Goal: Task Accomplishment & Management: Complete application form

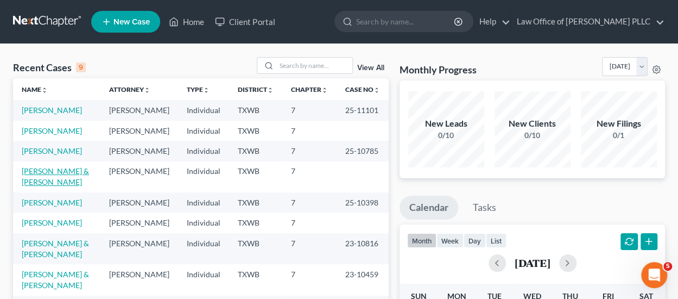
click at [58, 170] on link "[PERSON_NAME] & [PERSON_NAME]" at bounding box center [55, 176] width 67 height 20
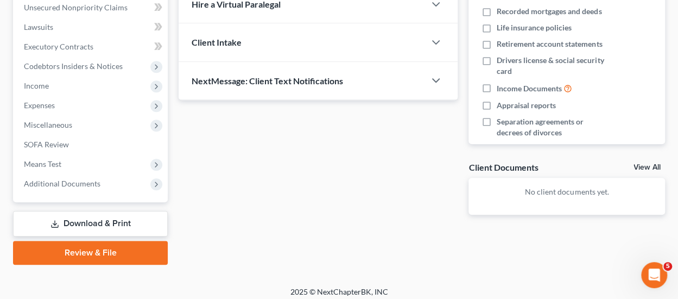
scroll to position [217, 0]
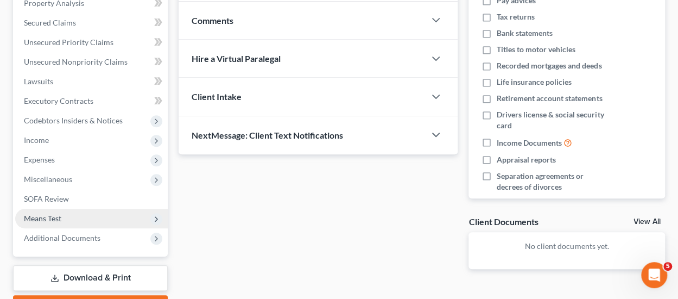
click at [57, 218] on span "Means Test" at bounding box center [42, 217] width 37 height 9
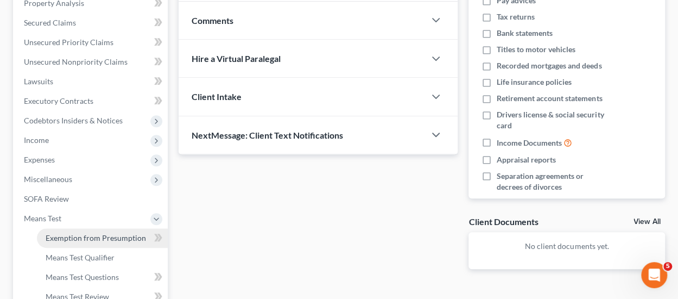
click at [129, 237] on span "Exemption from Presumption" at bounding box center [96, 237] width 100 height 9
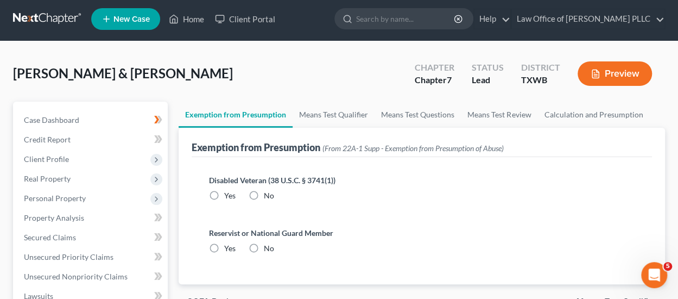
scroll to position [217, 0]
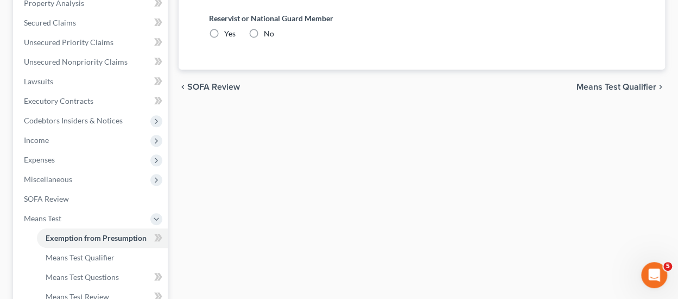
click at [634, 83] on span "Means Test Qualifier" at bounding box center [617, 87] width 80 height 9
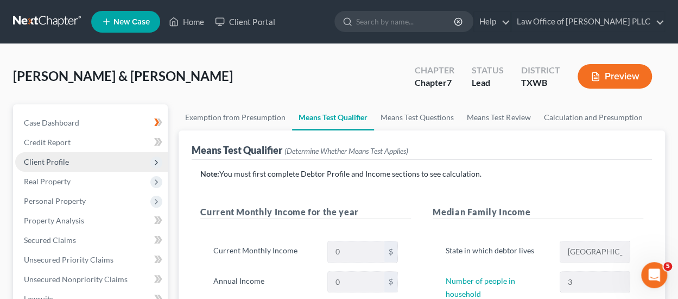
click at [60, 164] on span "Client Profile" at bounding box center [46, 161] width 45 height 9
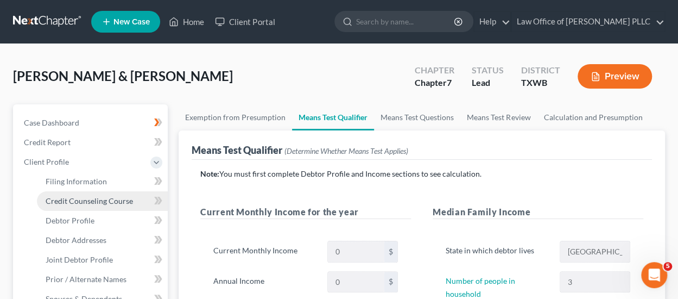
click at [101, 200] on span "Credit Counseling Course" at bounding box center [89, 200] width 87 height 9
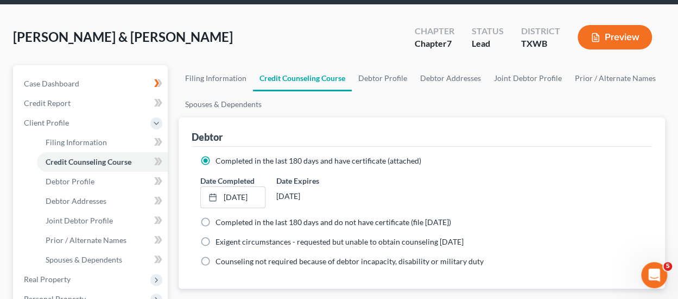
scroll to position [109, 0]
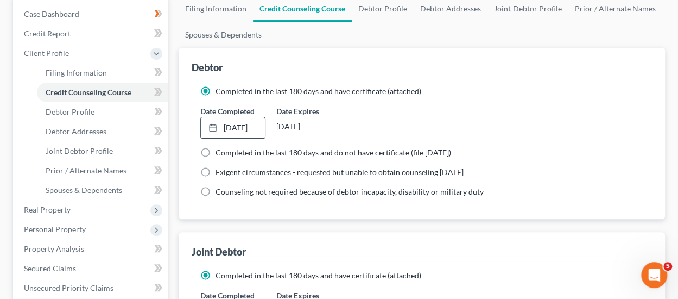
drag, startPoint x: 212, startPoint y: 123, endPoint x: 218, endPoint y: 139, distance: 16.7
click at [212, 123] on icon at bounding box center [213, 127] width 9 height 9
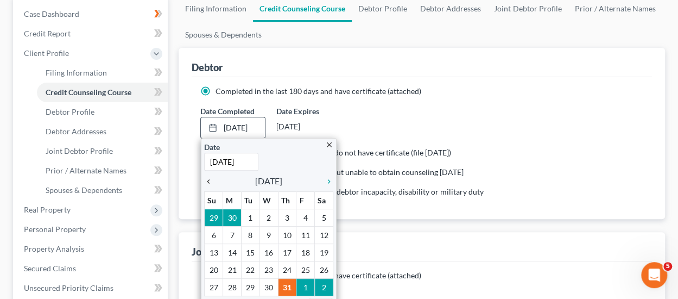
click at [206, 178] on icon "chevron_left" at bounding box center [211, 181] width 14 height 9
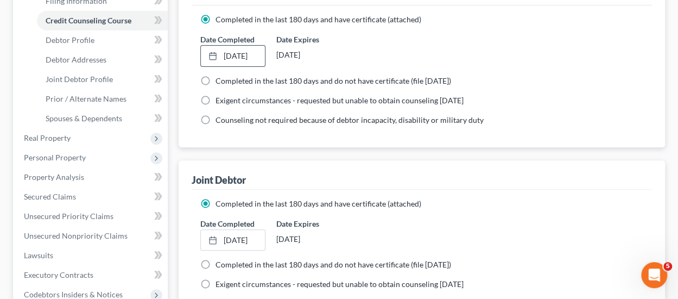
scroll to position [217, 0]
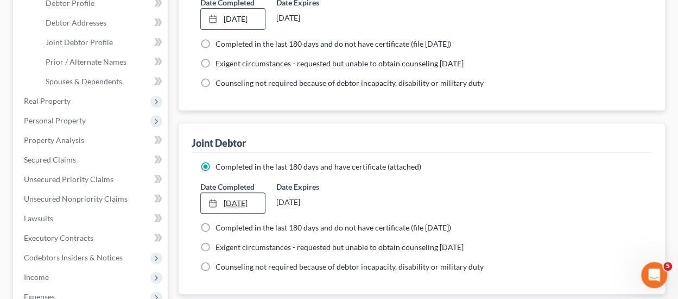
click at [210, 200] on rect at bounding box center [213, 203] width 7 height 7
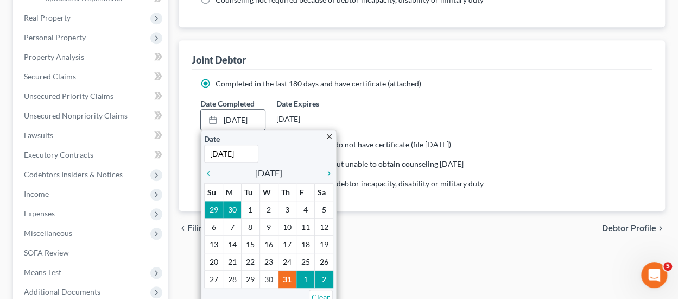
scroll to position [326, 0]
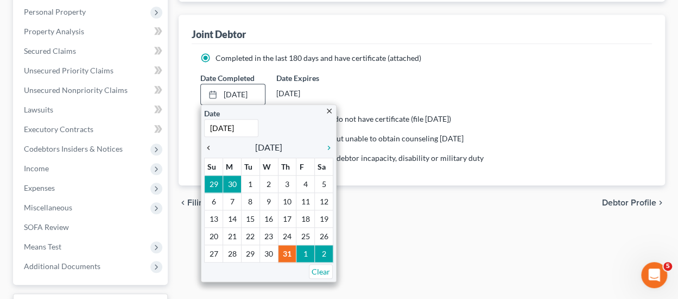
click at [211, 147] on icon "chevron_left" at bounding box center [211, 147] width 14 height 9
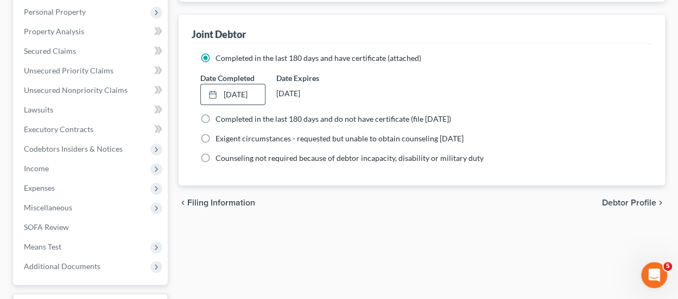
click at [630, 200] on span "Debtor Profile" at bounding box center [629, 202] width 54 height 9
select select "1"
select select "2"
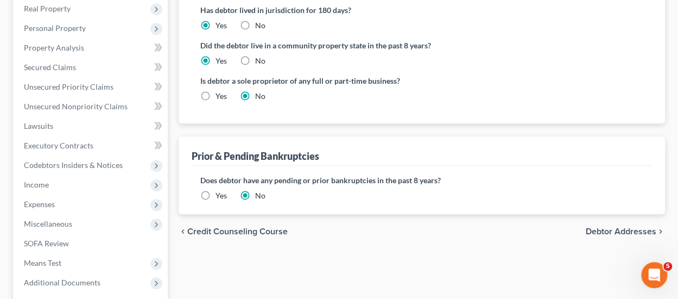
scroll to position [326, 0]
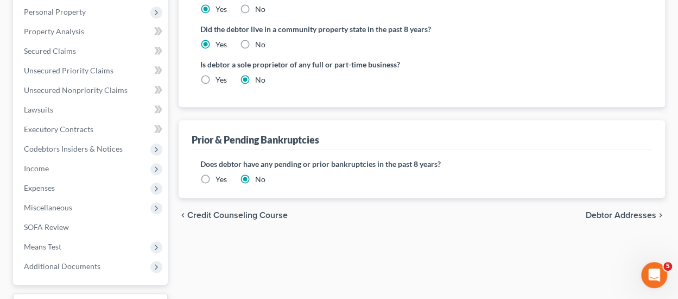
click at [630, 212] on span "Debtor Addresses" at bounding box center [621, 215] width 71 height 9
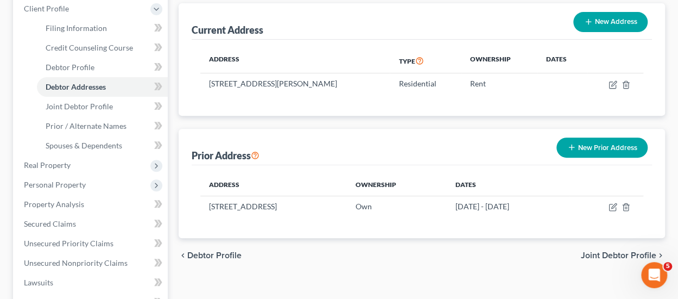
scroll to position [163, 0]
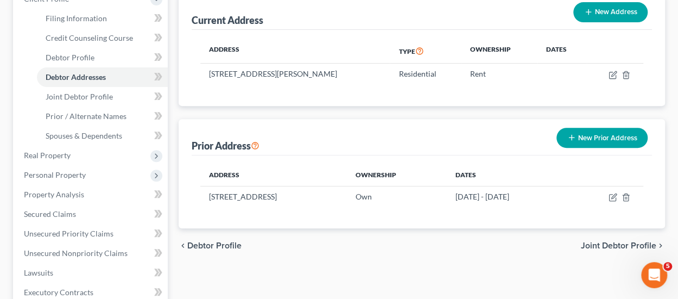
click at [617, 242] on span "Joint Debtor Profile" at bounding box center [619, 245] width 76 height 9
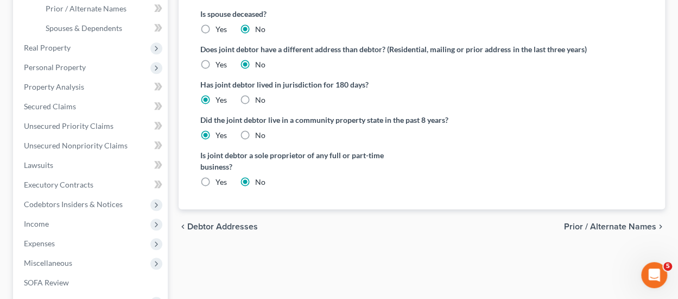
scroll to position [272, 0]
click at [628, 225] on span "Prior / Alternate Names" at bounding box center [610, 225] width 92 height 9
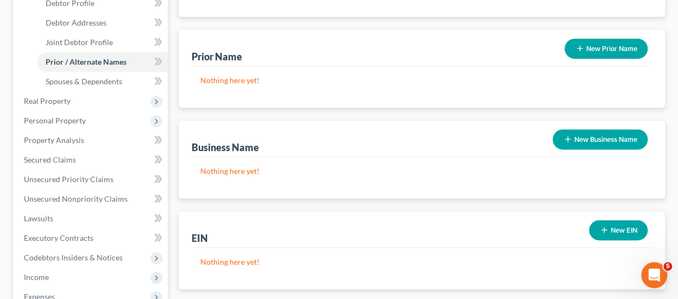
scroll to position [326, 0]
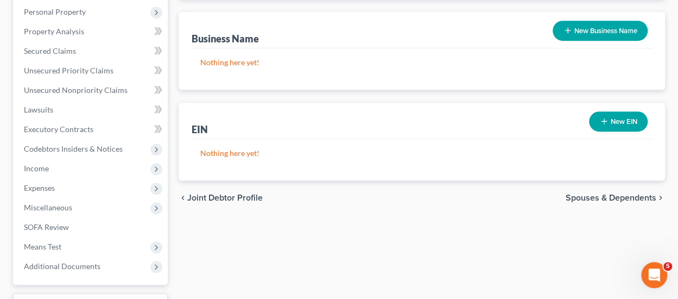
click at [591, 30] on button "New Business Name" at bounding box center [600, 31] width 95 height 20
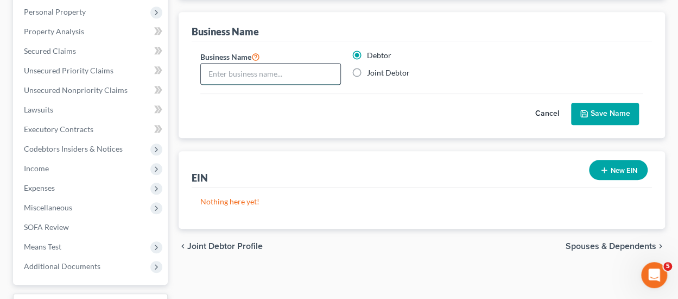
click at [272, 70] on input "text" at bounding box center [271, 74] width 140 height 21
type input "AEL Enterprises LLC"
click at [604, 110] on button "Save Name" at bounding box center [605, 114] width 68 height 23
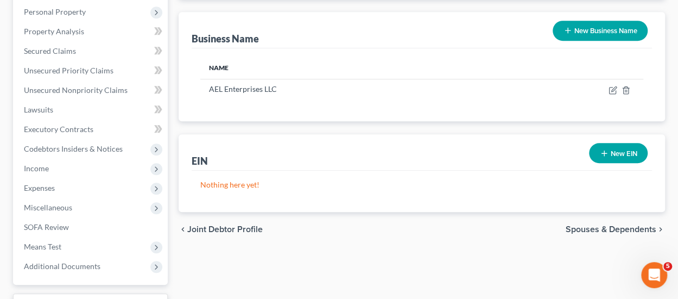
click at [612, 227] on span "Spouses & Dependents" at bounding box center [611, 229] width 91 height 9
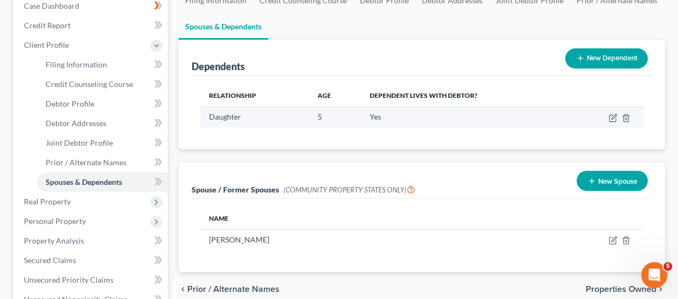
scroll to position [163, 0]
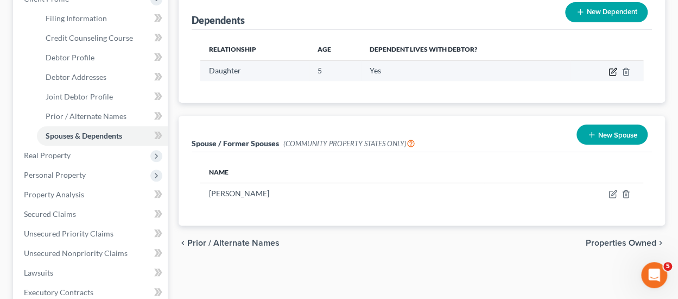
click at [614, 70] on icon "button" at bounding box center [613, 71] width 9 height 9
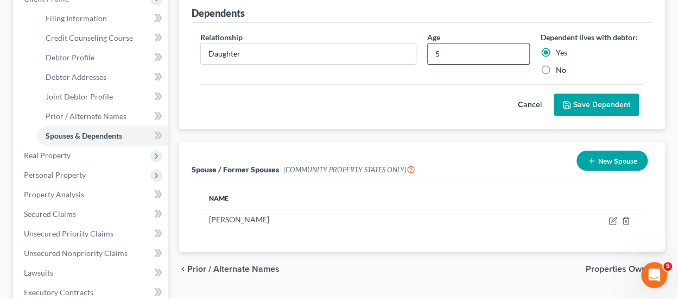
drag, startPoint x: 445, startPoint y: 54, endPoint x: 435, endPoint y: 53, distance: 10.9
click at [442, 54] on input "5" at bounding box center [479, 53] width 102 height 21
type input "6"
click at [600, 107] on button "Save Dependent" at bounding box center [596, 104] width 85 height 23
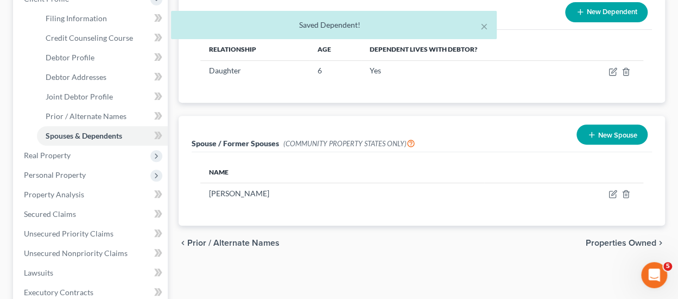
click at [625, 243] on span "Properties Owned" at bounding box center [621, 242] width 71 height 9
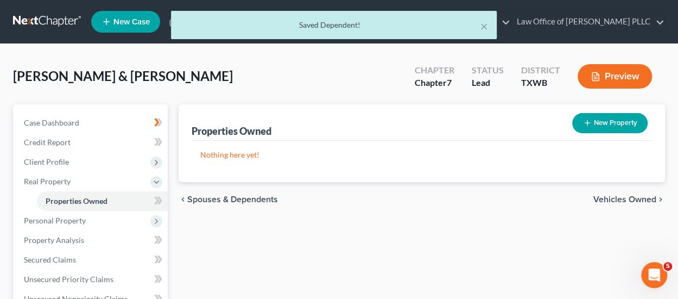
click at [622, 199] on span "Vehicles Owned" at bounding box center [625, 199] width 63 height 9
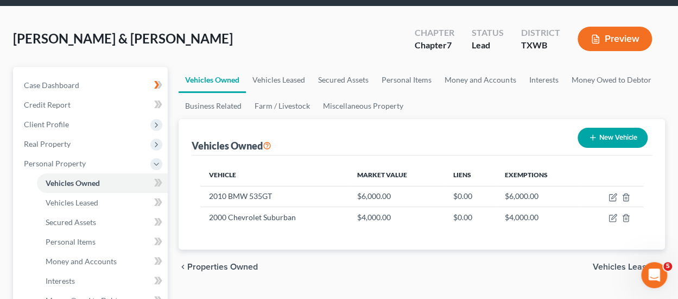
scroll to position [109, 0]
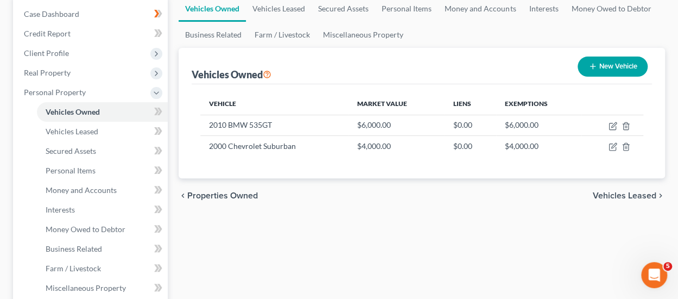
click at [641, 194] on span "Vehicles Leased" at bounding box center [625, 195] width 64 height 9
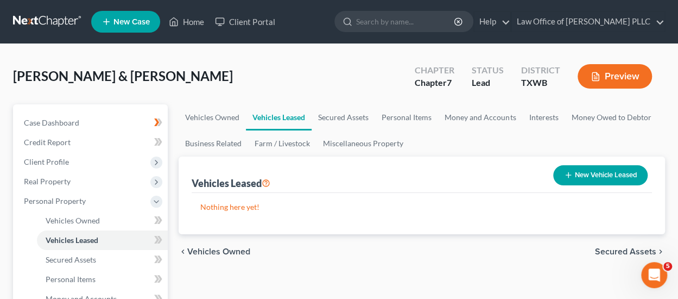
scroll to position [109, 0]
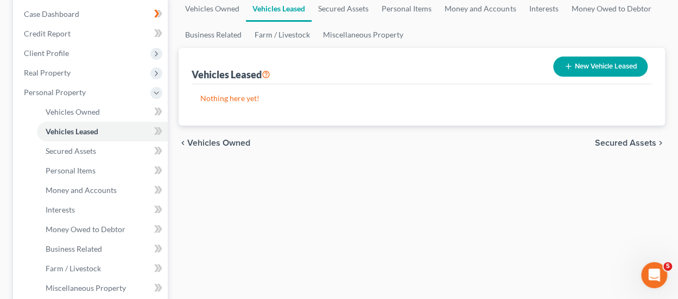
click at [614, 147] on div "chevron_left Vehicles Owned Secured Assets chevron_right" at bounding box center [422, 142] width 487 height 35
click at [614, 146] on span "Secured Assets" at bounding box center [625, 143] width 61 height 9
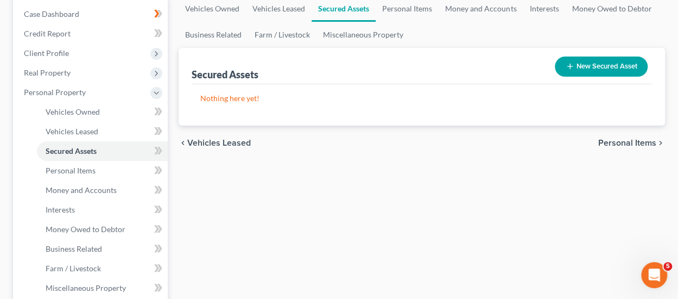
click at [613, 144] on span "Personal Items" at bounding box center [628, 143] width 58 height 9
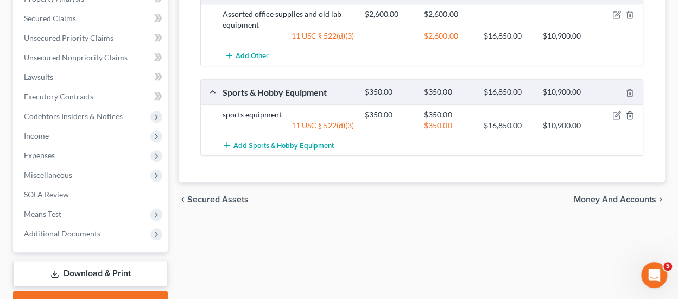
scroll to position [435, 0]
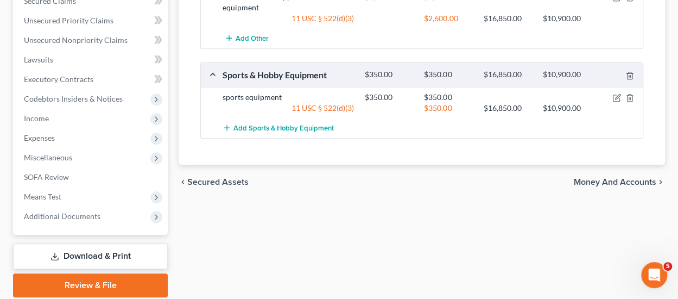
click at [631, 178] on span "Money and Accounts" at bounding box center [615, 182] width 83 height 9
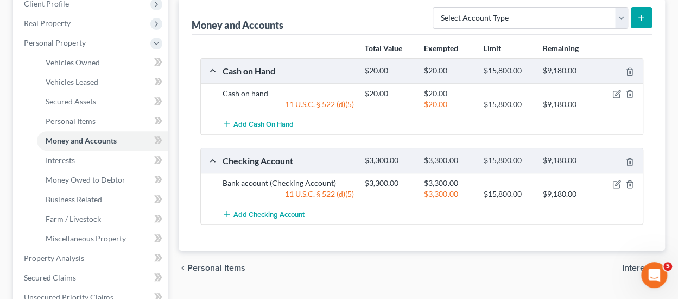
scroll to position [217, 0]
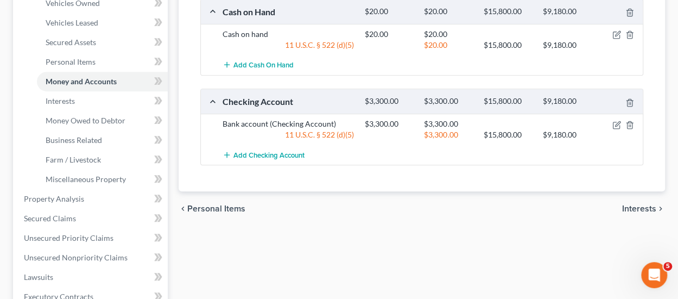
click at [636, 207] on span "Interests" at bounding box center [640, 208] width 34 height 9
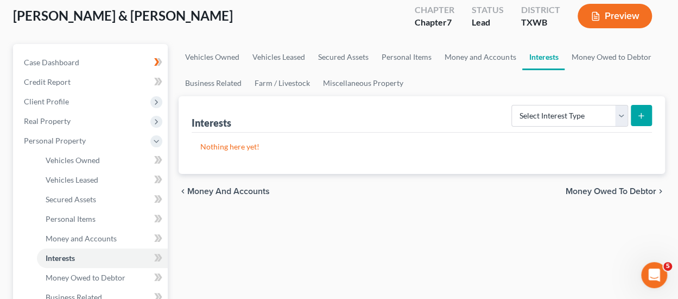
scroll to position [109, 0]
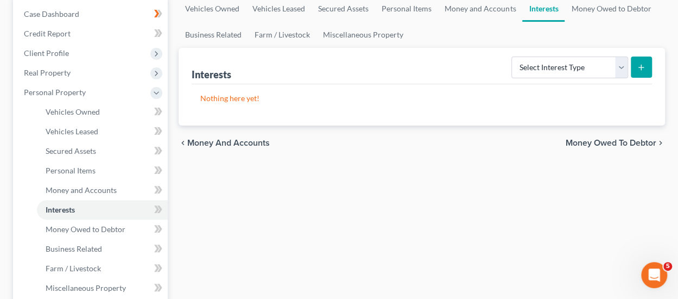
click at [636, 139] on span "Money Owed to Debtor" at bounding box center [611, 143] width 91 height 9
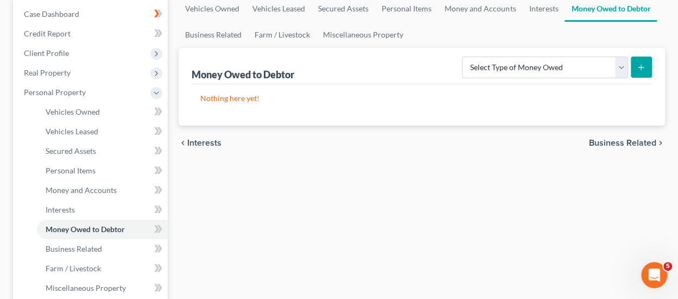
click at [646, 139] on span "Business Related" at bounding box center [622, 143] width 67 height 9
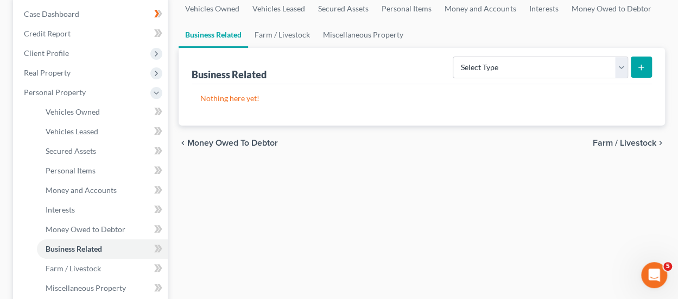
click at [611, 143] on span "Farm / Livestock" at bounding box center [625, 143] width 64 height 9
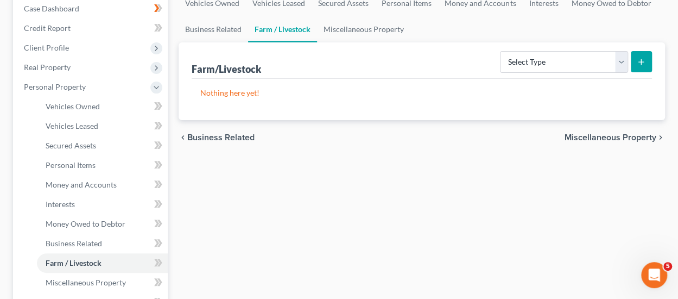
scroll to position [163, 0]
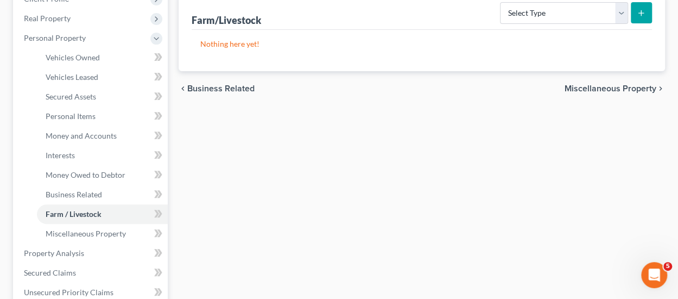
click at [613, 90] on span "Miscellaneous Property" at bounding box center [611, 88] width 92 height 9
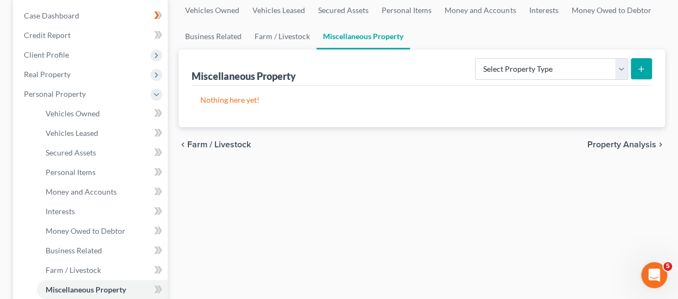
scroll to position [109, 0]
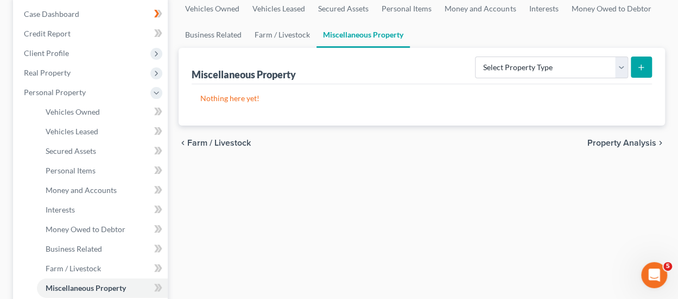
click at [614, 141] on span "Property Analysis" at bounding box center [622, 143] width 69 height 9
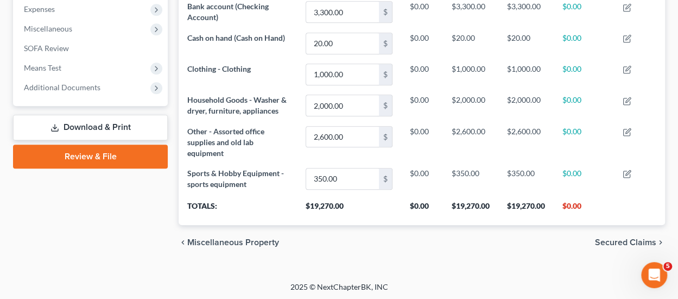
click at [624, 238] on span "Secured Claims" at bounding box center [625, 242] width 61 height 9
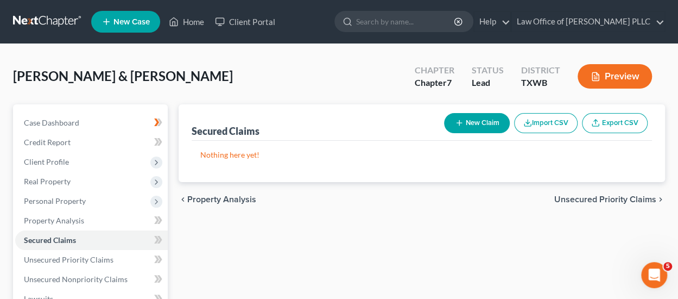
click at [609, 200] on span "Unsecured Priority Claims" at bounding box center [606, 199] width 102 height 9
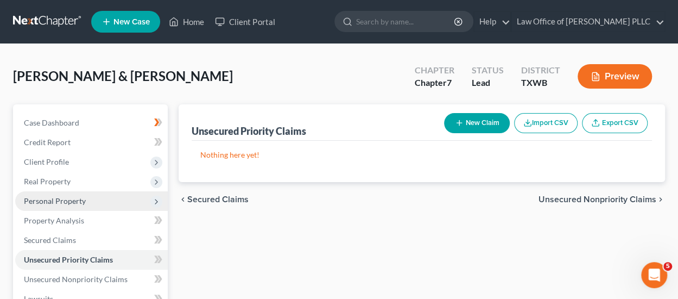
click at [70, 200] on span "Personal Property" at bounding box center [55, 200] width 62 height 9
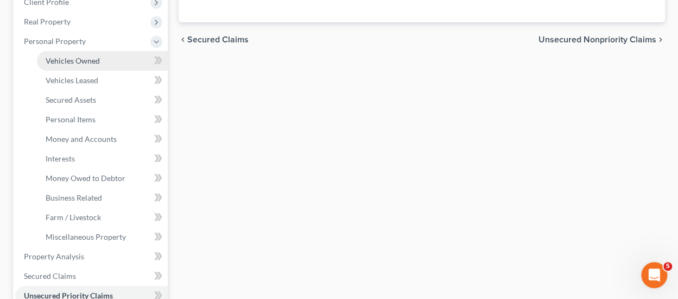
scroll to position [217, 0]
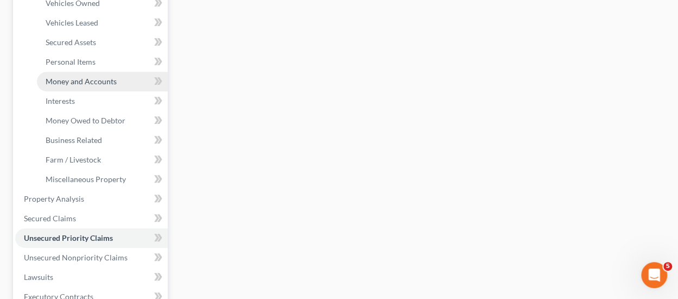
click at [95, 80] on span "Money and Accounts" at bounding box center [81, 81] width 71 height 9
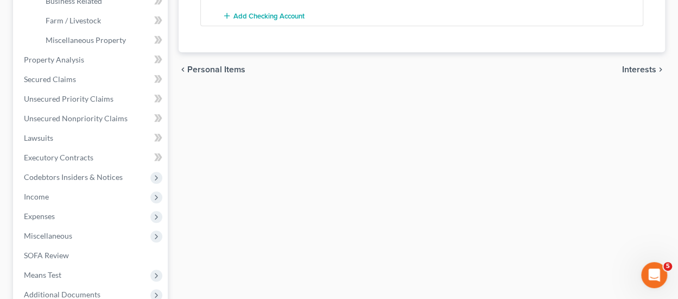
scroll to position [326, 0]
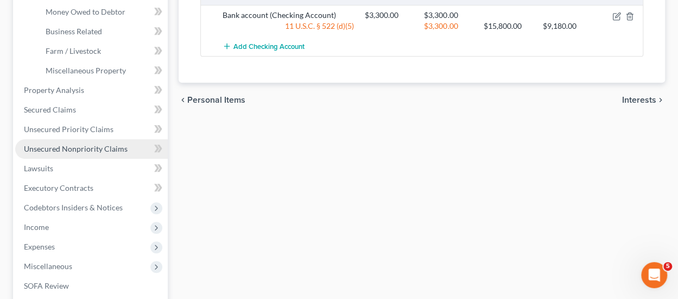
click at [95, 150] on span "Unsecured Nonpriority Claims" at bounding box center [76, 148] width 104 height 9
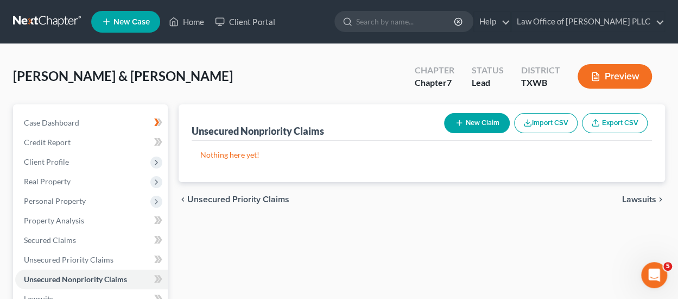
click at [476, 122] on button "New Claim" at bounding box center [477, 123] width 66 height 20
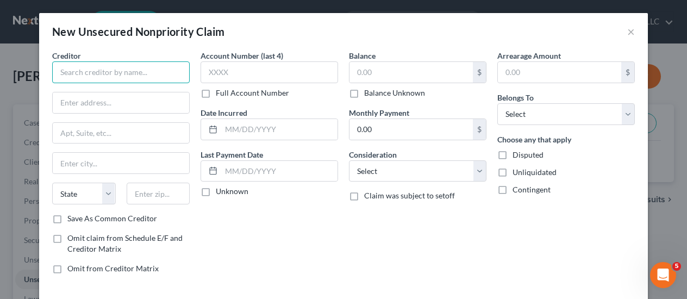
drag, startPoint x: 87, startPoint y: 76, endPoint x: 102, endPoint y: 89, distance: 19.3
click at [87, 76] on input "text" at bounding box center [120, 72] width 137 height 22
paste input "Discover"
type input "Discover"
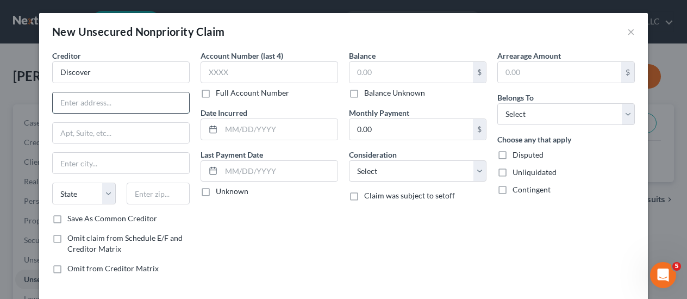
drag, startPoint x: 113, startPoint y: 104, endPoint x: 133, endPoint y: 108, distance: 20.0
click at [113, 104] on input "text" at bounding box center [121, 102] width 136 height 21
paste input "[STREET_ADDRESS]"
drag, startPoint x: 74, startPoint y: 100, endPoint x: 210, endPoint y: 104, distance: 135.9
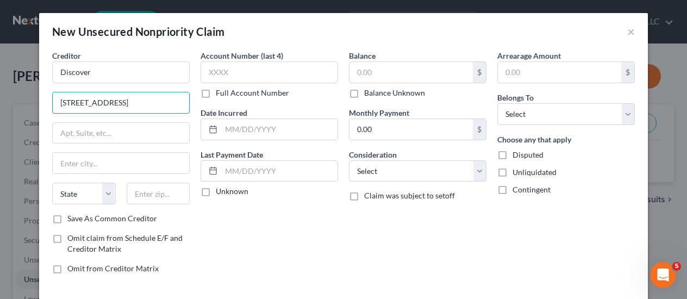
click at [210, 104] on div "Creditor * Discover [GEOGRAPHIC_DATA]-0923 State [US_STATE][GEOGRAPHIC_DATA] CA…" at bounding box center [343, 166] width 593 height 232
type input "PO Box 30923"
click at [85, 158] on input "text" at bounding box center [121, 163] width 136 height 21
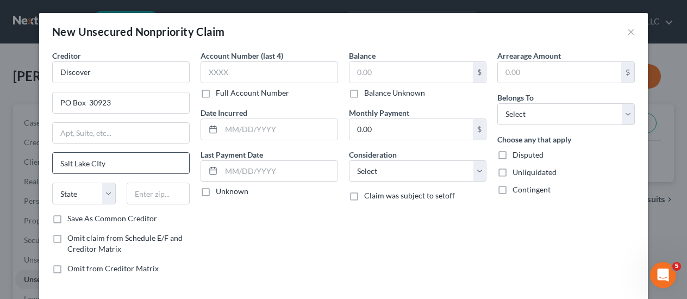
type input "Salt Lake CIty"
select select "46"
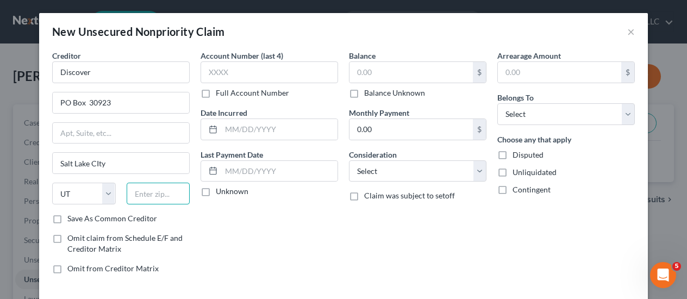
click at [170, 191] on input "text" at bounding box center [159, 194] width 64 height 22
type input "84130"
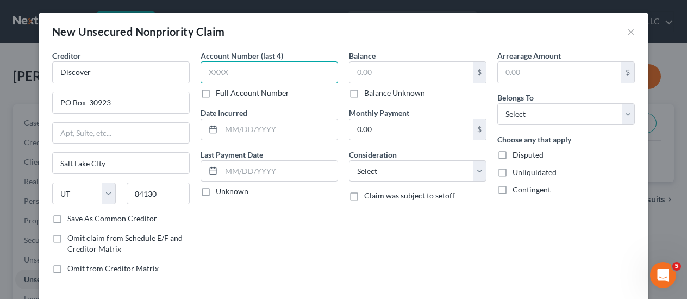
click at [237, 72] on input "text" at bounding box center [268, 72] width 137 height 22
type input "[GEOGRAPHIC_DATA]"
type input "9664"
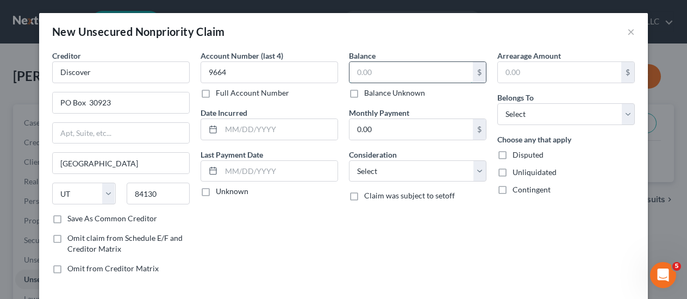
click at [391, 73] on input "text" at bounding box center [410, 72] width 123 height 21
type input "20,602.44"
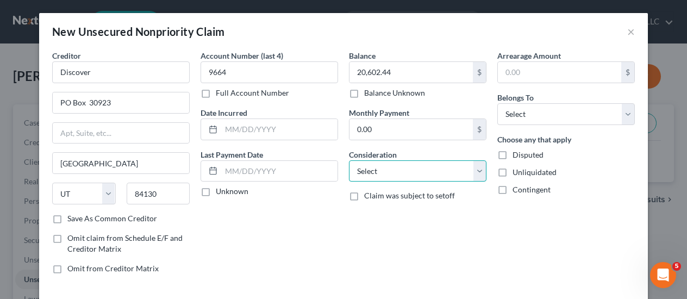
click at [394, 174] on select "Select Cable / Satellite Services Collection Agency Credit Card Debt Debt Couns…" at bounding box center [417, 171] width 137 height 22
select select "2"
click at [349, 160] on select "Select Cable / Satellite Services Collection Agency Credit Card Debt Debt Couns…" at bounding box center [417, 171] width 137 height 22
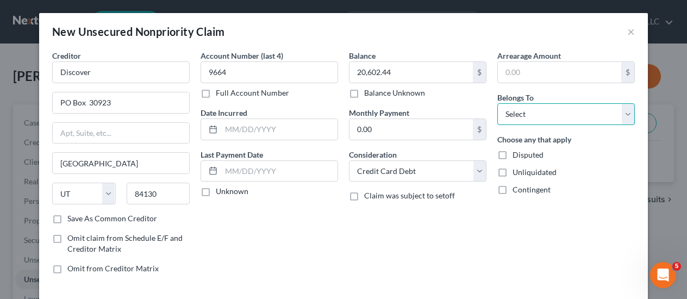
click at [539, 109] on select "Select Debtor 1 Only Debtor 2 Only Debtor 1 And Debtor 2 Only At Least One Of T…" at bounding box center [565, 114] width 137 height 22
select select "2"
click at [497, 103] on select "Select Debtor 1 Only Debtor 2 Only Debtor 1 And Debtor 2 Only At Least One Of T…" at bounding box center [565, 114] width 137 height 22
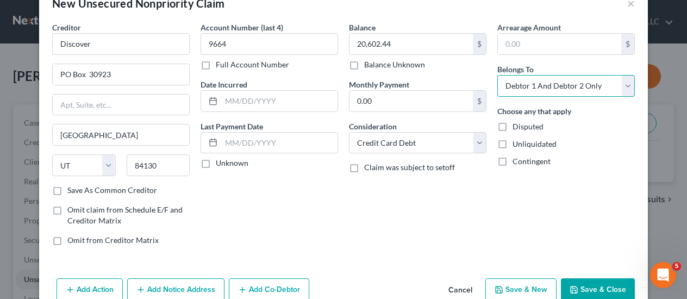
scroll to position [50, 0]
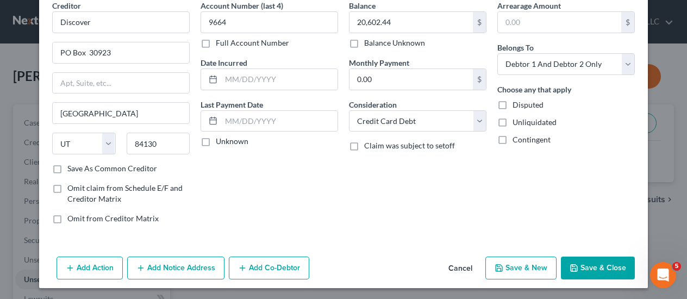
click at [587, 270] on button "Save & Close" at bounding box center [598, 267] width 74 height 23
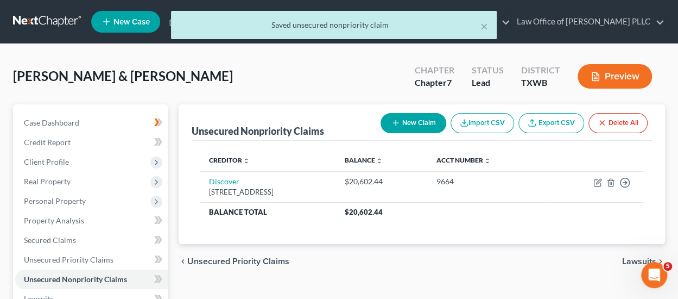
click at [425, 121] on button "New Claim" at bounding box center [414, 123] width 66 height 20
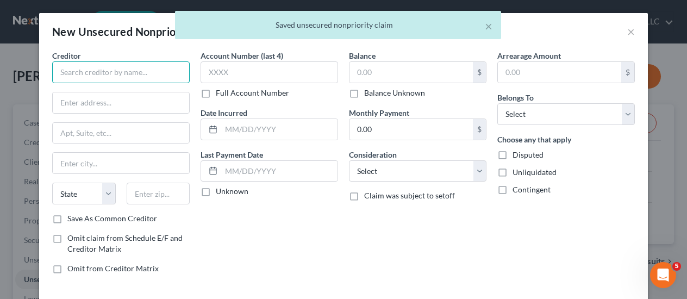
click at [85, 77] on input "text" at bounding box center [120, 72] width 137 height 22
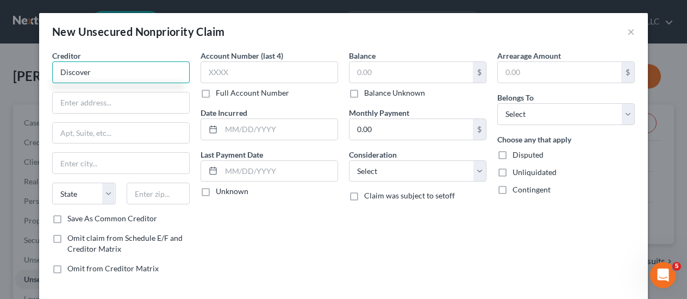
type input "Discover"
click at [128, 104] on input "text" at bounding box center [121, 102] width 136 height 21
paste input ", [GEOGRAPHIC_DATA]-0923"
type input ", [GEOGRAPHIC_DATA]-0923"
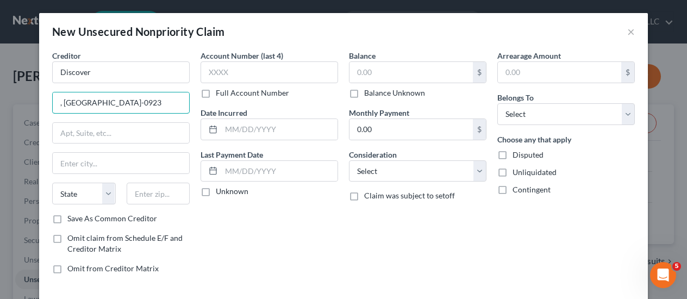
drag, startPoint x: 55, startPoint y: 103, endPoint x: 226, endPoint y: 105, distance: 170.6
click at [226, 105] on div "Creditor * Discover , [GEOGRAPHIC_DATA]-0923 State [US_STATE][GEOGRAPHIC_DATA] …" at bounding box center [343, 166] width 593 height 232
drag, startPoint x: 104, startPoint y: 104, endPoint x: 14, endPoint y: 102, distance: 90.2
click at [14, 102] on div "New Unsecured Nonpriority Claim × Creditor * Discover State [US_STATE] AK AR [G…" at bounding box center [343, 149] width 687 height 299
drag, startPoint x: 95, startPoint y: 104, endPoint x: 197, endPoint y: 134, distance: 106.6
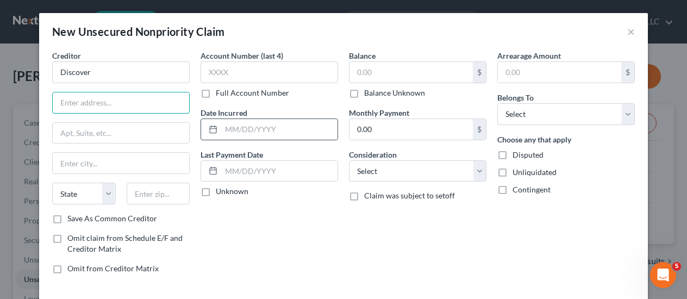
click at [95, 104] on input "text" at bounding box center [121, 102] width 136 height 21
paste input "PO Box 30923"
type input "PO Box 30923"
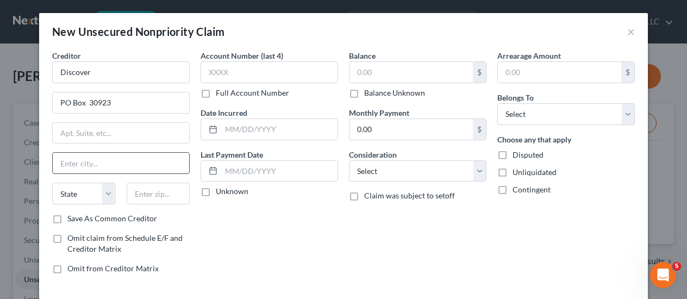
click at [86, 160] on input "text" at bounding box center [121, 163] width 136 height 21
paste input "[GEOGRAPHIC_DATA]"
type input "[GEOGRAPHIC_DATA]"
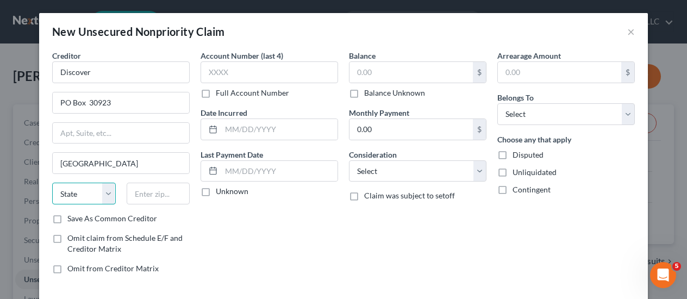
select select "46"
click at [143, 195] on input "text" at bounding box center [159, 194] width 64 height 22
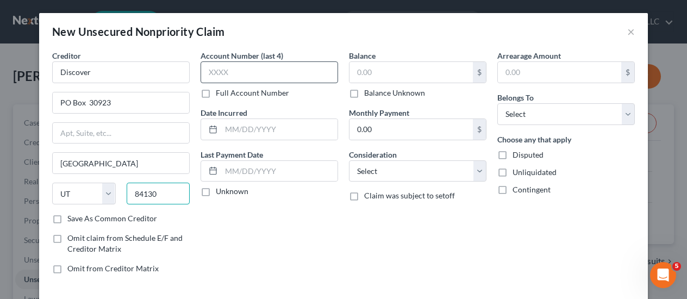
type input "84130"
click at [227, 70] on input "text" at bounding box center [268, 72] width 137 height 22
type input "8369"
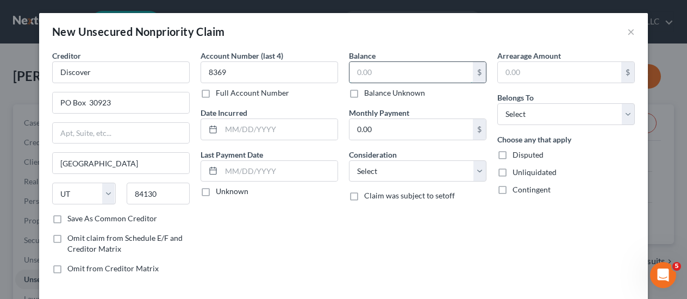
click at [375, 72] on input "text" at bounding box center [410, 72] width 123 height 21
type input "20,642"
click at [530, 116] on select "Select Debtor 1 Only Debtor 2 Only Debtor 1 And Debtor 2 Only At Least One Of T…" at bounding box center [565, 114] width 137 height 22
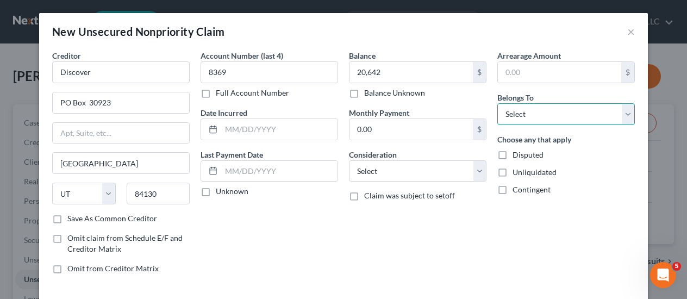
select select "2"
click at [497, 103] on select "Select Debtor 1 Only Debtor 2 Only Debtor 1 And Debtor 2 Only At Least One Of T…" at bounding box center [565, 114] width 137 height 22
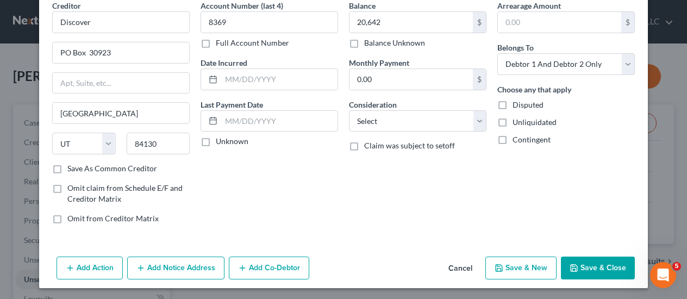
click at [588, 268] on button "Save & Close" at bounding box center [598, 267] width 74 height 23
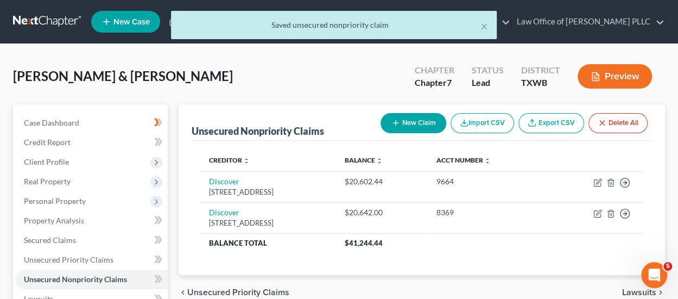
click at [411, 123] on button "New Claim" at bounding box center [414, 123] width 66 height 20
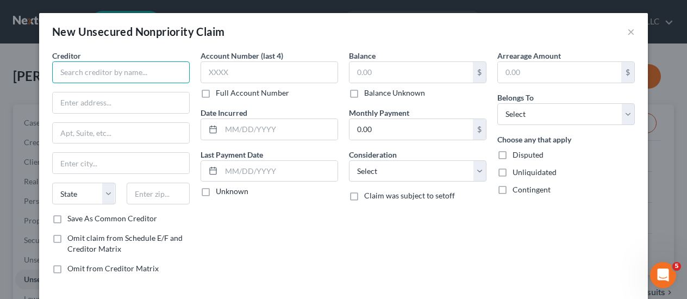
click at [115, 72] on input "text" at bounding box center [120, 72] width 137 height 22
type input "American Express"
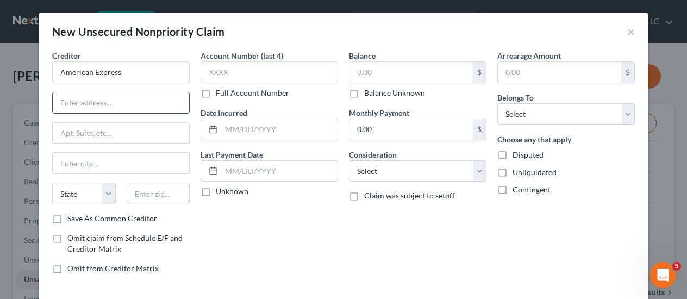
click at [99, 103] on input "text" at bounding box center [121, 102] width 136 height 21
paste input "PO Box 6031"
type input "PO Box 6031"
click at [91, 166] on input "text" at bounding box center [121, 163] width 136 height 21
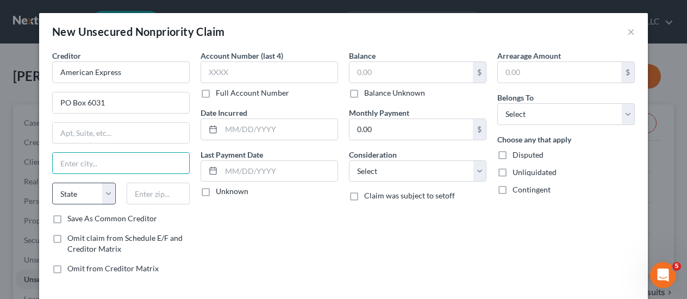
paste input "[PERSON_NAME] Stream"
type input "[PERSON_NAME] Stream"
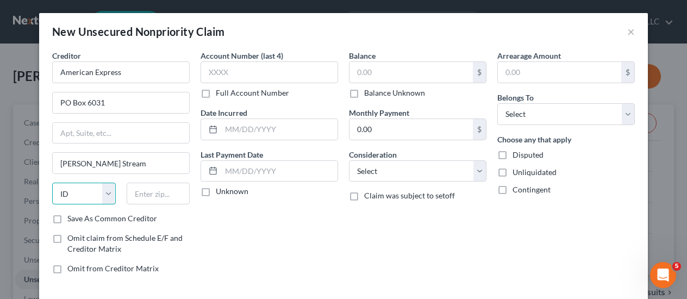
select select "14"
click at [146, 190] on input "text" at bounding box center [159, 194] width 64 height 22
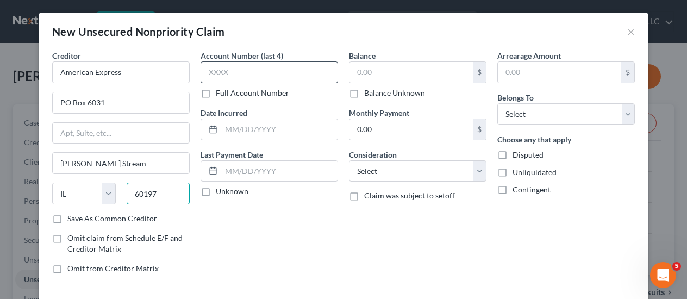
type input "60197"
click at [245, 72] on input "text" at bounding box center [268, 72] width 137 height 22
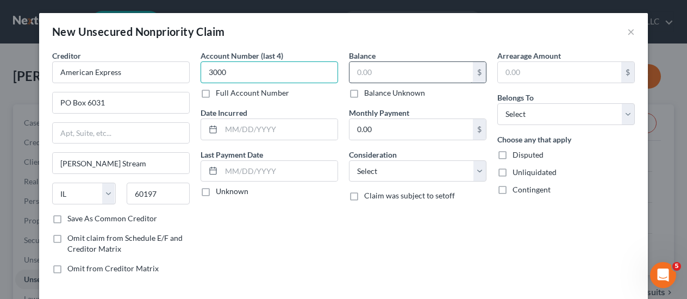
type input "3000"
click at [388, 74] on input "text" at bounding box center [410, 72] width 123 height 21
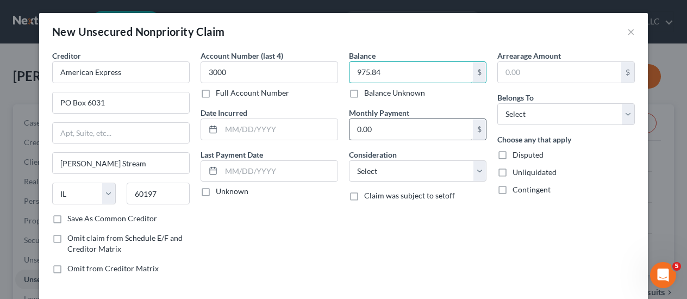
type input "975.84"
click at [393, 126] on input "0.00" at bounding box center [410, 129] width 123 height 21
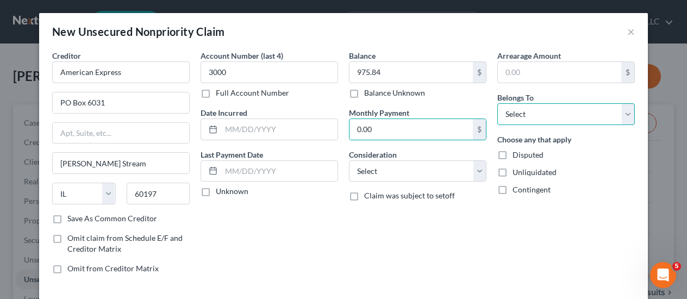
click at [531, 112] on select "Select Debtor 1 Only Debtor 2 Only Debtor 1 And Debtor 2 Only At Least One Of T…" at bounding box center [565, 114] width 137 height 22
select select "2"
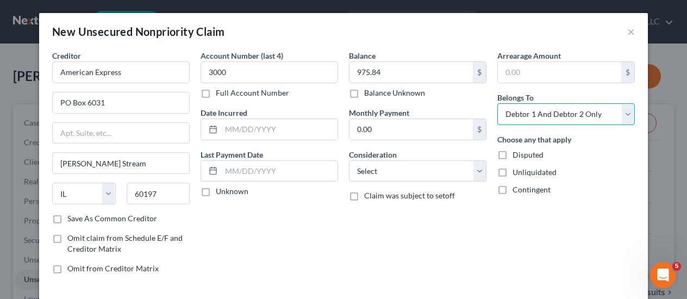
click at [497, 103] on select "Select Debtor 1 Only Debtor 2 Only Debtor 1 And Debtor 2 Only At Least One Of T…" at bounding box center [565, 114] width 137 height 22
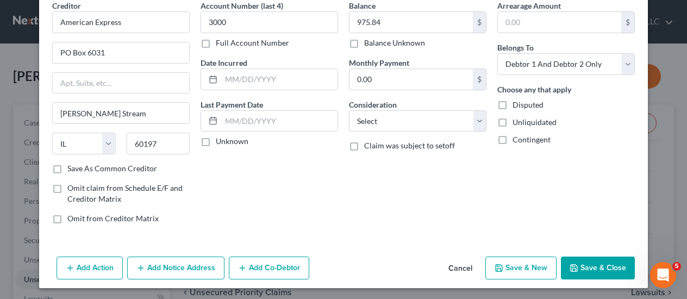
click at [601, 266] on button "Save & Close" at bounding box center [598, 267] width 74 height 23
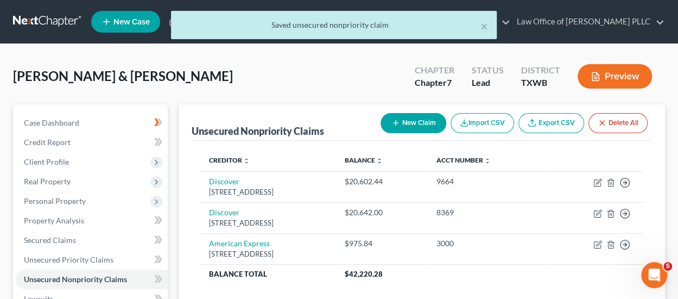
click at [422, 119] on button "New Claim" at bounding box center [414, 123] width 66 height 20
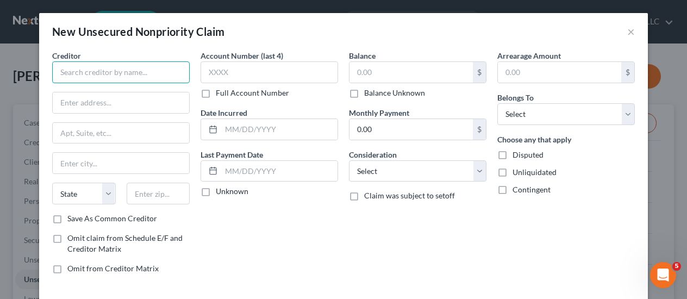
click at [115, 74] on input "text" at bounding box center [120, 72] width 137 height 22
type input "American Express"
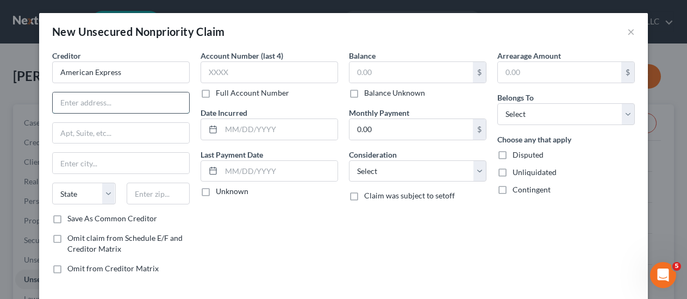
drag, startPoint x: 100, startPoint y: 98, endPoint x: 112, endPoint y: 106, distance: 14.5
click at [100, 98] on input "text" at bounding box center [121, 102] width 136 height 21
paste input "PO Box 6031"
type input "PO Box 6031"
click at [95, 165] on input "text" at bounding box center [121, 163] width 136 height 21
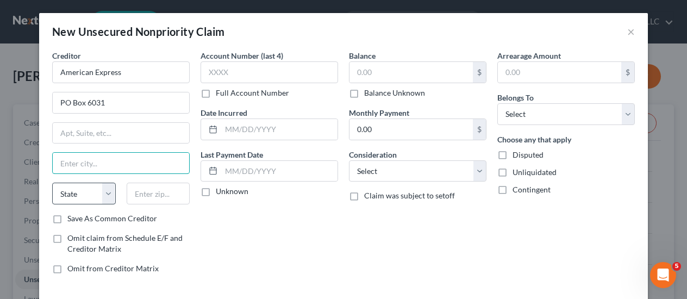
paste input "[PERSON_NAME] Stream"
type input "[PERSON_NAME] Stream"
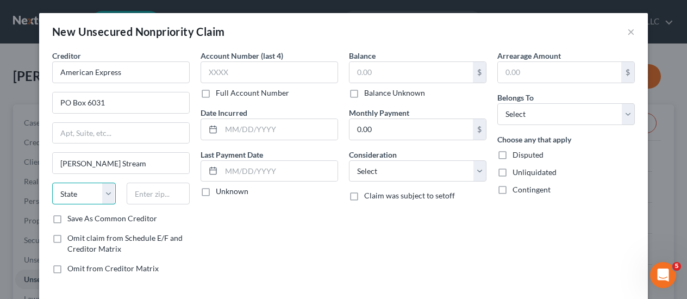
click at [102, 192] on select "State [US_STATE] AK AR AZ CA CO CT DE DC [GEOGRAPHIC_DATA] [GEOGRAPHIC_DATA] GU…" at bounding box center [84, 194] width 64 height 22
select select "14"
click at [52, 183] on select "State [US_STATE] AK AR AZ CA CO CT DE DC [GEOGRAPHIC_DATA] [GEOGRAPHIC_DATA] GU…" at bounding box center [84, 194] width 64 height 22
click at [165, 192] on input "text" at bounding box center [159, 194] width 64 height 22
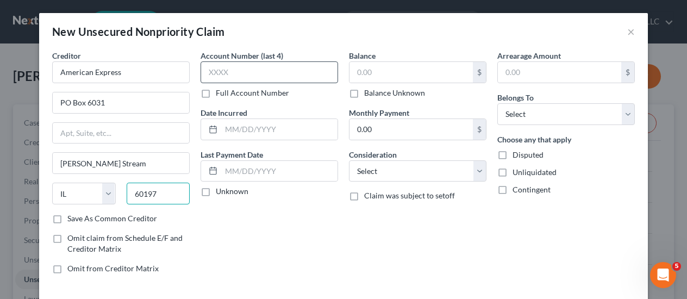
type input "60197"
click at [230, 73] on input "text" at bounding box center [268, 72] width 137 height 22
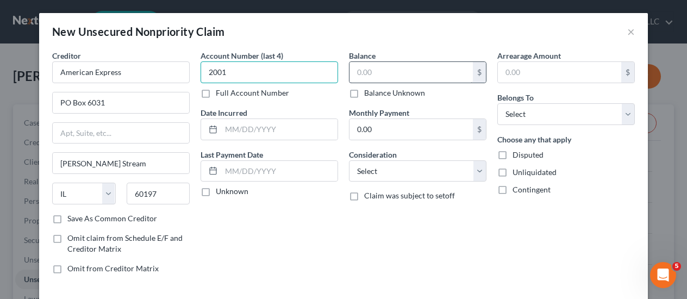
type input "2001"
click at [383, 68] on input "text" at bounding box center [410, 72] width 123 height 21
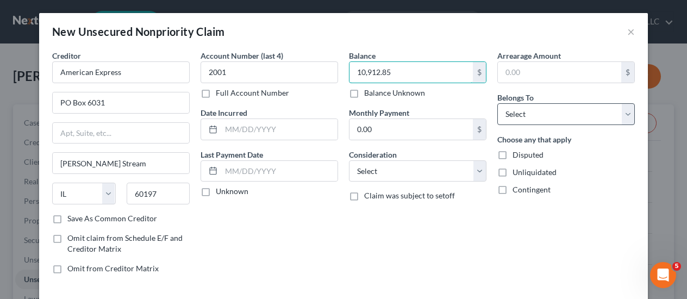
type input "10,912.85"
click at [533, 112] on select "Select Debtor 1 Only Debtor 2 Only Debtor 1 And Debtor 2 Only At Least One Of T…" at bounding box center [565, 114] width 137 height 22
select select "2"
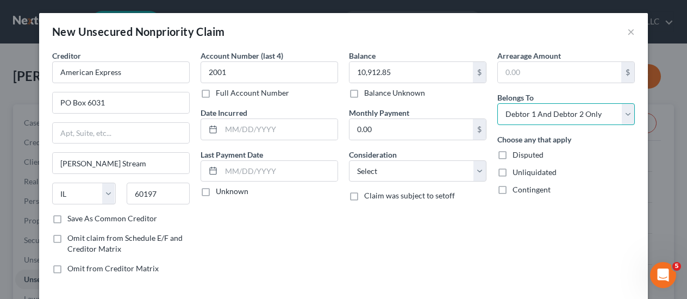
click at [497, 103] on select "Select Debtor 1 Only Debtor 2 Only Debtor 1 And Debtor 2 Only At Least One Of T…" at bounding box center [565, 114] width 137 height 22
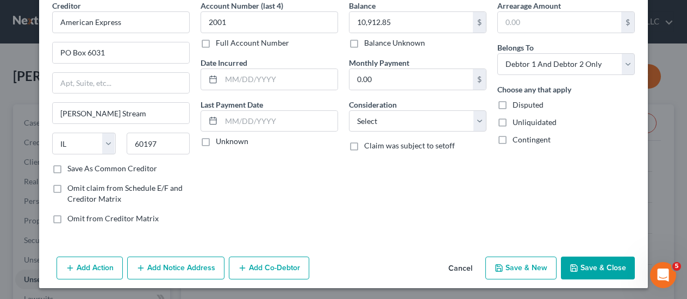
click at [595, 271] on button "Save & Close" at bounding box center [598, 267] width 74 height 23
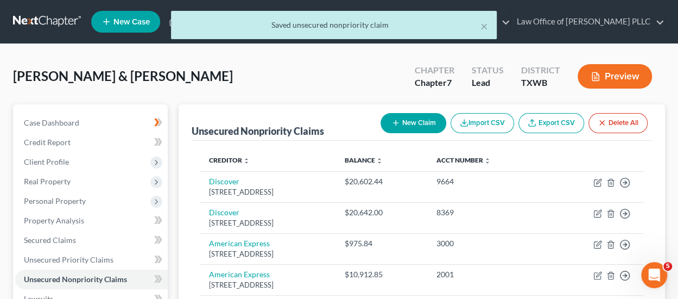
click at [420, 125] on button "New Claim" at bounding box center [414, 123] width 66 height 20
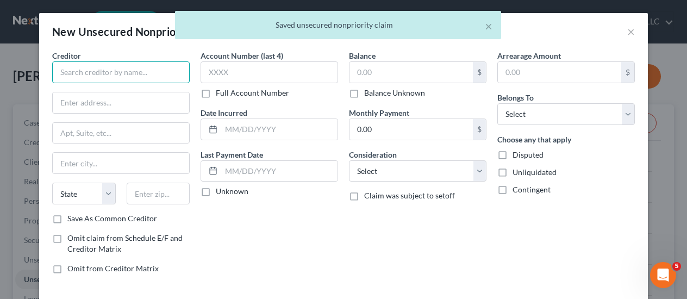
click at [112, 68] on input "text" at bounding box center [120, 72] width 137 height 22
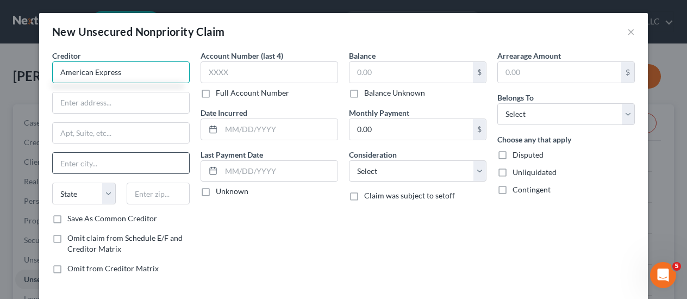
type input "American Express"
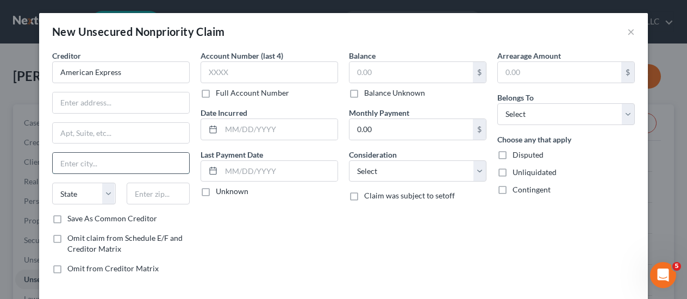
click at [100, 165] on input "text" at bounding box center [121, 163] width 136 height 21
paste input "[PERSON_NAME] Stream"
type input "[PERSON_NAME] Stream"
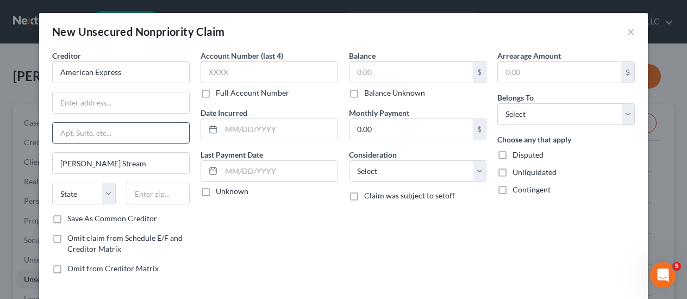
click at [96, 136] on input "text" at bounding box center [121, 133] width 136 height 21
click at [126, 99] on input "text" at bounding box center [121, 102] width 136 height 21
paste input "PO Box 6031"
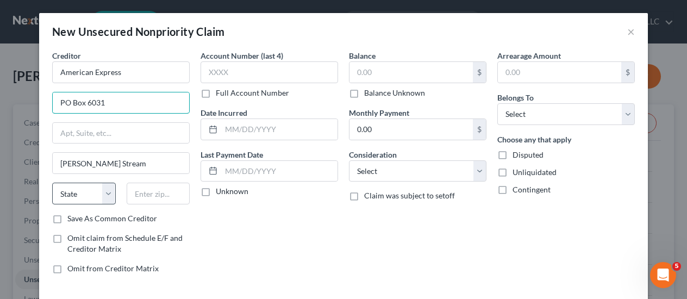
type input "PO Box 6031"
click at [101, 192] on select "State [US_STATE] AK AR AZ CA CO CT DE DC [GEOGRAPHIC_DATA] [GEOGRAPHIC_DATA] GU…" at bounding box center [84, 194] width 64 height 22
select select "14"
click at [52, 183] on select "State [US_STATE] AK AR AZ CA CO CT DE DC [GEOGRAPHIC_DATA] [GEOGRAPHIC_DATA] GU…" at bounding box center [84, 194] width 64 height 22
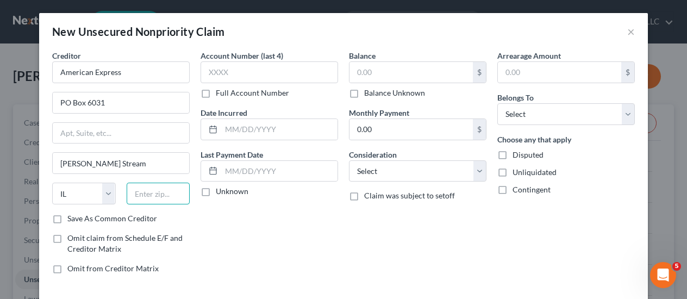
click at [142, 196] on input "text" at bounding box center [159, 194] width 64 height 22
type input "60197"
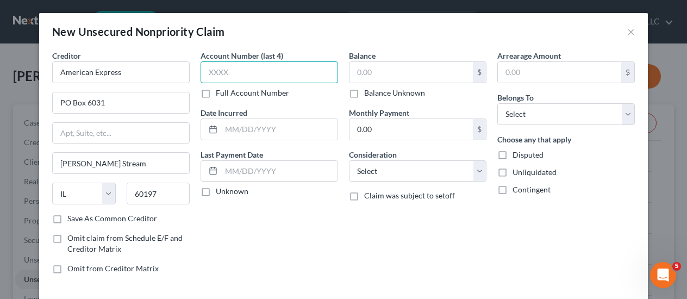
click at [224, 70] on input "text" at bounding box center [268, 72] width 137 height 22
type input "1009"
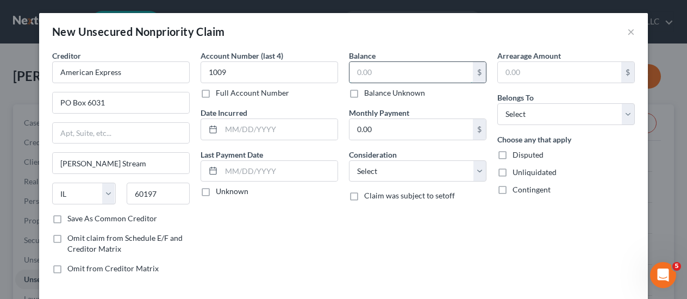
click at [387, 68] on input "text" at bounding box center [410, 72] width 123 height 21
type input "24,511.95"
click at [526, 112] on select "Select Debtor 1 Only Debtor 2 Only Debtor 1 And Debtor 2 Only At Least One Of T…" at bounding box center [565, 114] width 137 height 22
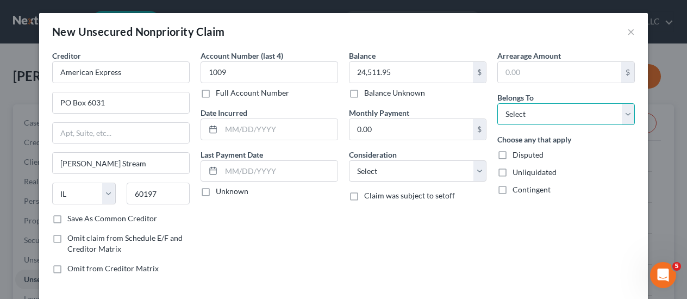
select select "2"
click at [497, 103] on select "Select Debtor 1 Only Debtor 2 Only Debtor 1 And Debtor 2 Only At Least One Of T…" at bounding box center [565, 114] width 137 height 22
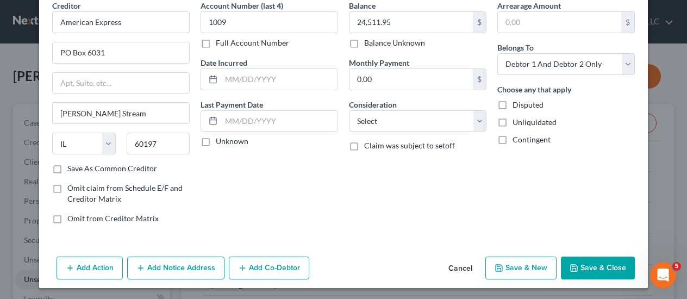
click at [598, 265] on button "Save & Close" at bounding box center [598, 267] width 74 height 23
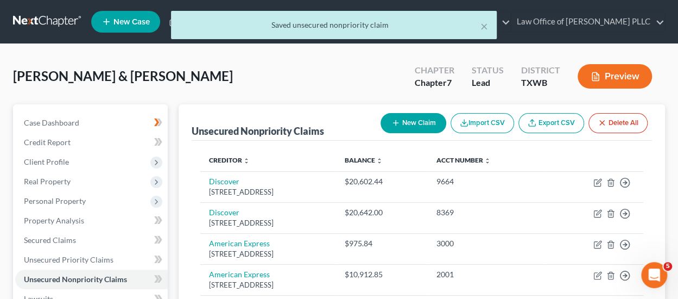
click at [424, 125] on button "New Claim" at bounding box center [414, 123] width 66 height 20
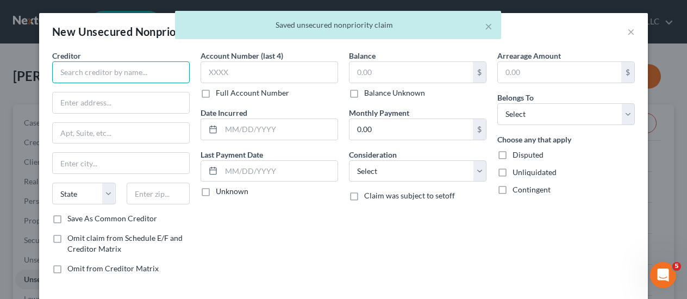
click at [129, 71] on input "text" at bounding box center [120, 72] width 137 height 22
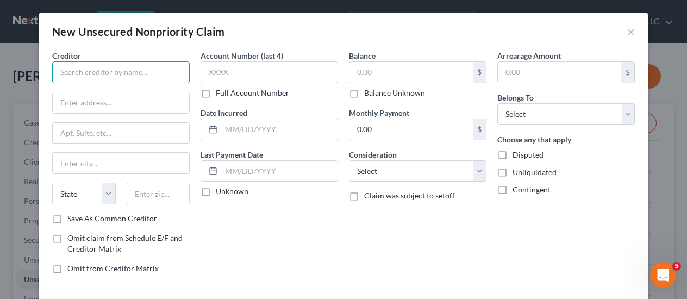
drag, startPoint x: 100, startPoint y: 72, endPoint x: 143, endPoint y: 106, distance: 55.7
click at [100, 72] on input "text" at bounding box center [120, 72] width 137 height 22
paste input "Transworld Systems Inc"
type input "Transworld Systems Inc"
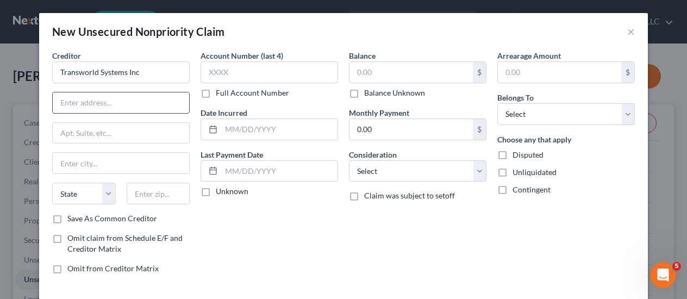
click at [99, 104] on input "text" at bounding box center [121, 102] width 136 height 21
paste input "PO Box 15130, [GEOGRAPHIC_DATA], [GEOGRAPHIC_DATA] 19850-5130"
drag, startPoint x: 77, startPoint y: 101, endPoint x: 288, endPoint y: 101, distance: 210.8
click at [288, 101] on div "Creditor * Transworld Systems Inc [GEOGRAPHIC_DATA]-[GEOGRAPHIC_DATA][US_STATE]…" at bounding box center [343, 166] width 593 height 232
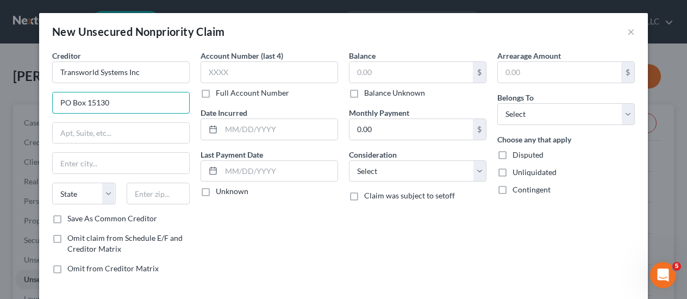
scroll to position [0, 0]
type input "PO Box 15130"
click at [79, 164] on input "text" at bounding box center [121, 163] width 136 height 21
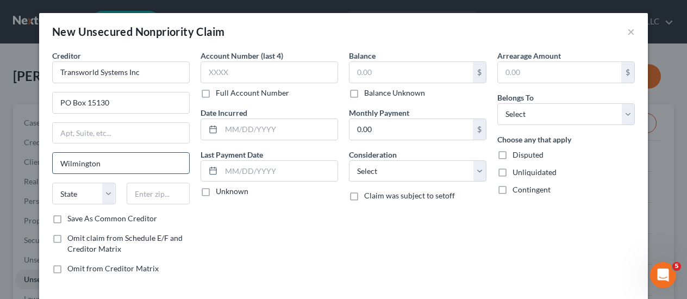
type input "Wilmington"
select select "7"
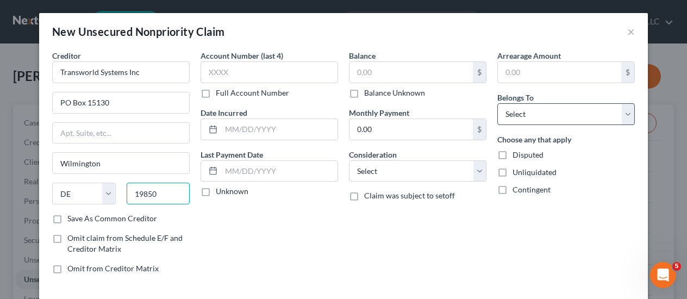
type input "19850"
click at [524, 107] on select "Select Debtor 1 Only Debtor 2 Only Debtor 1 And Debtor 2 Only At Least One Of T…" at bounding box center [565, 114] width 137 height 22
select select "2"
click at [497, 103] on select "Select Debtor 1 Only Debtor 2 Only Debtor 1 And Debtor 2 Only At Least One Of T…" at bounding box center [565, 114] width 137 height 22
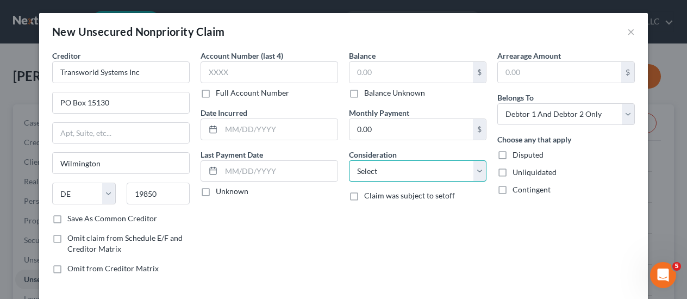
click at [477, 172] on select "Select Cable / Satellite Services Collection Agency Credit Card Debt Debt Couns…" at bounding box center [417, 171] width 137 height 22
select select "1"
click at [349, 160] on select "Select Cable / Satellite Services Collection Agency Credit Card Debt Debt Couns…" at bounding box center [417, 171] width 137 height 22
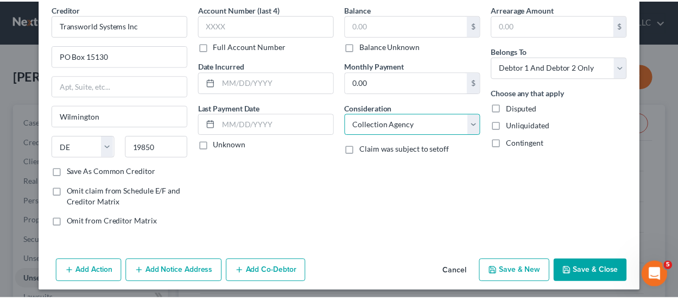
scroll to position [50, 0]
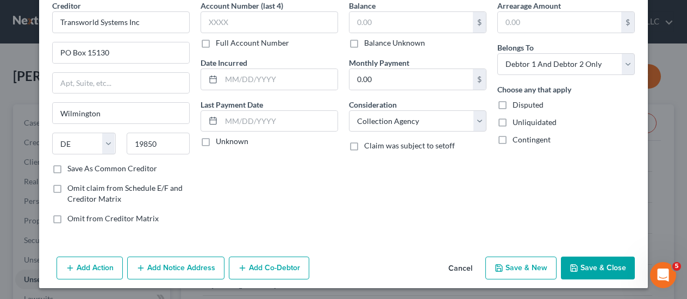
click at [612, 262] on button "Save & Close" at bounding box center [598, 267] width 74 height 23
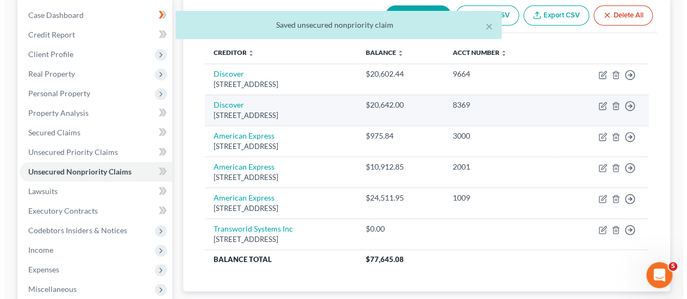
scroll to position [109, 0]
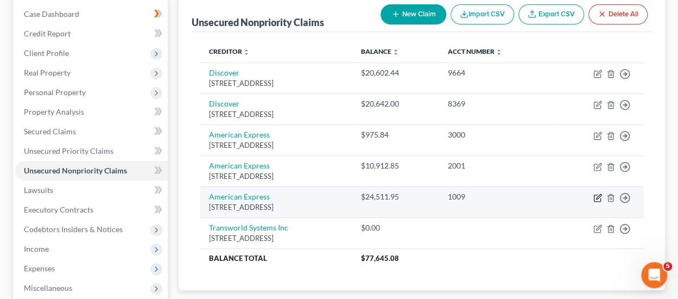
click at [600, 195] on icon "button" at bounding box center [598, 196] width 5 height 5
select select "14"
select select "2"
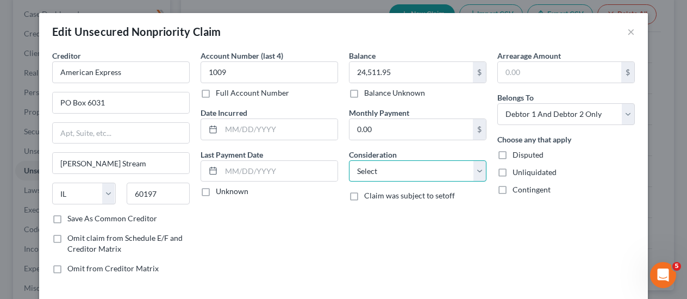
click at [474, 171] on select "Select Cable / Satellite Services Collection Agency Credit Card Debt Debt Couns…" at bounding box center [417, 171] width 137 height 22
select select "2"
click at [349, 160] on select "Select Cable / Satellite Services Collection Agency Credit Card Debt Debt Couns…" at bounding box center [417, 171] width 137 height 22
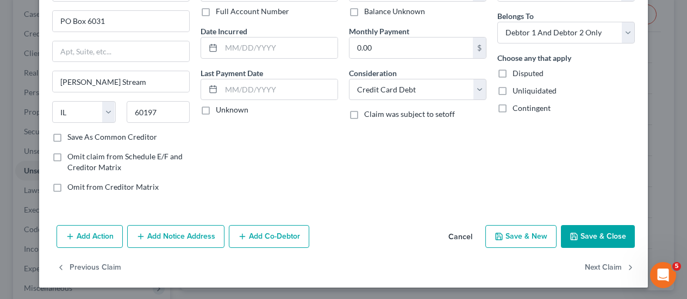
click at [594, 234] on button "Save & Close" at bounding box center [598, 236] width 74 height 23
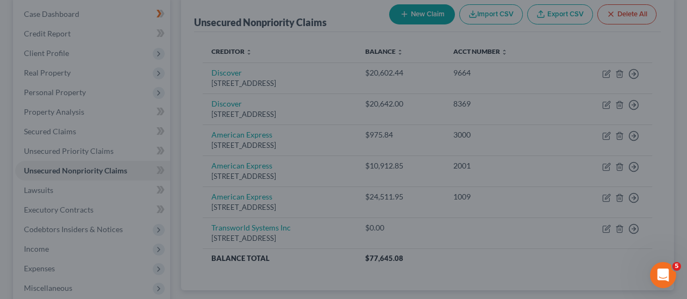
type input "0"
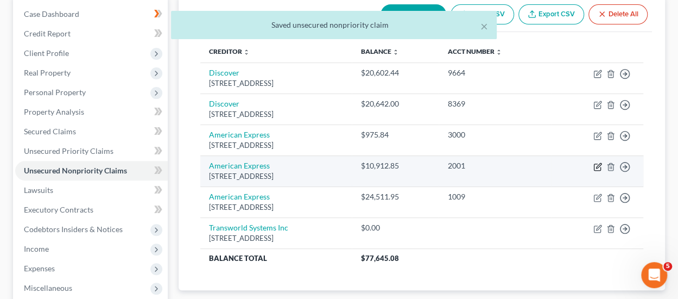
click at [595, 167] on icon "button" at bounding box center [598, 166] width 9 height 9
select select "14"
select select "2"
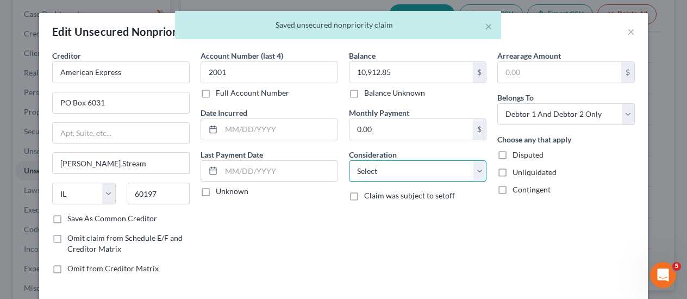
click at [474, 174] on select "Select Cable / Satellite Services Collection Agency Credit Card Debt Debt Couns…" at bounding box center [417, 171] width 137 height 22
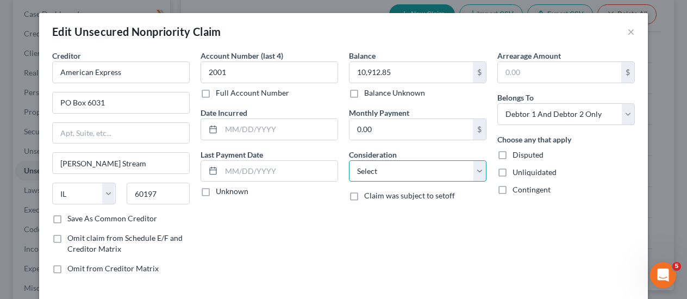
select select "2"
click at [349, 160] on select "Select Cable / Satellite Services Collection Agency Credit Card Debt Debt Couns…" at bounding box center [417, 171] width 137 height 22
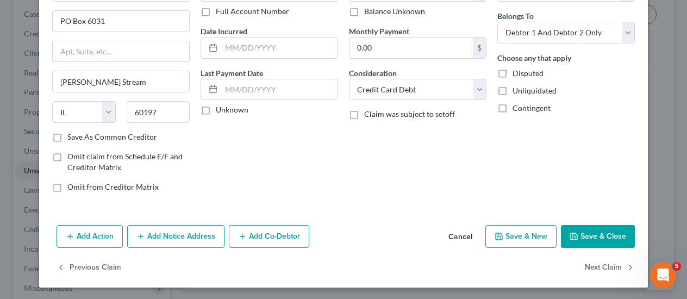
click at [593, 229] on button "Save & Close" at bounding box center [598, 236] width 74 height 23
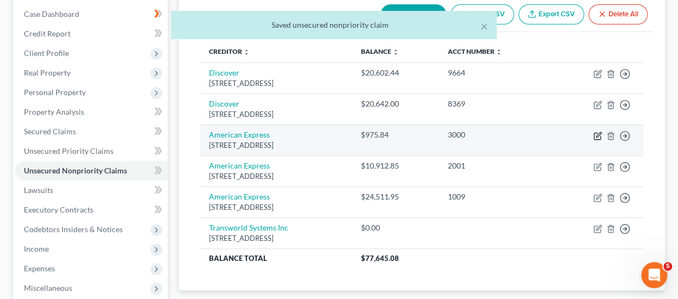
click at [596, 134] on icon "button" at bounding box center [598, 134] width 5 height 5
select select "14"
select select "2"
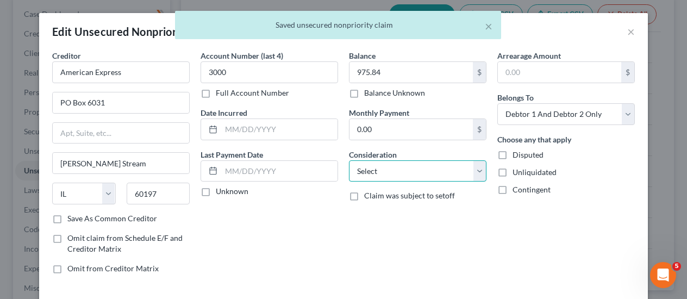
click at [468, 168] on select "Select Cable / Satellite Services Collection Agency Credit Card Debt Debt Couns…" at bounding box center [417, 171] width 137 height 22
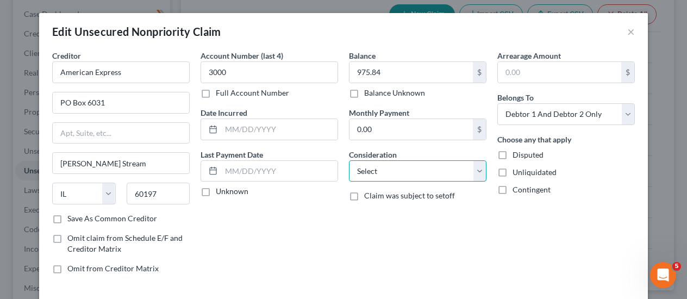
select select "2"
click at [349, 160] on select "Select Cable / Satellite Services Collection Agency Credit Card Debt Debt Couns…" at bounding box center [417, 171] width 137 height 22
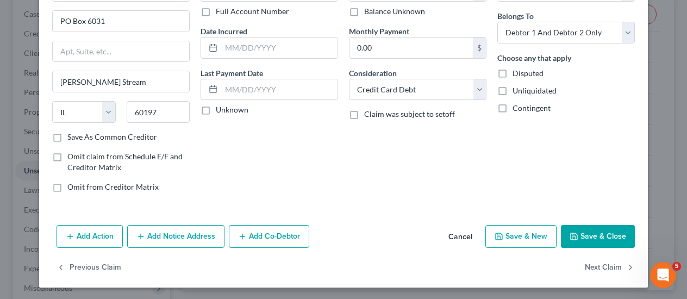
click at [592, 232] on button "Save & Close" at bounding box center [598, 236] width 74 height 23
type input "0"
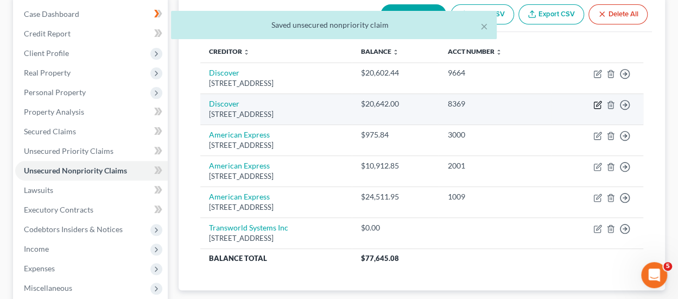
click at [599, 105] on icon "button" at bounding box center [598, 104] width 9 height 9
select select "46"
select select "2"
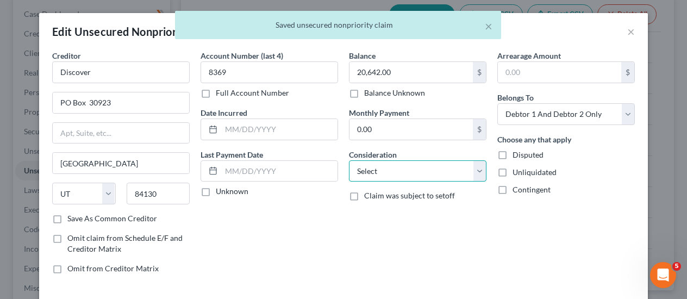
click at [481, 165] on select "Select Cable / Satellite Services Collection Agency Credit Card Debt Debt Couns…" at bounding box center [417, 171] width 137 height 22
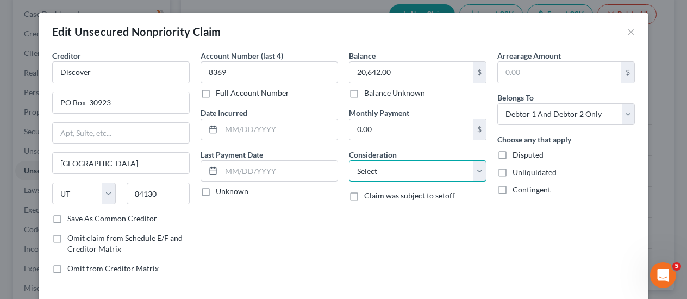
select select "2"
click at [349, 160] on select "Select Cable / Satellite Services Collection Agency Credit Card Debt Debt Couns…" at bounding box center [417, 171] width 137 height 22
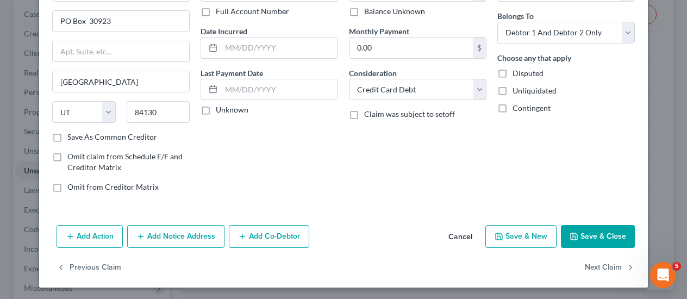
click at [596, 233] on button "Save & Close" at bounding box center [598, 236] width 74 height 23
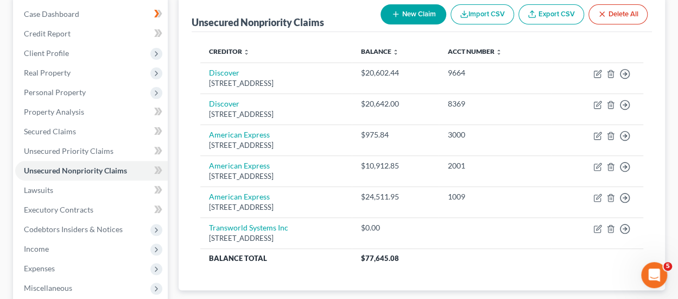
click at [422, 11] on button "New Claim" at bounding box center [414, 14] width 66 height 20
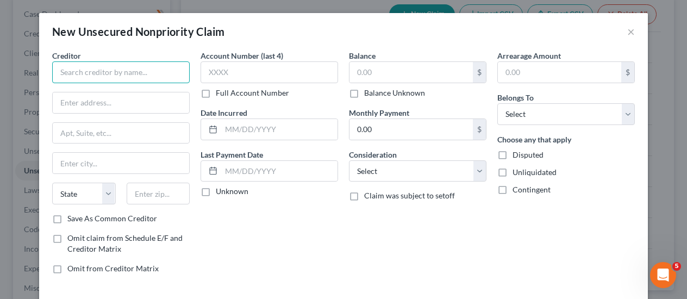
click at [125, 74] on input "text" at bounding box center [120, 72] width 137 height 22
type input "Chase"
click at [86, 134] on input "text" at bounding box center [121, 133] width 136 height 21
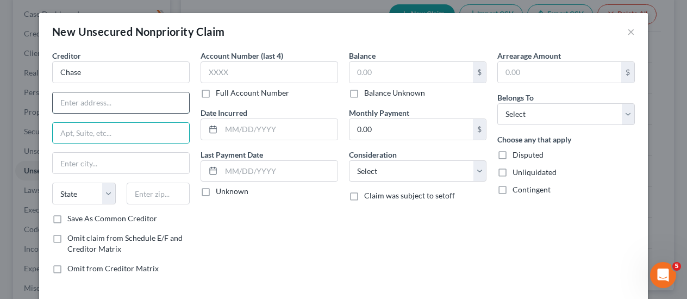
click at [97, 99] on input "text" at bounding box center [121, 102] width 136 height 21
paste input "P.O. Box 15298"
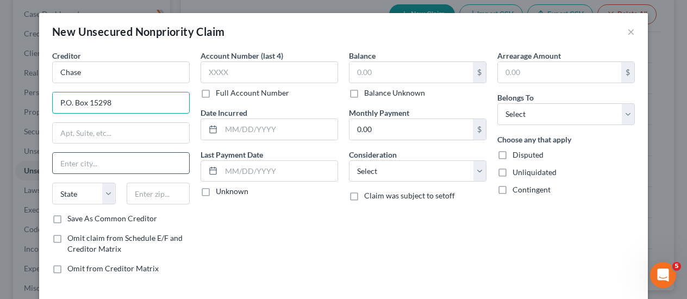
type input "P.O. Box 15298"
click at [114, 168] on input "text" at bounding box center [121, 163] width 136 height 21
type input "Wilmington"
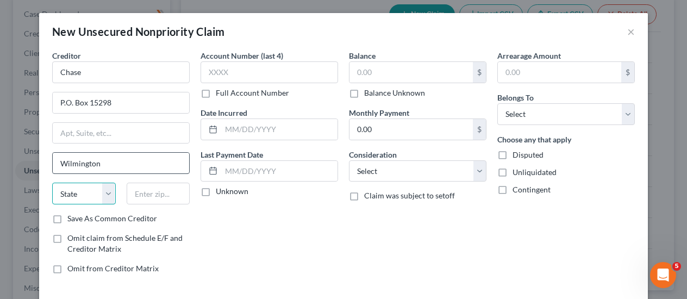
select select "7"
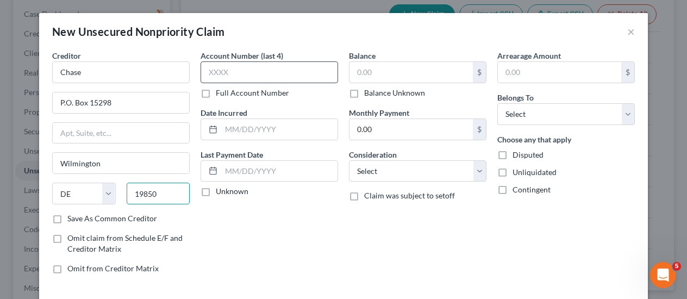
type input "19850"
click at [245, 73] on input "text" at bounding box center [268, 72] width 137 height 22
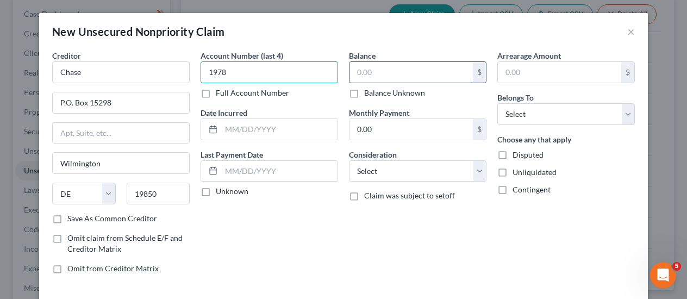
type input "1978"
click at [378, 72] on input "text" at bounding box center [410, 72] width 123 height 21
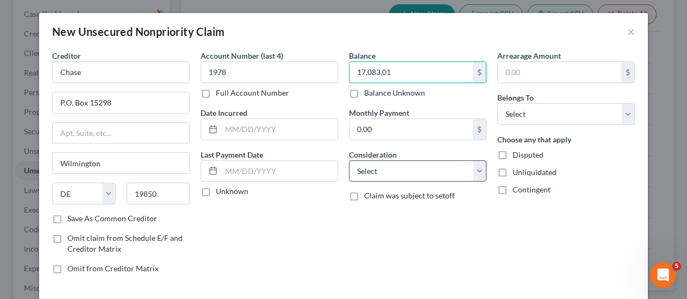
type input "17,083.01"
click at [472, 165] on select "Select Cable / Satellite Services Collection Agency Credit Card Debt Debt Couns…" at bounding box center [417, 171] width 137 height 22
select select "2"
click at [349, 160] on select "Select Cable / Satellite Services Collection Agency Credit Card Debt Debt Couns…" at bounding box center [417, 171] width 137 height 22
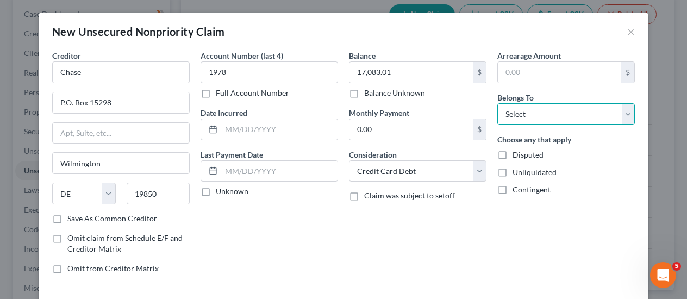
click at [538, 115] on select "Select Debtor 1 Only Debtor 2 Only Debtor 1 And Debtor 2 Only At Least One Of T…" at bounding box center [565, 114] width 137 height 22
select select "2"
click at [497, 103] on select "Select Debtor 1 Only Debtor 2 Only Debtor 1 And Debtor 2 Only At Least One Of T…" at bounding box center [565, 114] width 137 height 22
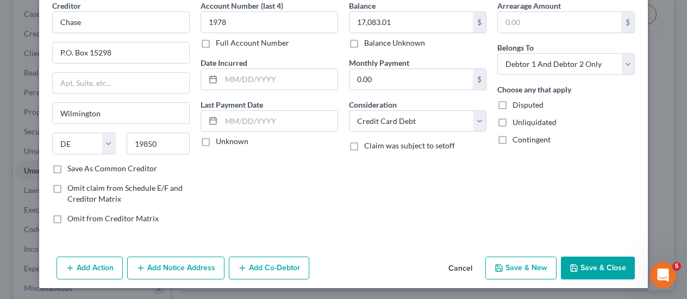
click at [586, 271] on button "Save & Close" at bounding box center [598, 267] width 74 height 23
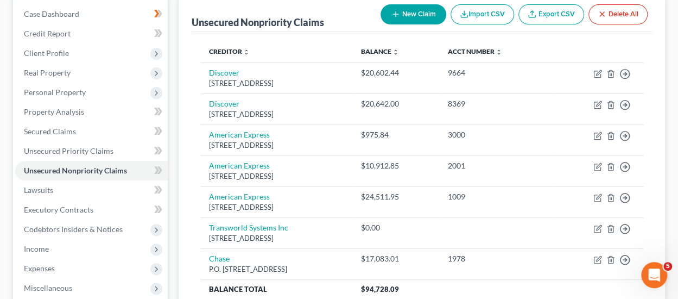
click at [422, 10] on button "New Claim" at bounding box center [414, 14] width 66 height 20
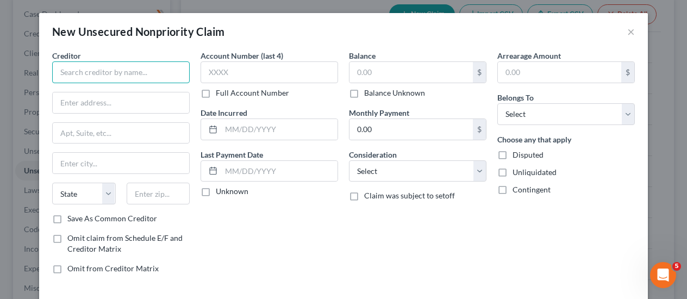
click at [110, 76] on input "text" at bounding box center [120, 72] width 137 height 22
type input "Citibank"
paste input "P.O. Box 70791"
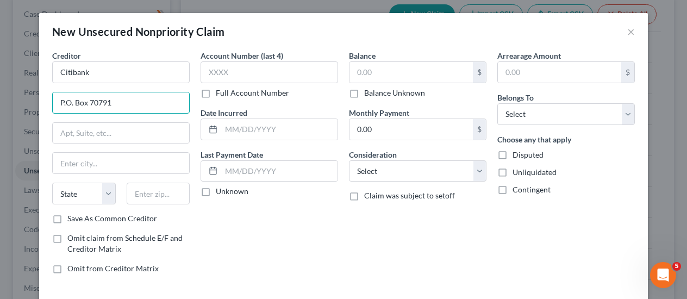
type input "P.O. Box 70791"
click at [115, 159] on input "text" at bounding box center [121, 163] width 136 height 21
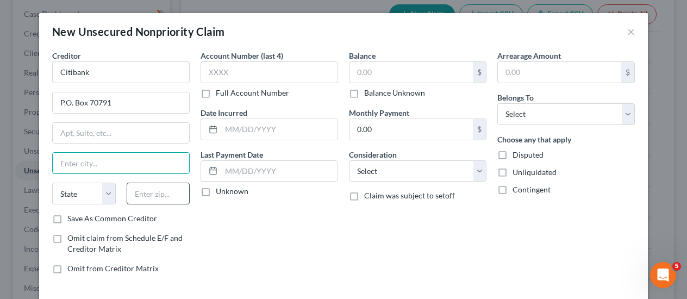
paste input "[GEOGRAPHIC_DATA]"
type input "[GEOGRAPHIC_DATA]"
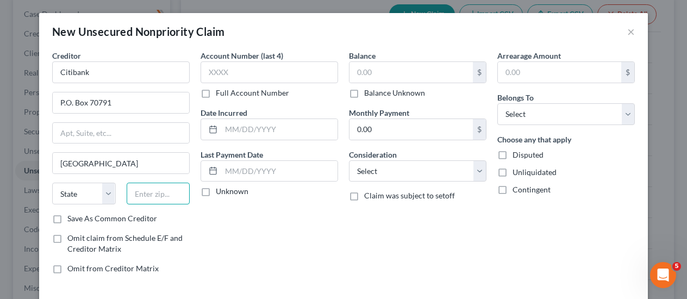
click at [144, 187] on input "text" at bounding box center [159, 194] width 64 height 22
type input "19176"
click at [106, 191] on select "State [US_STATE] AK AR AZ CA CO CT DE DC [GEOGRAPHIC_DATA] [GEOGRAPHIC_DATA] GU…" at bounding box center [84, 194] width 64 height 22
select select "39"
click at [52, 183] on select "State [US_STATE] AK AR AZ CA CO CT DE DC [GEOGRAPHIC_DATA] [GEOGRAPHIC_DATA] GU…" at bounding box center [84, 194] width 64 height 22
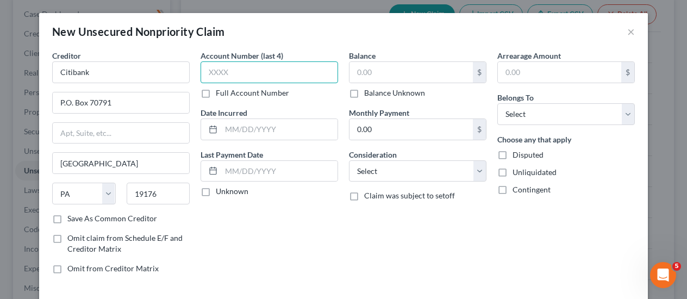
click at [258, 73] on input "text" at bounding box center [268, 72] width 137 height 22
type input "9677"
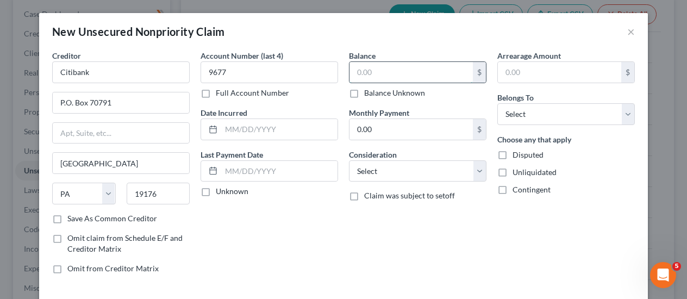
click at [398, 72] on input "text" at bounding box center [410, 72] width 123 height 21
type input "13,416.51"
click at [445, 166] on select "Select Cable / Satellite Services Collection Agency Credit Card Debt Debt Couns…" at bounding box center [417, 171] width 137 height 22
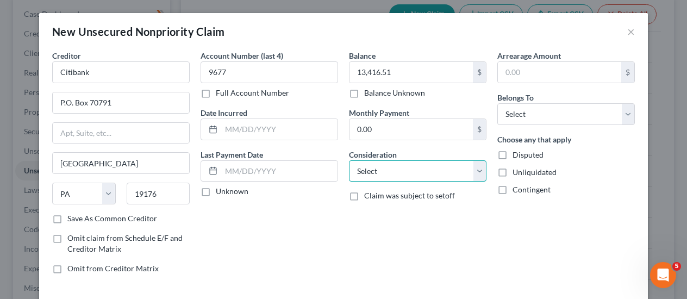
select select "2"
click at [349, 160] on select "Select Cable / Satellite Services Collection Agency Credit Card Debt Debt Couns…" at bounding box center [417, 171] width 137 height 22
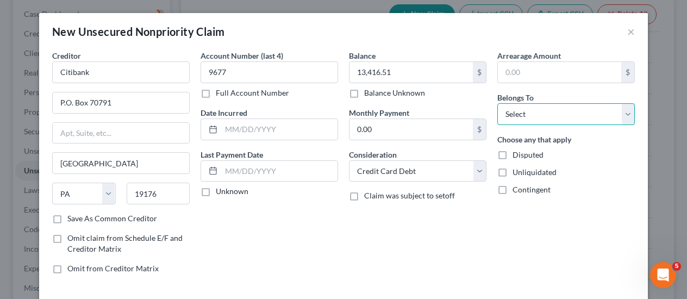
click at [561, 110] on select "Select Debtor 1 Only Debtor 2 Only Debtor 1 And Debtor 2 Only At Least One Of T…" at bounding box center [565, 114] width 137 height 22
select select "2"
click at [497, 103] on select "Select Debtor 1 Only Debtor 2 Only Debtor 1 And Debtor 2 Only At Least One Of T…" at bounding box center [565, 114] width 137 height 22
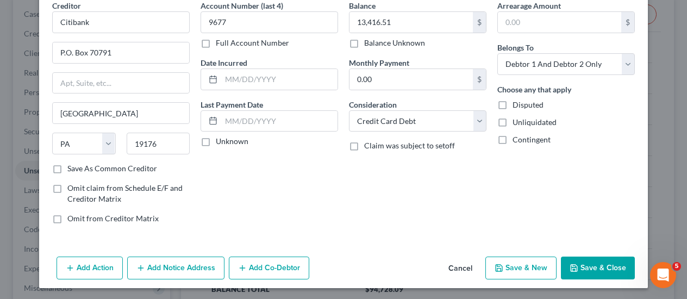
click at [592, 259] on button "Save & Close" at bounding box center [598, 267] width 74 height 23
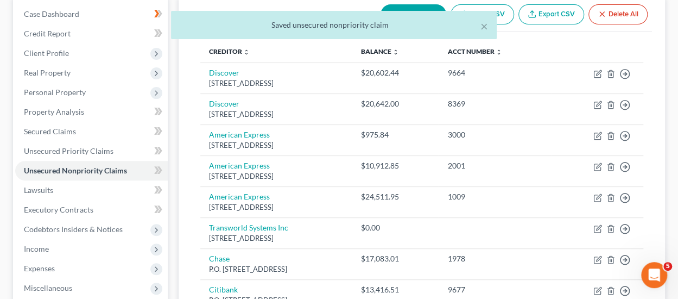
click at [410, 7] on button "New Claim" at bounding box center [414, 14] width 66 height 20
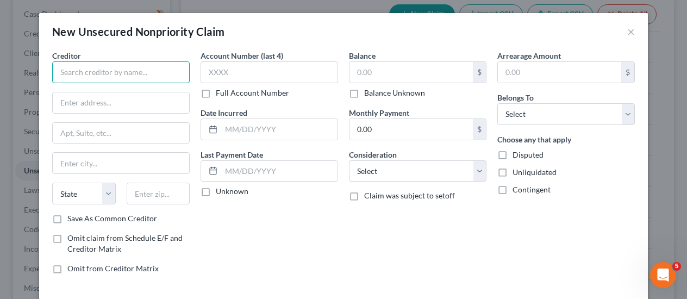
click at [100, 77] on input "text" at bounding box center [120, 72] width 137 height 22
drag, startPoint x: 109, startPoint y: 74, endPoint x: 169, endPoint y: 129, distance: 80.8
click at [109, 74] on input "text" at bounding box center [120, 72] width 137 height 22
paste input "Midland Credit Management"
type input "Midland Credit Management"
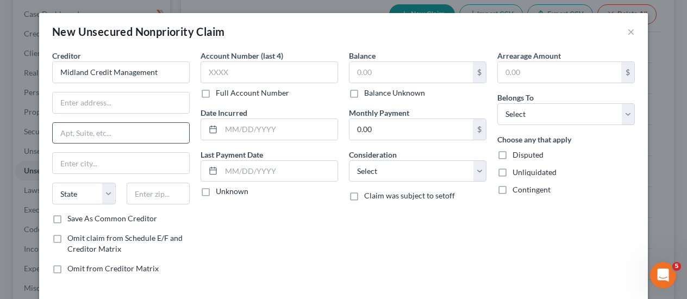
click at [91, 133] on input "text" at bounding box center [121, 133] width 136 height 21
click at [94, 104] on input "text" at bounding box center [121, 102] width 136 height 21
paste input "350 Camino De La Reina"
type input "350 Camino De La Reina"
click at [91, 128] on input "text" at bounding box center [121, 133] width 136 height 21
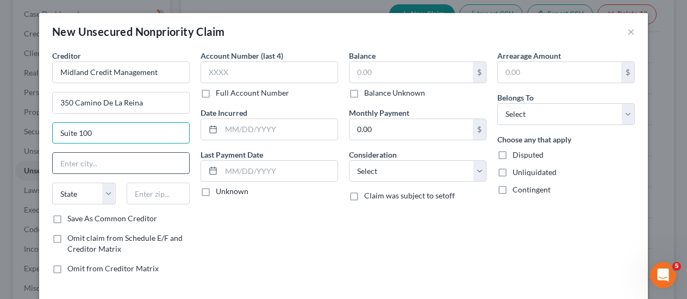
type input "Suite 100"
click at [92, 160] on input "text" at bounding box center [121, 163] width 136 height 21
click at [135, 167] on input "text" at bounding box center [121, 163] width 136 height 21
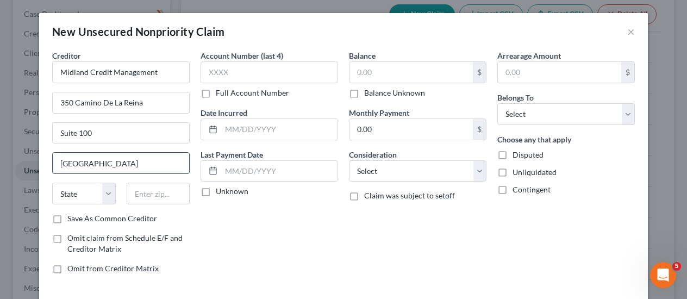
type input "[GEOGRAPHIC_DATA]"
select select "4"
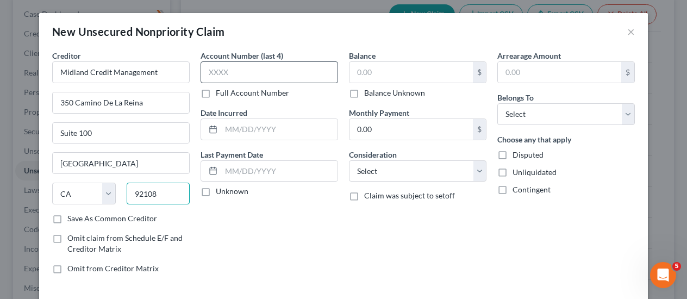
type input "92108"
click at [232, 73] on input "text" at bounding box center [268, 72] width 137 height 22
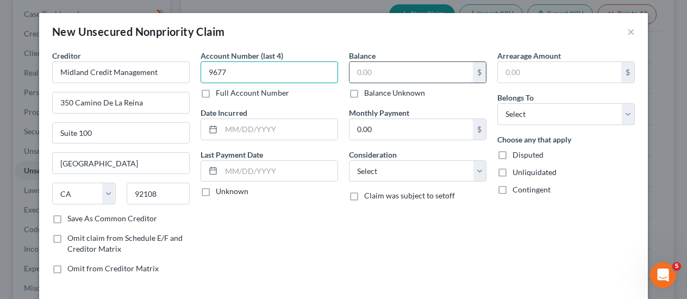
type input "9677"
click at [397, 71] on input "text" at bounding box center [410, 72] width 123 height 21
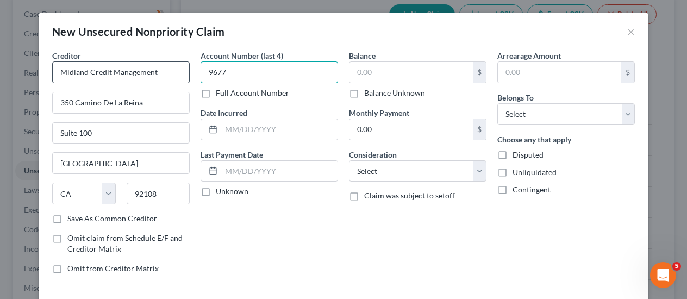
click at [167, 76] on div "Creditor * Midland Credit Management [GEOGRAPHIC_DATA] [US_STATE][GEOGRAPHIC_DA…" at bounding box center [343, 166] width 593 height 232
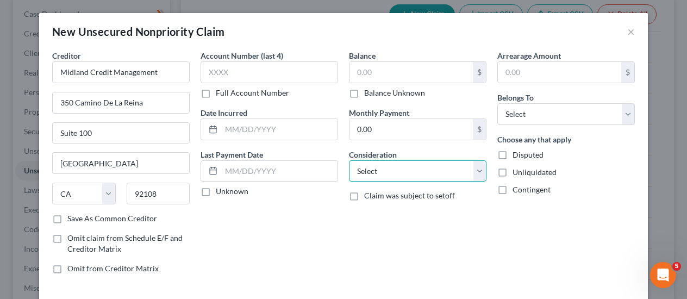
click at [470, 173] on select "Select Cable / Satellite Services Collection Agency Credit Card Debt Debt Couns…" at bounding box center [417, 171] width 137 height 22
select select "1"
click at [349, 160] on select "Select Cable / Satellite Services Collection Agency Credit Card Debt Debt Couns…" at bounding box center [417, 171] width 137 height 22
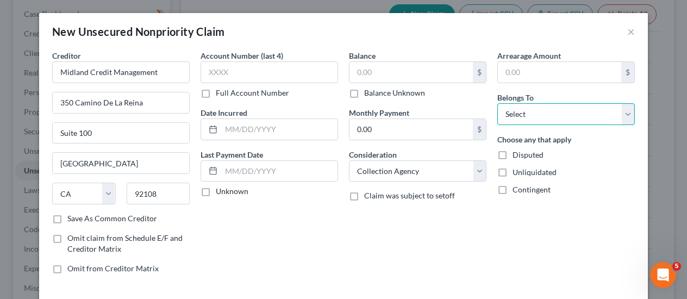
click at [536, 110] on select "Select Debtor 1 Only Debtor 2 Only Debtor 1 And Debtor 2 Only At Least One Of T…" at bounding box center [565, 114] width 137 height 22
select select "2"
click at [497, 103] on select "Select Debtor 1 Only Debtor 2 Only Debtor 1 And Debtor 2 Only At Least One Of T…" at bounding box center [565, 114] width 137 height 22
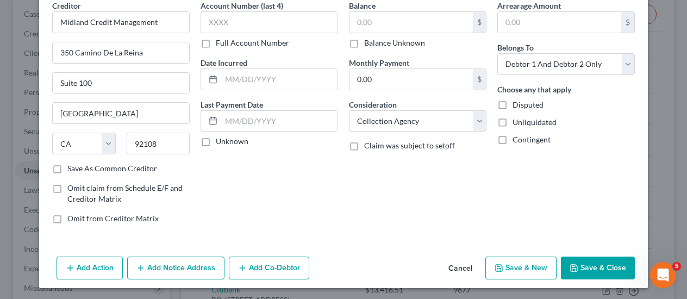
click at [593, 267] on button "Save & Close" at bounding box center [598, 267] width 74 height 23
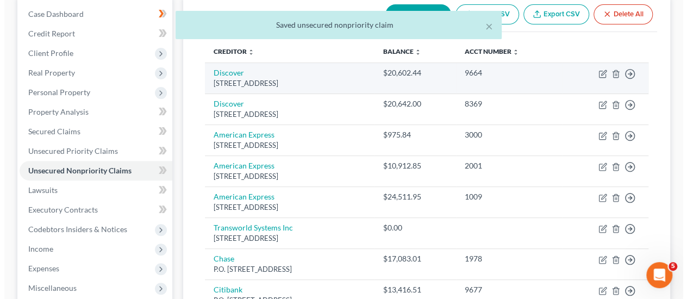
scroll to position [0, 0]
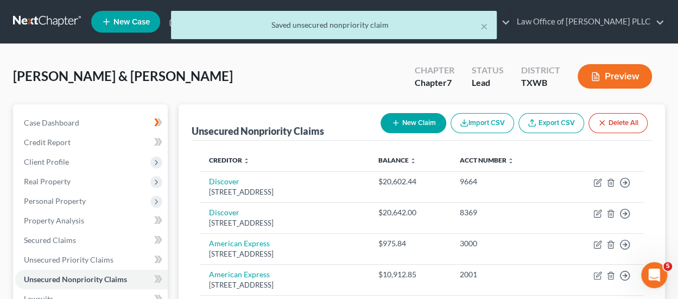
click at [420, 123] on button "New Claim" at bounding box center [414, 123] width 66 height 20
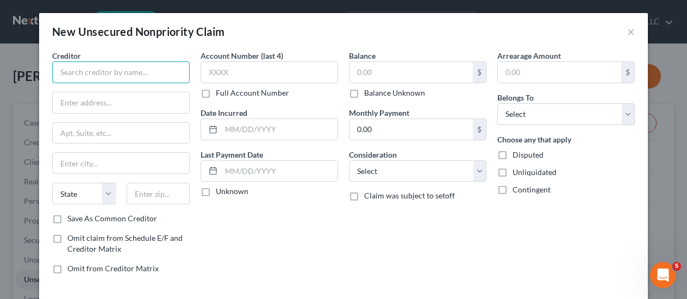
click at [102, 73] on input "text" at bounding box center [120, 72] width 137 height 22
type input "Capital One"
paste input "PO Box 30285"
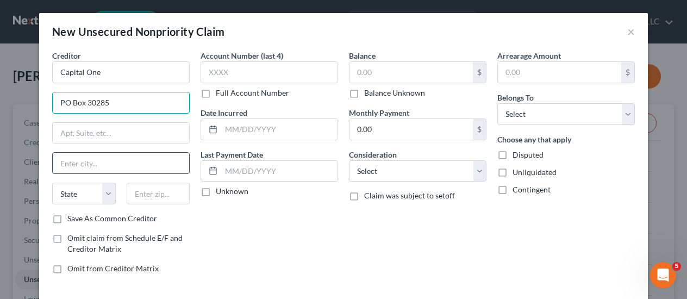
type input "PO Box 30285"
click at [86, 159] on input "text" at bounding box center [121, 163] width 136 height 21
drag, startPoint x: 134, startPoint y: 158, endPoint x: 158, endPoint y: 192, distance: 41.3
click at [134, 158] on input "text" at bounding box center [121, 163] width 136 height 21
paste input "[GEOGRAPHIC_DATA]"
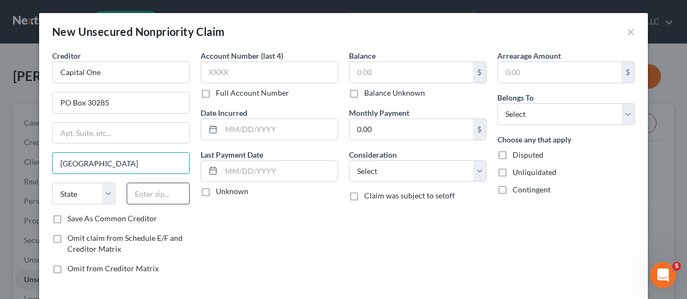
type input "[GEOGRAPHIC_DATA]"
click at [158, 192] on input "text" at bounding box center [159, 194] width 64 height 22
type input "84130"
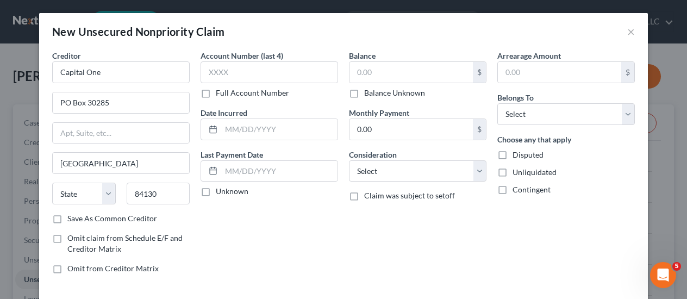
click at [223, 236] on div "Account Number (last 4) Full Account Number Date Incurred Last Payment Date Unk…" at bounding box center [269, 166] width 148 height 232
select select "46"
click at [240, 73] on input "text" at bounding box center [268, 72] width 137 height 22
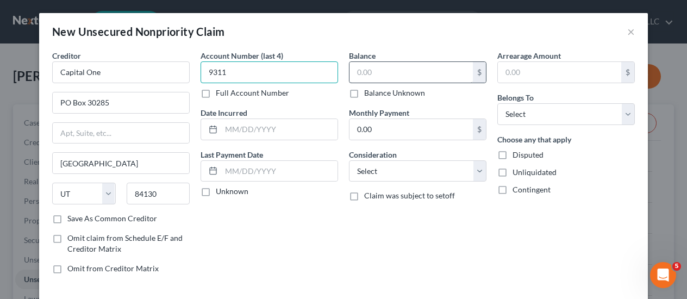
type input "9311"
click at [396, 73] on input "text" at bounding box center [410, 72] width 123 height 21
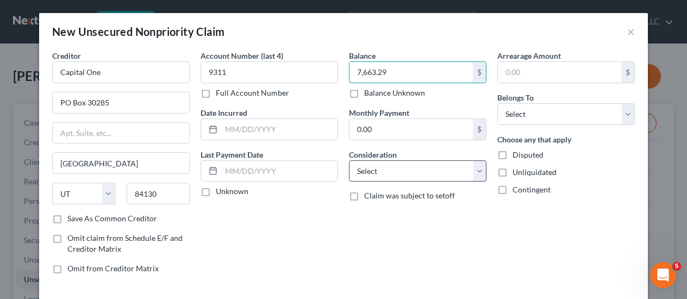
type input "7,663.29"
click at [475, 173] on select "Select Cable / Satellite Services Collection Agency Credit Card Debt Debt Couns…" at bounding box center [417, 171] width 137 height 22
select select "2"
click at [349, 160] on select "Select Cable / Satellite Services Collection Agency Credit Card Debt Debt Couns…" at bounding box center [417, 171] width 137 height 22
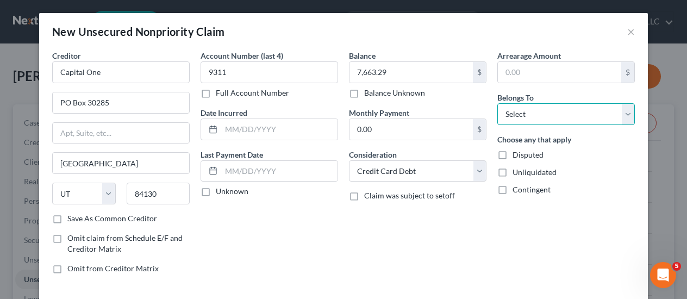
click at [555, 110] on select "Select Debtor 1 Only Debtor 2 Only Debtor 1 And Debtor 2 Only At Least One Of T…" at bounding box center [565, 114] width 137 height 22
select select "2"
click at [497, 103] on select "Select Debtor 1 Only Debtor 2 Only Debtor 1 And Debtor 2 Only At Least One Of T…" at bounding box center [565, 114] width 137 height 22
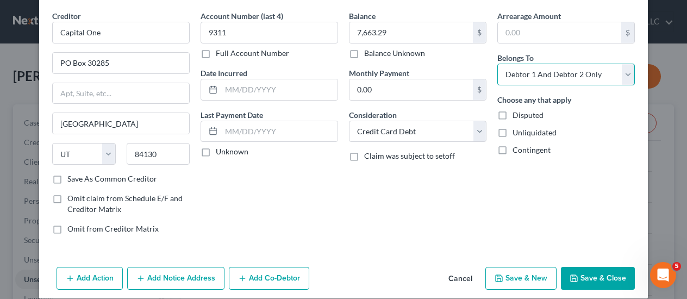
scroll to position [50, 0]
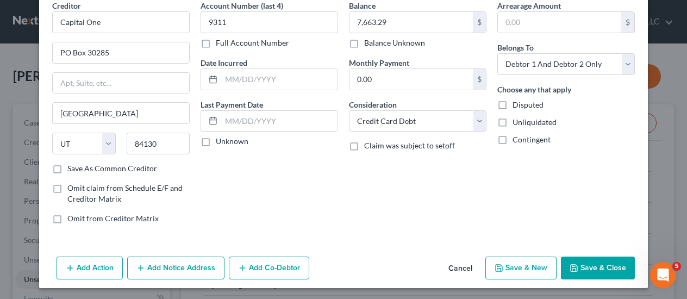
click at [582, 266] on button "Save & Close" at bounding box center [598, 267] width 74 height 23
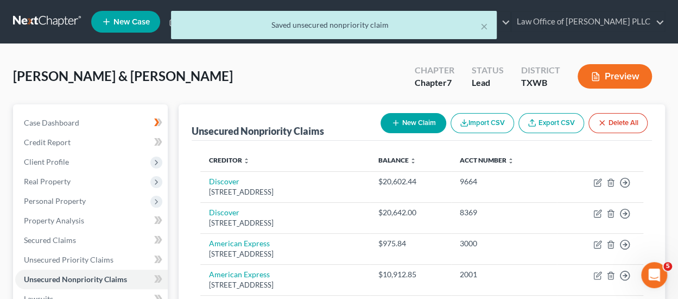
click at [413, 121] on button "New Claim" at bounding box center [414, 123] width 66 height 20
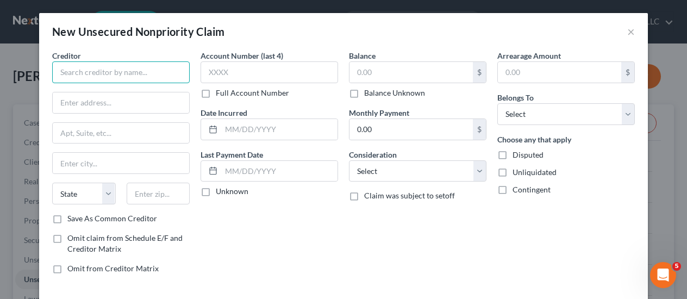
click at [73, 72] on input "text" at bounding box center [120, 72] width 137 height 22
type input "Citibank Costco"
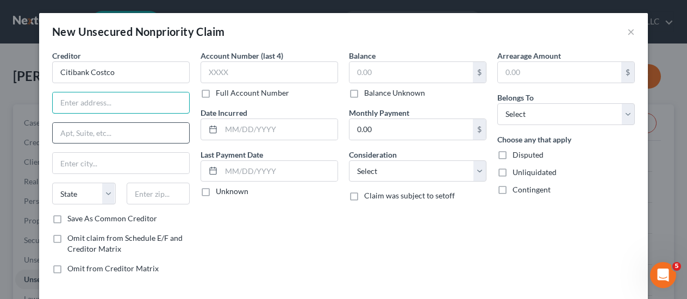
paste input "P.O. Box 70791"
type input "P.O. Box 70791"
click at [155, 195] on input "text" at bounding box center [159, 194] width 64 height 22
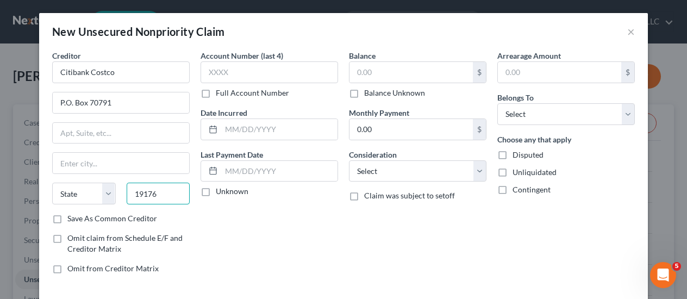
type input "19176"
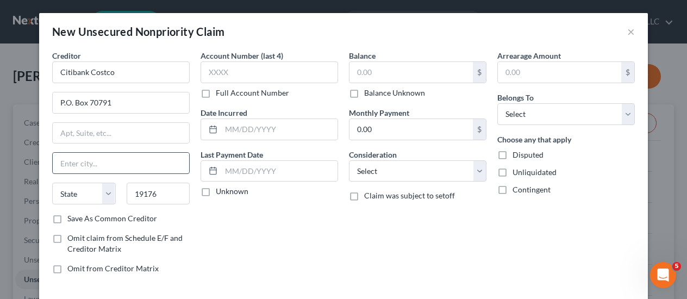
click at [89, 162] on input "text" at bounding box center [121, 163] width 136 height 21
type input "[GEOGRAPHIC_DATA]"
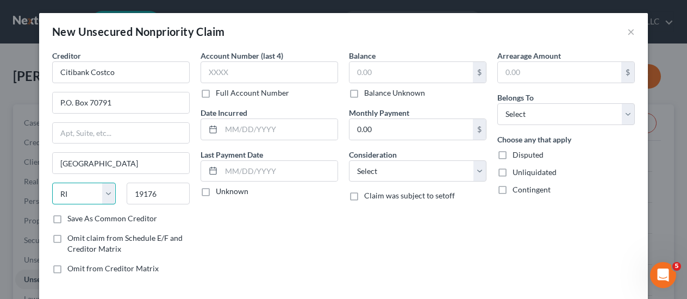
click at [106, 195] on select "State [US_STATE] AK AR AZ CA CO CT DE DC [GEOGRAPHIC_DATA] [GEOGRAPHIC_DATA] GU…" at bounding box center [84, 194] width 64 height 22
select select "39"
click at [52, 183] on select "State [US_STATE] AK AR AZ CA CO CT DE DC [GEOGRAPHIC_DATA] [GEOGRAPHIC_DATA] GU…" at bounding box center [84, 194] width 64 height 22
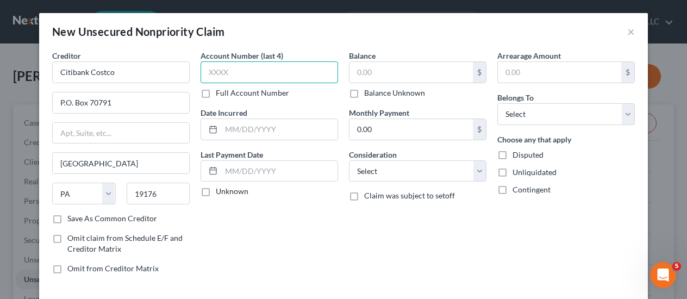
click at [247, 68] on input "text" at bounding box center [268, 72] width 137 height 22
type input "5530"
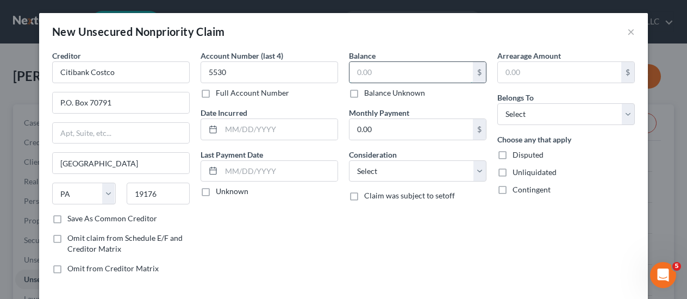
click at [367, 77] on input "text" at bounding box center [410, 72] width 123 height 21
type input "9,979.94"
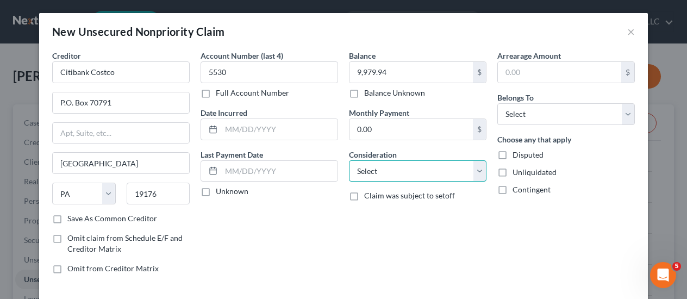
click at [475, 173] on select "Select Cable / Satellite Services Collection Agency Credit Card Debt Debt Couns…" at bounding box center [417, 171] width 137 height 22
select select "2"
click at [349, 160] on select "Select Cable / Satellite Services Collection Agency Credit Card Debt Debt Couns…" at bounding box center [417, 171] width 137 height 22
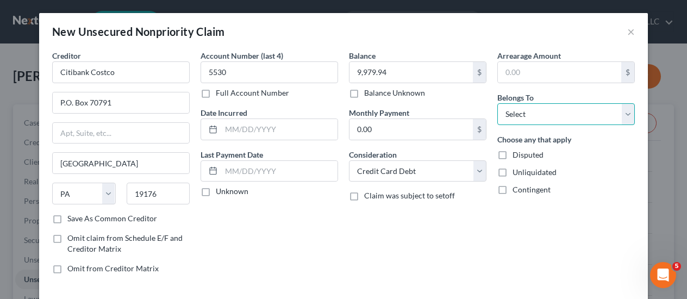
drag, startPoint x: 538, startPoint y: 108, endPoint x: 538, endPoint y: 118, distance: 9.8
click at [537, 109] on select "Select Debtor 1 Only Debtor 2 Only Debtor 1 And Debtor 2 Only At Least One Of T…" at bounding box center [565, 114] width 137 height 22
select select "2"
click at [497, 103] on select "Select Debtor 1 Only Debtor 2 Only Debtor 1 And Debtor 2 Only At Least One Of T…" at bounding box center [565, 114] width 137 height 22
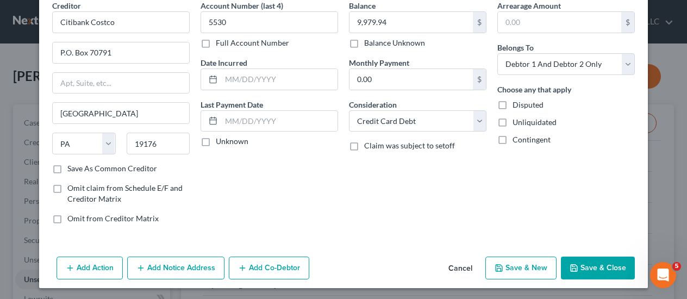
click at [587, 266] on button "Save & Close" at bounding box center [598, 267] width 74 height 23
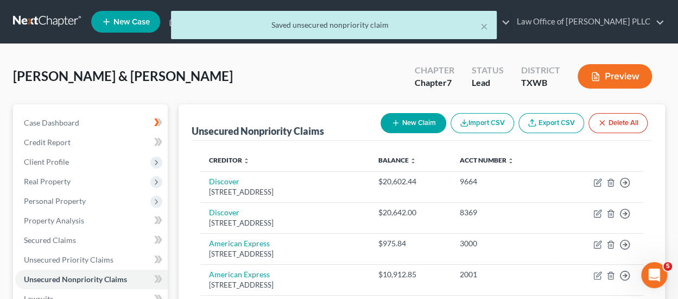
click at [422, 125] on button "New Claim" at bounding box center [414, 123] width 66 height 20
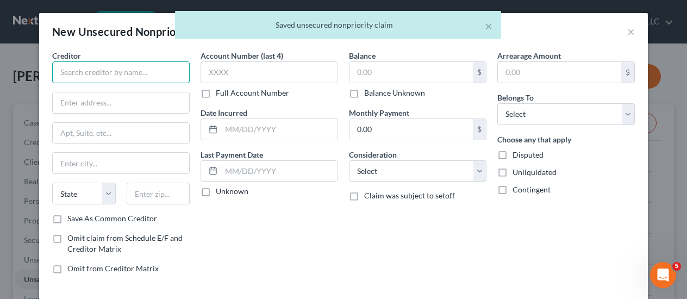
click at [138, 71] on input "text" at bounding box center [120, 72] width 137 height 22
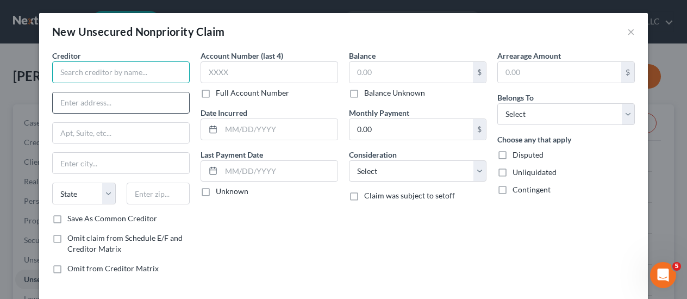
drag, startPoint x: 139, startPoint y: 68, endPoint x: 155, endPoint y: 95, distance: 31.7
click at [139, 68] on input "text" at bounding box center [120, 72] width 137 height 22
paste input "ARS National Services inc"
type input "ARS National Services inc"
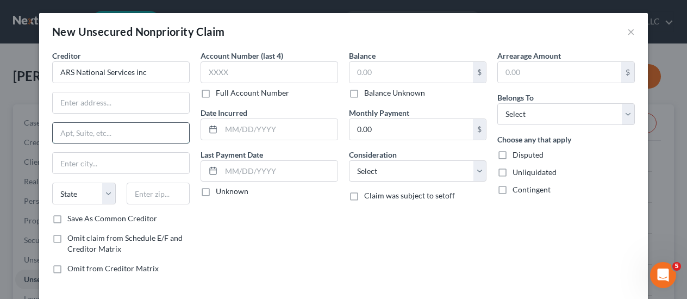
click at [110, 130] on input "text" at bounding box center [121, 133] width 136 height 21
paste input "PO Box 469100"
type input "PO Box 469100"
click at [144, 190] on input "text" at bounding box center [159, 194] width 64 height 22
type input "92046"
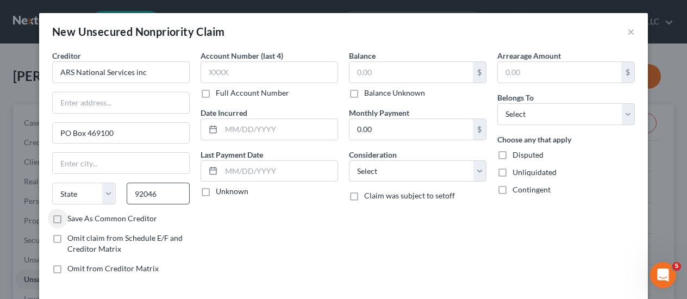
type input "Escondido"
select select "4"
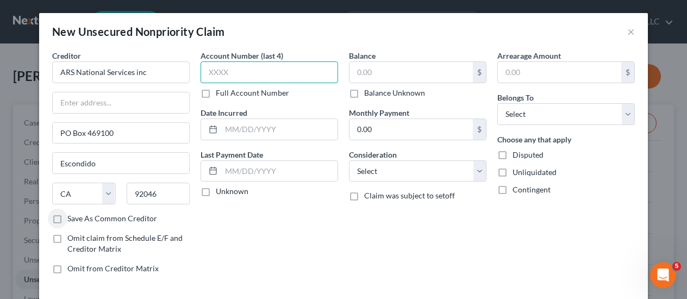
click at [249, 71] on input "text" at bounding box center [268, 72] width 137 height 22
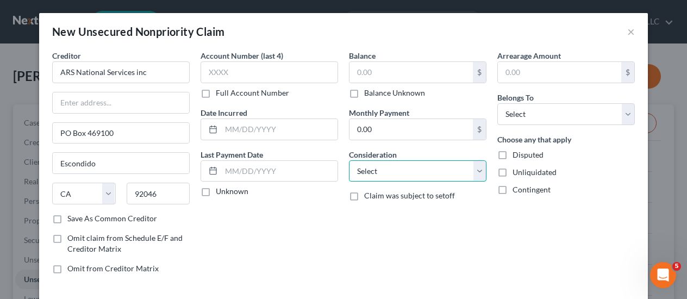
click at [463, 169] on select "Select Cable / Satellite Services Collection Agency Credit Card Debt Debt Couns…" at bounding box center [417, 171] width 137 height 22
select select "1"
click at [349, 160] on select "Select Cable / Satellite Services Collection Agency Credit Card Debt Debt Couns…" at bounding box center [417, 171] width 137 height 22
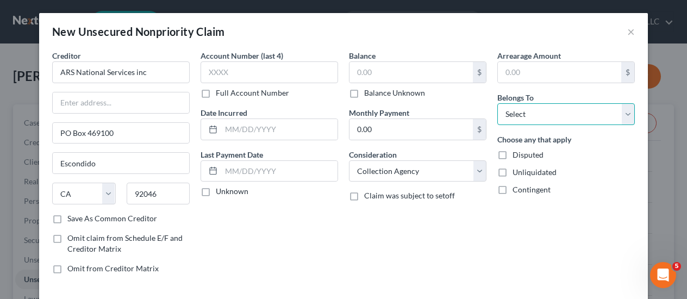
click at [555, 118] on select "Select Debtor 1 Only Debtor 2 Only Debtor 1 And Debtor 2 Only At Least One Of T…" at bounding box center [565, 114] width 137 height 22
select select "2"
click at [497, 103] on select "Select Debtor 1 Only Debtor 2 Only Debtor 1 And Debtor 2 Only At Least One Of T…" at bounding box center [565, 114] width 137 height 22
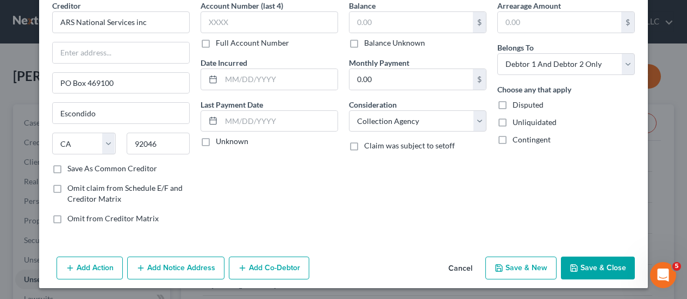
click at [614, 265] on button "Save & Close" at bounding box center [598, 267] width 74 height 23
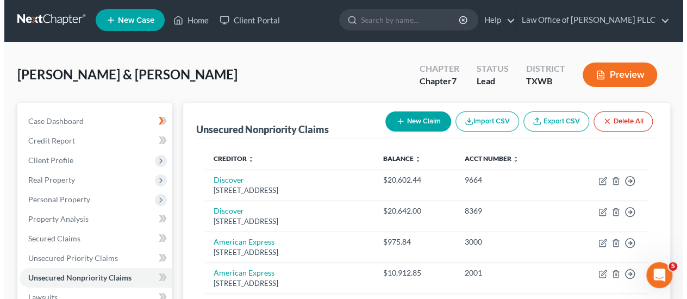
scroll to position [0, 0]
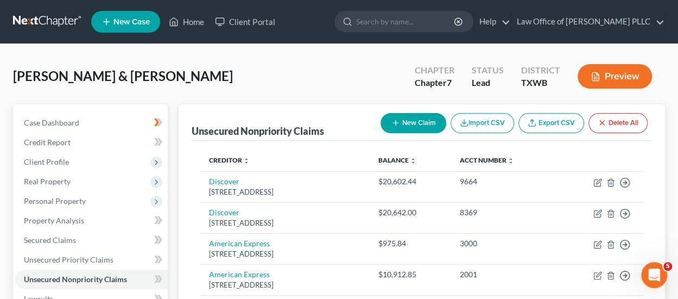
click at [424, 122] on button "New Claim" at bounding box center [414, 123] width 66 height 20
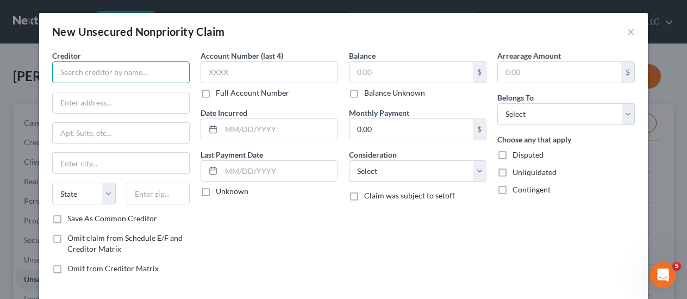
click at [118, 73] on input "text" at bounding box center [120, 72] width 137 height 22
type input "Paypal"
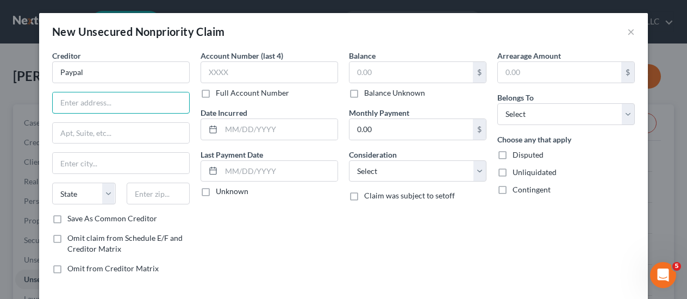
drag, startPoint x: 95, startPoint y: 102, endPoint x: 127, endPoint y: 112, distance: 33.7
click at [95, 102] on input "text" at bounding box center [121, 102] width 136 height 21
paste input "PO Box 71707"
type input "PO Box 71707"
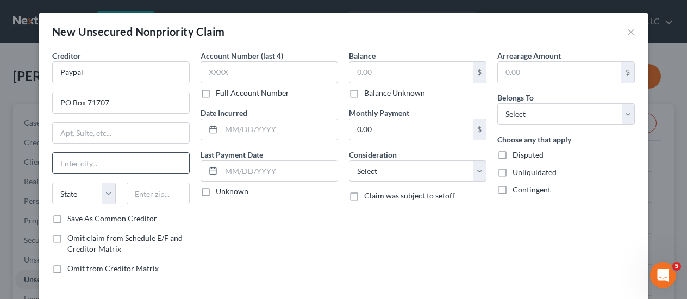
click at [101, 162] on input "text" at bounding box center [121, 163] width 136 height 21
paste input "[GEOGRAPHIC_DATA]"
type input "[GEOGRAPHIC_DATA]"
click at [142, 191] on input "text" at bounding box center [159, 194] width 64 height 22
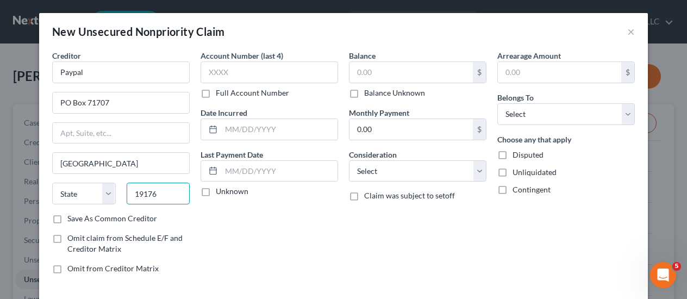
type input "19176"
click at [103, 193] on select "State [US_STATE] AK AR AZ CA CO CT DE DC [GEOGRAPHIC_DATA] [GEOGRAPHIC_DATA] GU…" at bounding box center [84, 194] width 64 height 22
select select "39"
click at [52, 183] on select "State [US_STATE] AK AR AZ CA CO CT DE DC [GEOGRAPHIC_DATA] [GEOGRAPHIC_DATA] GU…" at bounding box center [84, 194] width 64 height 22
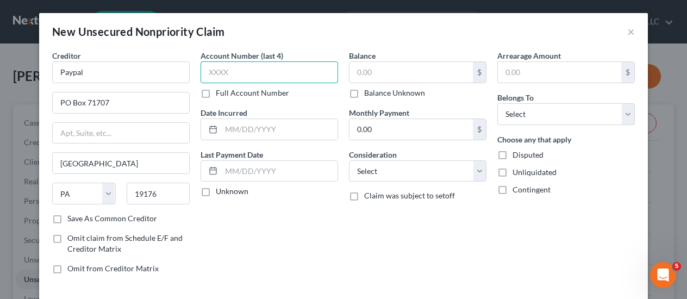
click at [234, 67] on input "text" at bounding box center [268, 72] width 137 height 22
type input "9152"
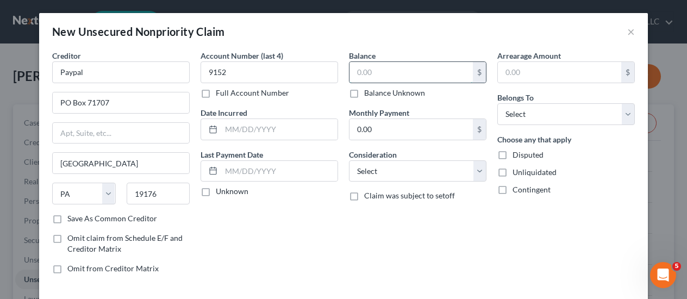
click at [386, 70] on input "text" at bounding box center [410, 72] width 123 height 21
type input "3,007.62"
click at [456, 167] on select "Select Cable / Satellite Services Collection Agency Credit Card Debt Debt Couns…" at bounding box center [417, 171] width 137 height 22
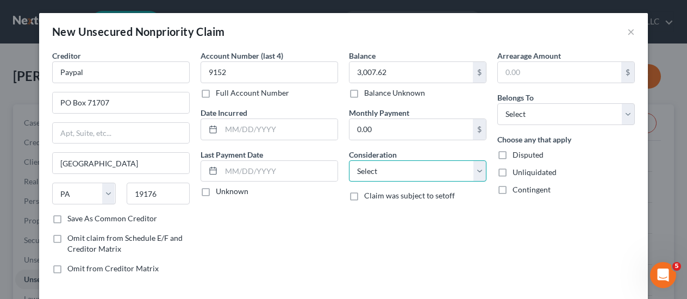
select select "2"
click at [349, 160] on select "Select Cable / Satellite Services Collection Agency Credit Card Debt Debt Couns…" at bounding box center [417, 171] width 137 height 22
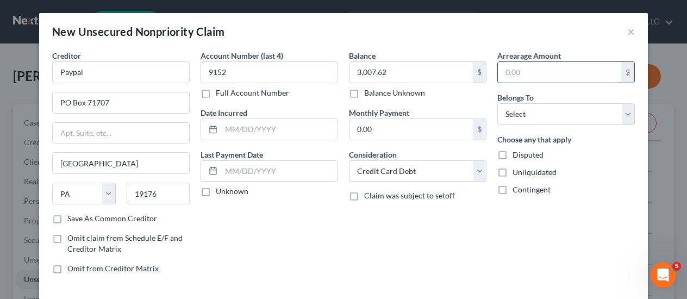
click at [533, 72] on input "text" at bounding box center [559, 72] width 123 height 21
click at [449, 174] on select "Select Cable / Satellite Services Collection Agency Credit Card Debt Debt Couns…" at bounding box center [417, 171] width 137 height 22
click at [541, 74] on input "text" at bounding box center [559, 72] width 123 height 21
click at [539, 111] on select "Select Debtor 1 Only Debtor 2 Only Debtor 1 And Debtor 2 Only At Least One Of T…" at bounding box center [565, 114] width 137 height 22
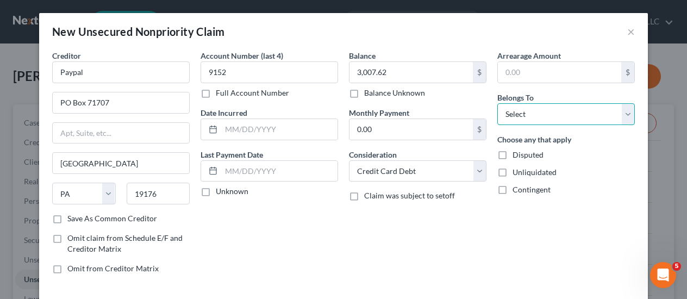
select select "2"
click at [497, 103] on select "Select Debtor 1 Only Debtor 2 Only Debtor 1 And Debtor 2 Only At Least One Of T…" at bounding box center [565, 114] width 137 height 22
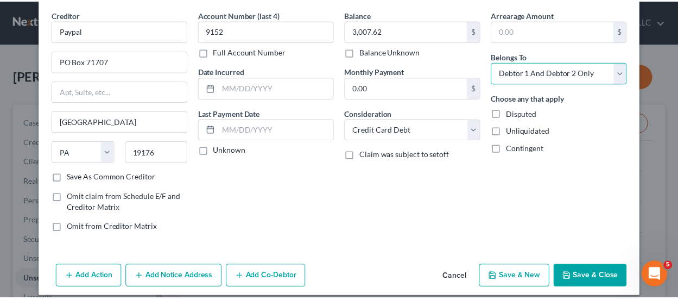
scroll to position [50, 0]
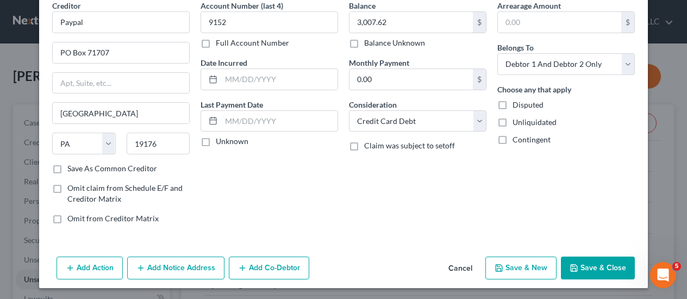
click at [590, 266] on button "Save & Close" at bounding box center [598, 267] width 74 height 23
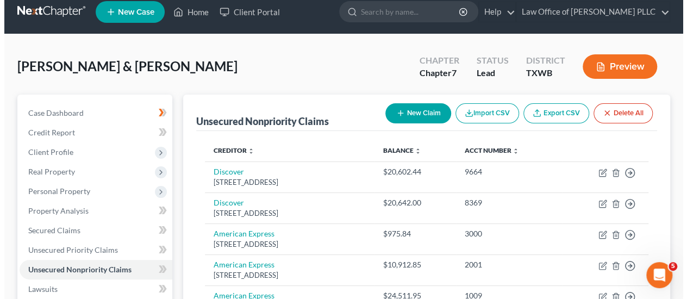
scroll to position [9, 0]
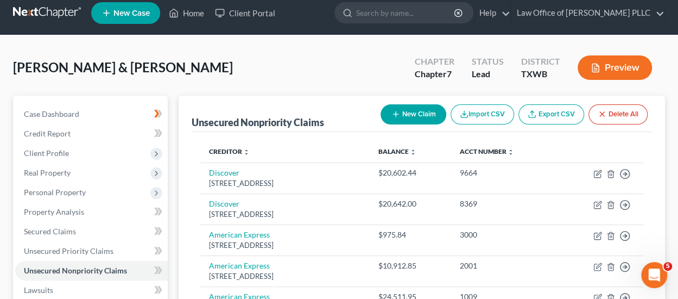
click at [418, 111] on button "New Claim" at bounding box center [414, 114] width 66 height 20
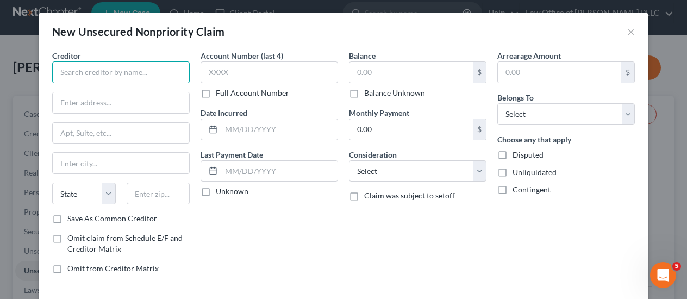
drag, startPoint x: 93, startPoint y: 71, endPoint x: 104, endPoint y: 83, distance: 16.5
click at [93, 71] on input "text" at bounding box center [120, 72] width 137 height 22
type input "Bank of America"
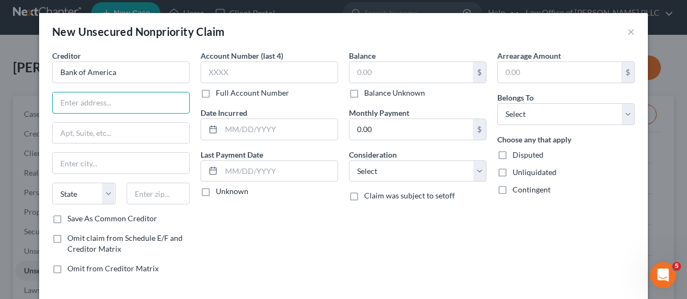
paste input "PO Box 15019"
type input "PO Box 15019"
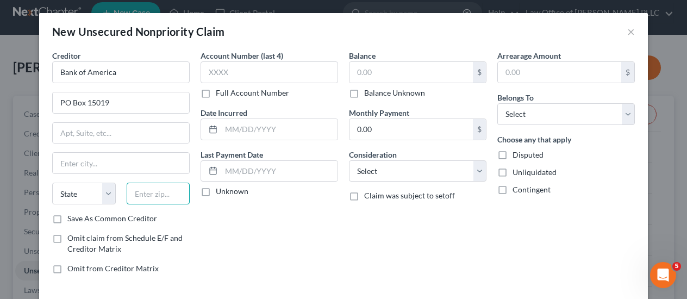
click at [151, 193] on input "text" at bounding box center [159, 194] width 64 height 22
type input "19850"
click at [236, 232] on div "Account Number (last 4) Full Account Number Date Incurred Last Payment Date Unk…" at bounding box center [269, 166] width 148 height 232
type input "Wilmington"
select select "7"
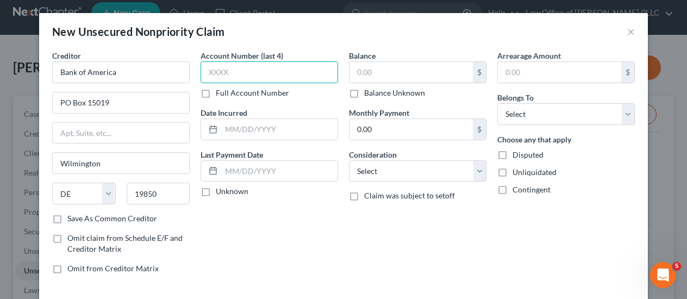
click at [238, 78] on input "text" at bounding box center [268, 72] width 137 height 22
type input "9014"
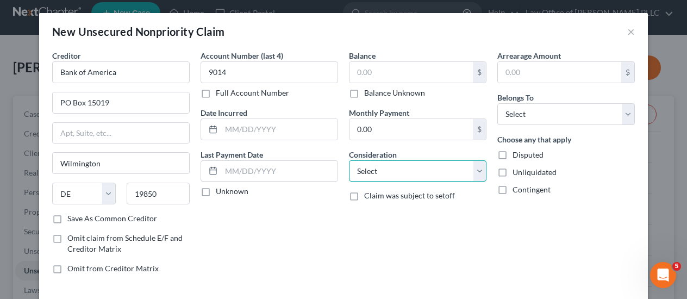
click at [392, 175] on select "Select Cable / Satellite Services Collection Agency Credit Card Debt Debt Couns…" at bounding box center [417, 171] width 137 height 22
select select "2"
click at [349, 160] on select "Select Cable / Satellite Services Collection Agency Credit Card Debt Debt Couns…" at bounding box center [417, 171] width 137 height 22
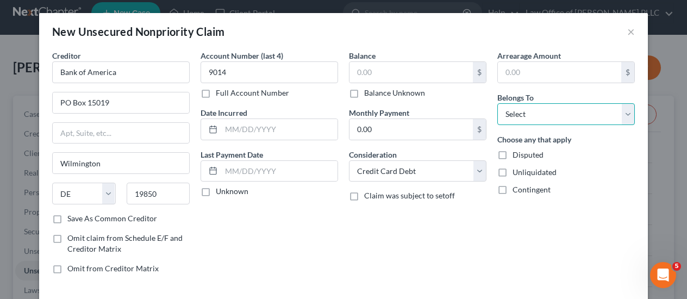
click at [543, 117] on select "Select Debtor 1 Only Debtor 2 Only Debtor 1 And Debtor 2 Only At Least One Of T…" at bounding box center [565, 114] width 137 height 22
select select "2"
click at [497, 103] on select "Select Debtor 1 Only Debtor 2 Only Debtor 1 And Debtor 2 Only At Least One Of T…" at bounding box center [565, 114] width 137 height 22
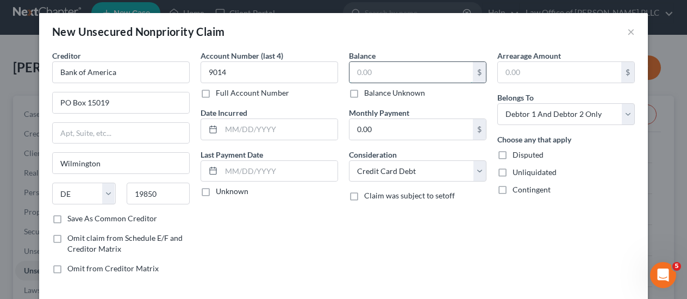
click at [384, 73] on input "text" at bounding box center [410, 72] width 123 height 21
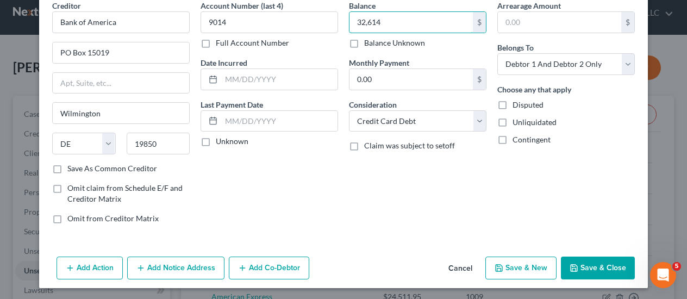
type input "32,614"
click at [595, 268] on button "Save & Close" at bounding box center [598, 267] width 74 height 23
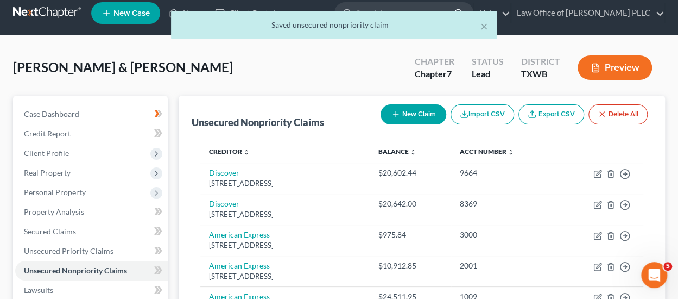
click at [413, 112] on button "New Claim" at bounding box center [414, 114] width 66 height 20
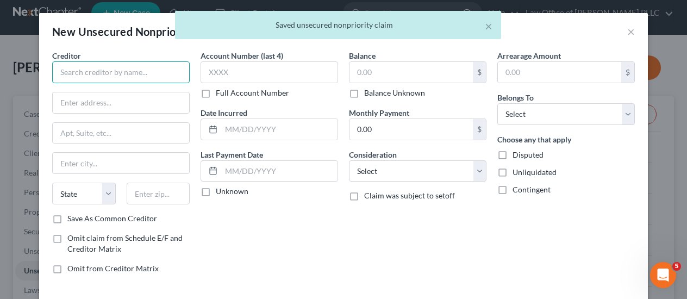
click at [130, 68] on input "text" at bounding box center [120, 72] width 137 height 22
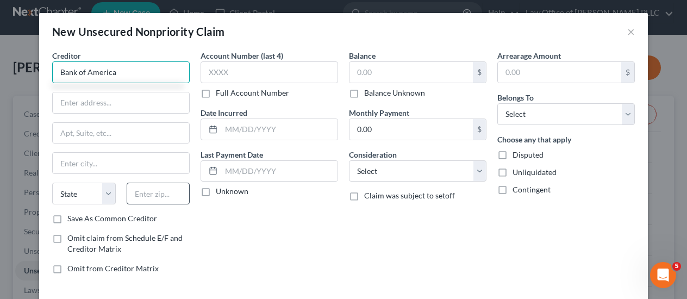
type input "Bank of America"
click at [158, 191] on input "text" at bounding box center [159, 194] width 64 height 22
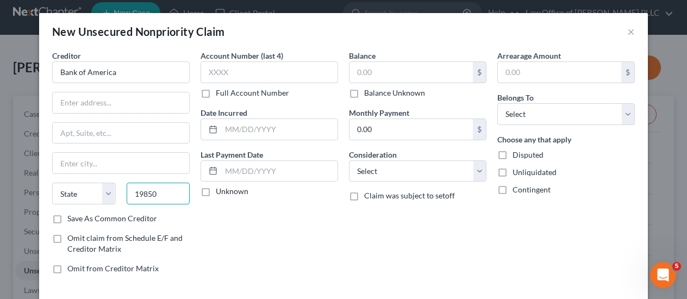
type input "19850"
click at [238, 233] on div "Account Number (last 4) Full Account Number Date Incurred Last Payment Date Unk…" at bounding box center [269, 166] width 148 height 232
type input "Wilmington"
select select "7"
click at [113, 105] on input "text" at bounding box center [121, 102] width 136 height 21
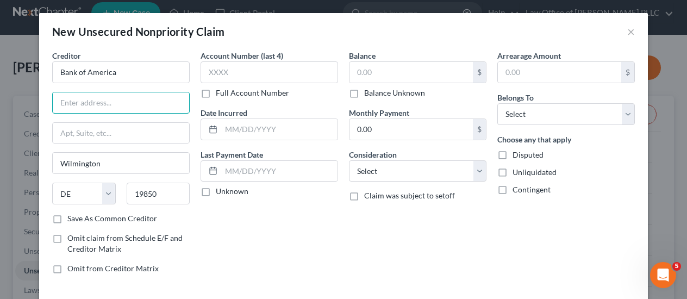
paste input "PO Box 15019"
type input "PO Box 15019"
click at [226, 224] on div "Account Number (last 4) Full Account Number Date Incurred Last Payment Date Unk…" at bounding box center [269, 166] width 148 height 232
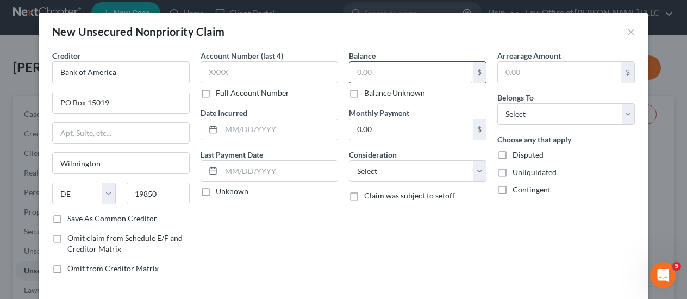
click at [394, 71] on input "text" at bounding box center [410, 72] width 123 height 21
type input "19,688"
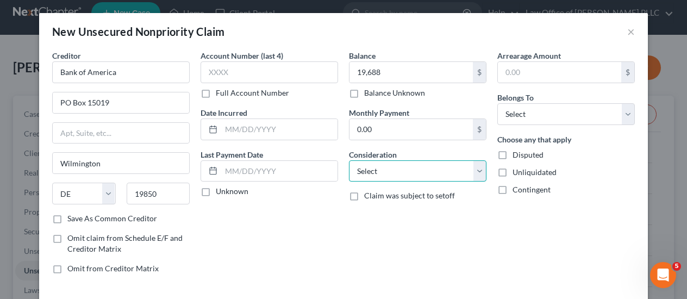
click at [406, 175] on select "Select Cable / Satellite Services Collection Agency Credit Card Debt Debt Couns…" at bounding box center [417, 171] width 137 height 22
select select "2"
click at [349, 160] on select "Select Cable / Satellite Services Collection Agency Credit Card Debt Debt Couns…" at bounding box center [417, 171] width 137 height 22
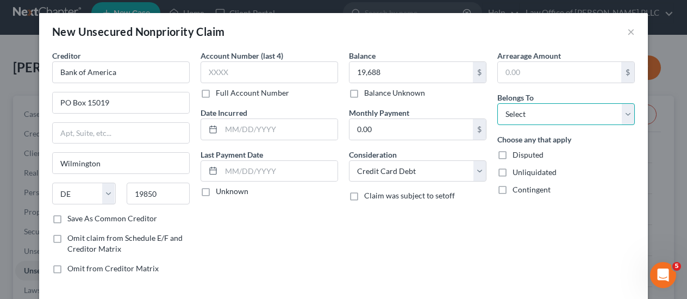
click at [545, 116] on select "Select Debtor 1 Only Debtor 2 Only Debtor 1 And Debtor 2 Only At Least One Of T…" at bounding box center [565, 114] width 137 height 22
select select "2"
click at [497, 103] on select "Select Debtor 1 Only Debtor 2 Only Debtor 1 And Debtor 2 Only At Least One Of T…" at bounding box center [565, 114] width 137 height 22
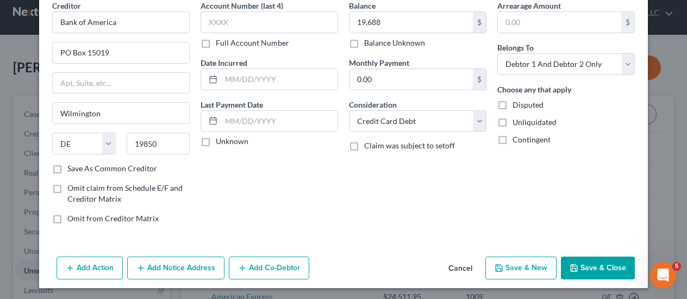
click at [607, 273] on button "Save & Close" at bounding box center [598, 267] width 74 height 23
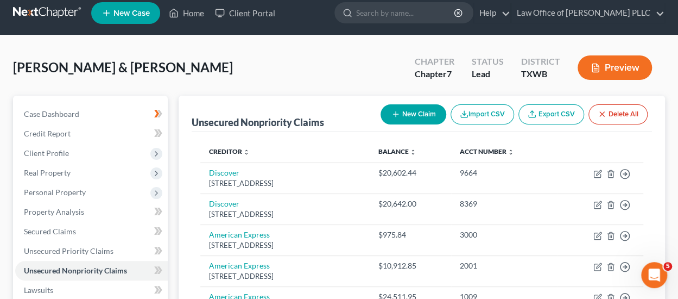
click at [414, 112] on button "New Claim" at bounding box center [414, 114] width 66 height 20
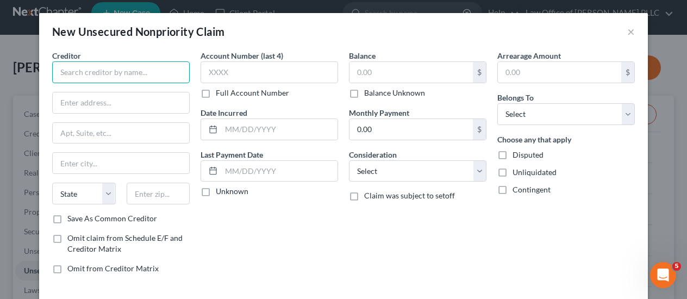
click at [99, 74] on input "text" at bounding box center [120, 72] width 137 height 22
paste input "Lightstream"
type input "Lightstream"
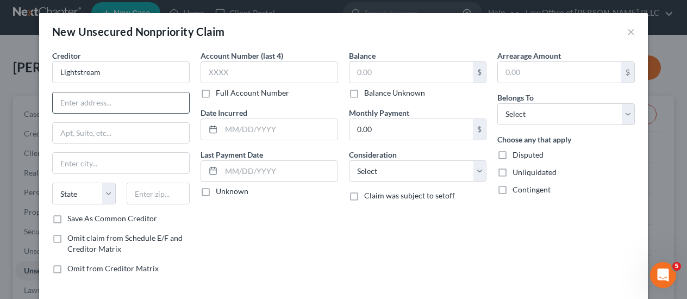
click at [90, 109] on input "text" at bounding box center [121, 102] width 136 height 21
drag, startPoint x: 110, startPoint y: 103, endPoint x: 155, endPoint y: 197, distance: 104.5
click at [110, 103] on input "text" at bounding box center [121, 102] width 136 height 21
paste input "PO Box 85041"
type input "PO Box 85041"
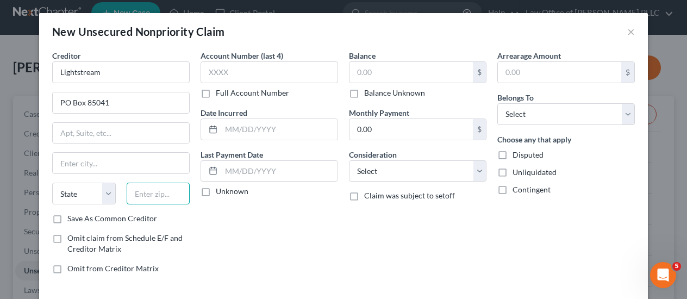
click at [157, 193] on input "text" at bounding box center [159, 194] width 64 height 22
type input "23285"
click at [222, 239] on div "Account Number (last 4) Full Account Number Date Incurred Last Payment Date Unk…" at bounding box center [269, 166] width 148 height 232
type input "[GEOGRAPHIC_DATA]"
select select "48"
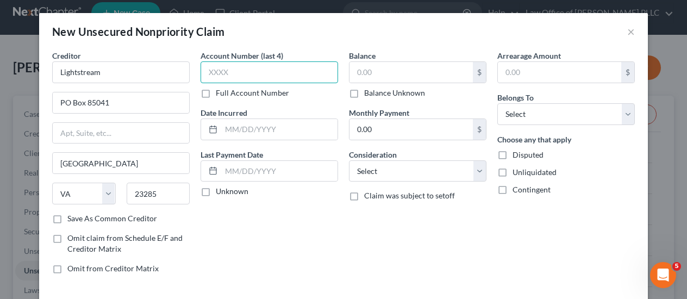
click at [255, 70] on input "text" at bounding box center [268, 72] width 137 height 22
type input "5710"
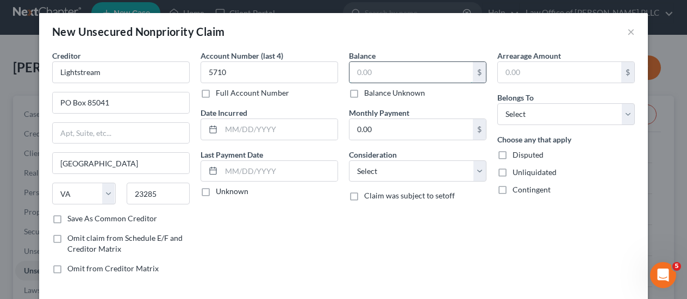
click at [377, 71] on input "text" at bounding box center [410, 72] width 123 height 21
type input "21,939"
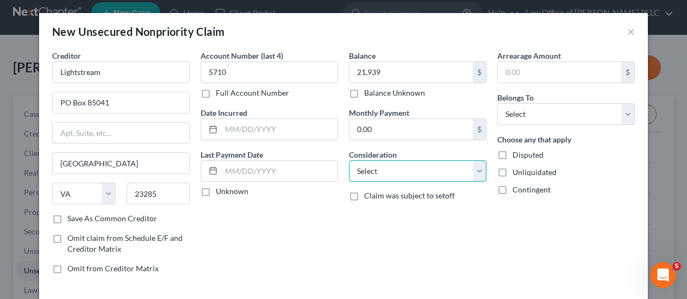
click at [478, 175] on select "Select Cable / Satellite Services Collection Agency Credit Card Debt Debt Couns…" at bounding box center [417, 171] width 137 height 22
select select "10"
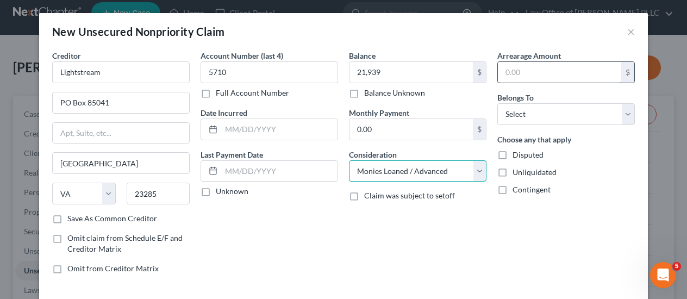
click at [349, 160] on select "Select Cable / Satellite Services Collection Agency Credit Card Debt Debt Couns…" at bounding box center [417, 171] width 137 height 22
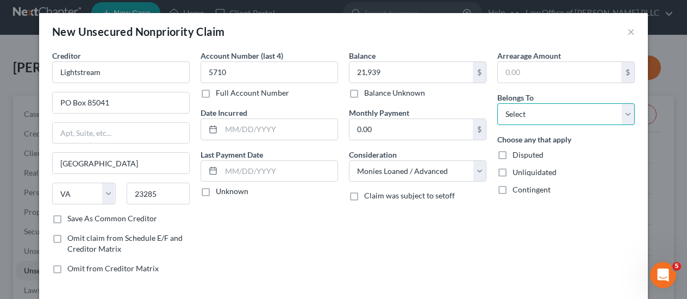
click at [531, 113] on select "Select Debtor 1 Only Debtor 2 Only Debtor 1 And Debtor 2 Only At Least One Of T…" at bounding box center [565, 114] width 137 height 22
select select "2"
click at [497, 103] on select "Select Debtor 1 Only Debtor 2 Only Debtor 1 And Debtor 2 Only At Least One Of T…" at bounding box center [565, 114] width 137 height 22
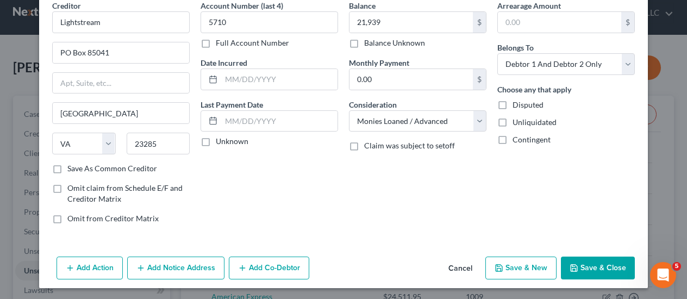
click at [595, 268] on button "Save & Close" at bounding box center [598, 267] width 74 height 23
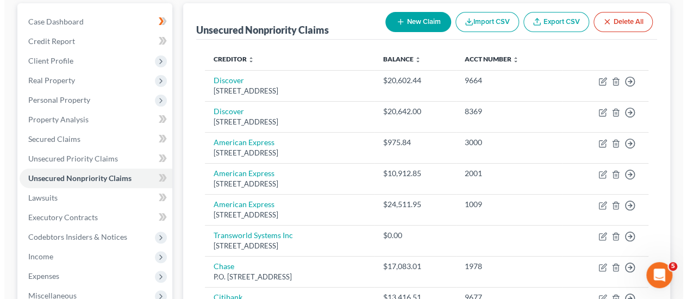
scroll to position [47, 0]
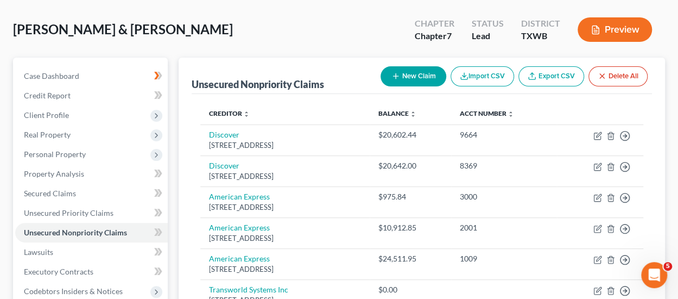
click at [413, 79] on button "New Claim" at bounding box center [414, 76] width 66 height 20
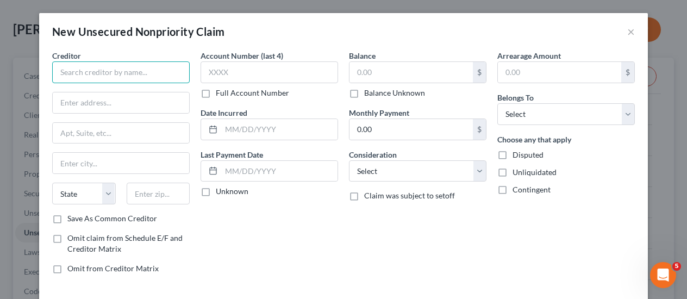
click at [106, 72] on input "text" at bounding box center [120, 72] width 137 height 22
click at [133, 72] on input "text" at bounding box center [120, 72] width 137 height 22
type input "Truist Bank"
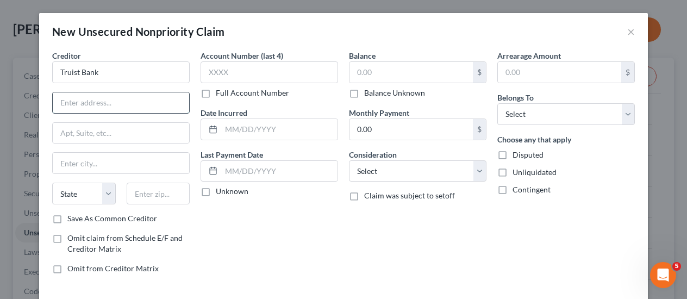
click at [100, 99] on input "text" at bounding box center [121, 102] width 136 height 21
paste input "P.O. Box 79041"
type input "P.O. Box 79041"
click at [146, 193] on input "text" at bounding box center [159, 194] width 64 height 22
type input "21279"
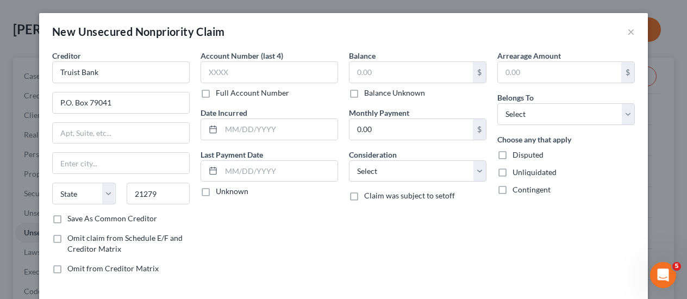
click at [212, 248] on div "Account Number (last 4) Full Account Number Date Incurred Last Payment Date Unk…" at bounding box center [269, 166] width 148 height 232
type input "[GEOGRAPHIC_DATA]"
select select "21"
click at [483, 172] on div "Balance $ Balance Unknown Balance Undetermined $ Balance Unknown Monthly Paymen…" at bounding box center [417, 166] width 148 height 232
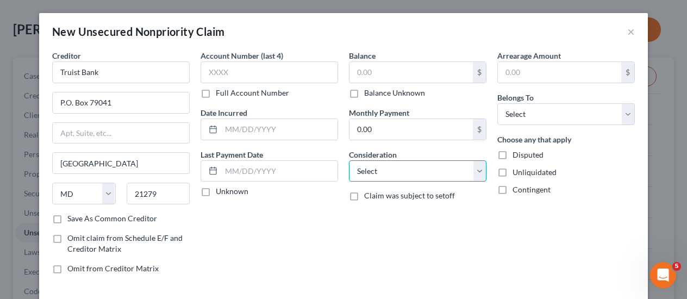
click at [479, 172] on select "Select Cable / Satellite Services Collection Agency Credit Card Debt Debt Couns…" at bounding box center [417, 171] width 137 height 22
select select "1"
click at [349, 160] on select "Select Cable / Satellite Services Collection Agency Credit Card Debt Debt Couns…" at bounding box center [417, 171] width 137 height 22
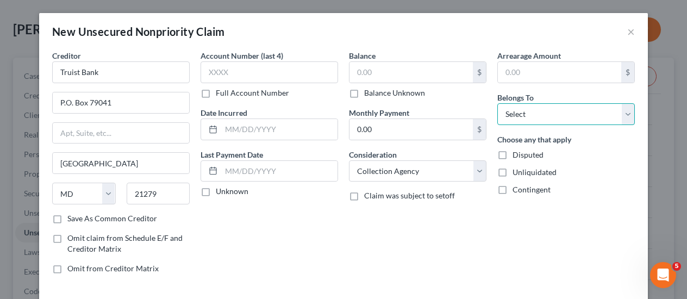
click at [541, 110] on select "Select Debtor 1 Only Debtor 2 Only Debtor 1 And Debtor 2 Only At Least One Of T…" at bounding box center [565, 114] width 137 height 22
select select "2"
click at [497, 103] on select "Select Debtor 1 Only Debtor 2 Only Debtor 1 And Debtor 2 Only At Least One Of T…" at bounding box center [565, 114] width 137 height 22
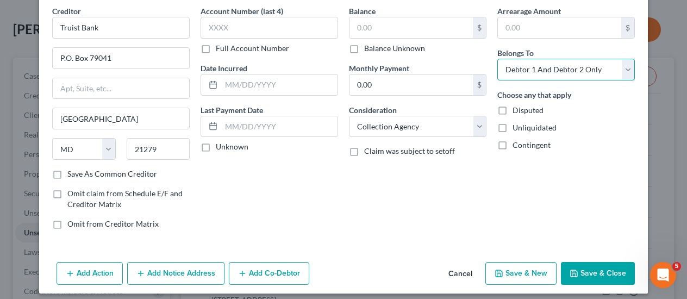
scroll to position [50, 0]
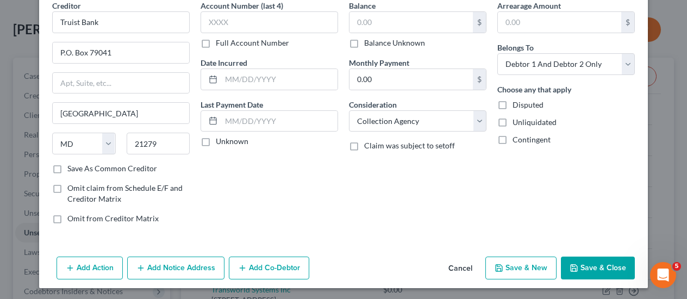
click at [582, 271] on button "Save & Close" at bounding box center [598, 267] width 74 height 23
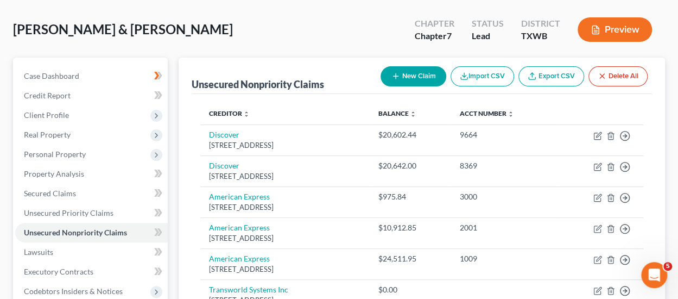
click at [408, 74] on button "New Claim" at bounding box center [414, 76] width 66 height 20
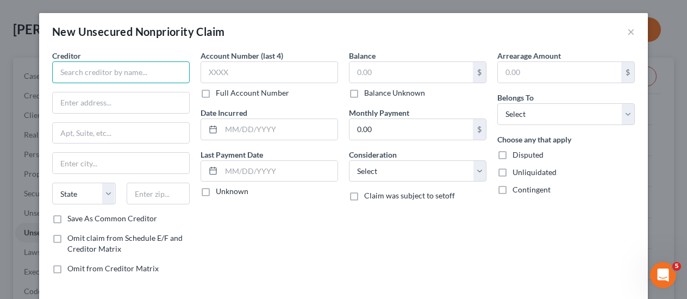
click at [113, 71] on input "text" at bounding box center [120, 72] width 137 height 22
type input "Dish Networks"
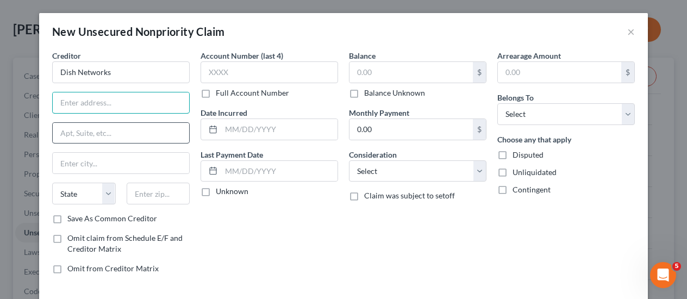
drag, startPoint x: 123, startPoint y: 105, endPoint x: 116, endPoint y: 122, distance: 18.3
click at [123, 105] on input "text" at bounding box center [121, 102] width 136 height 21
paste input "[STREET_ADDRESS]"
type input "[STREET_ADDRESS]"
click at [108, 134] on input "text" at bounding box center [121, 133] width 136 height 21
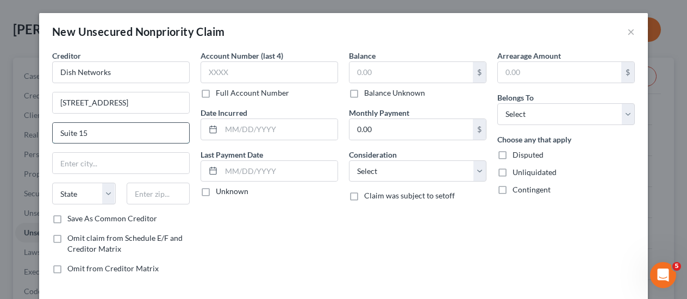
type input "Suite 15"
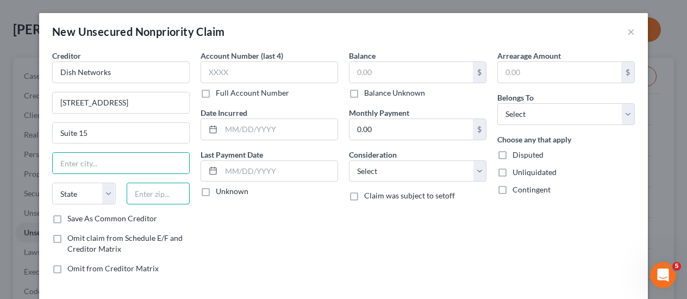
click at [143, 192] on input "text" at bounding box center [159, 194] width 64 height 22
type input "35244"
type input "[GEOGRAPHIC_DATA]"
select select "0"
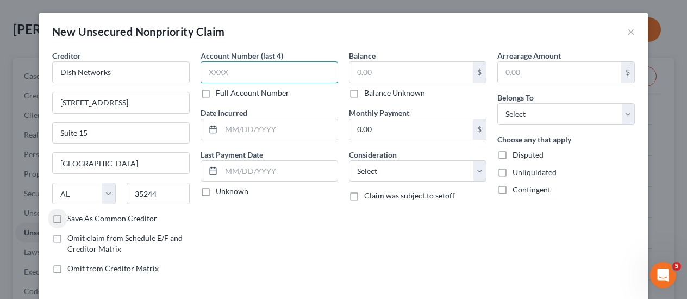
click at [246, 72] on input "text" at bounding box center [268, 72] width 137 height 22
type input "1471"
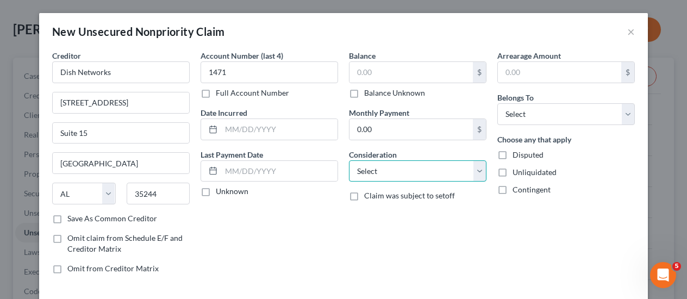
click at [474, 171] on select "Select Cable / Satellite Services Collection Agency Credit Card Debt Debt Couns…" at bounding box center [417, 171] width 137 height 22
select select "0"
click at [349, 160] on select "Select Cable / Satellite Services Collection Agency Credit Card Debt Debt Couns…" at bounding box center [417, 171] width 137 height 22
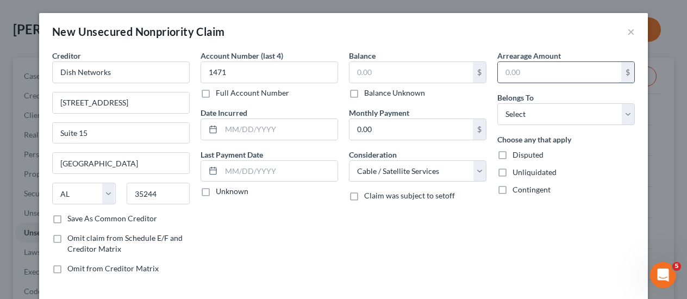
click at [523, 72] on input "text" at bounding box center [559, 72] width 123 height 21
click at [539, 112] on select "Select Debtor 1 Only Debtor 2 Only Debtor 1 And Debtor 2 Only At Least One Of T…" at bounding box center [565, 114] width 137 height 22
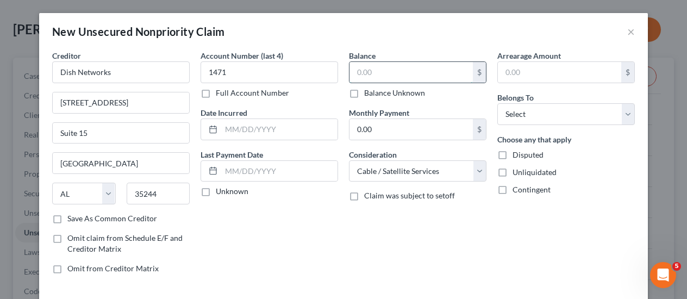
click at [381, 70] on input "text" at bounding box center [410, 72] width 123 height 21
type input "623.77"
click at [542, 110] on select "Select Debtor 1 Only Debtor 2 Only Debtor 1 And Debtor 2 Only At Least One Of T…" at bounding box center [565, 114] width 137 height 22
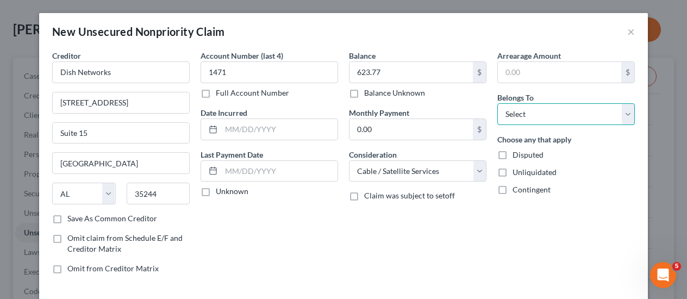
select select "2"
click at [497, 103] on select "Select Debtor 1 Only Debtor 2 Only Debtor 1 And Debtor 2 Only At Least One Of T…" at bounding box center [565, 114] width 137 height 22
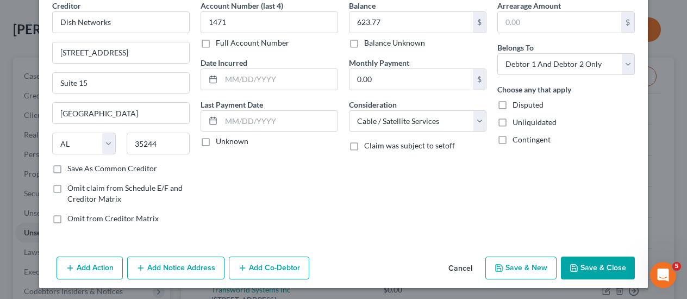
click at [595, 269] on button "Save & Close" at bounding box center [598, 267] width 74 height 23
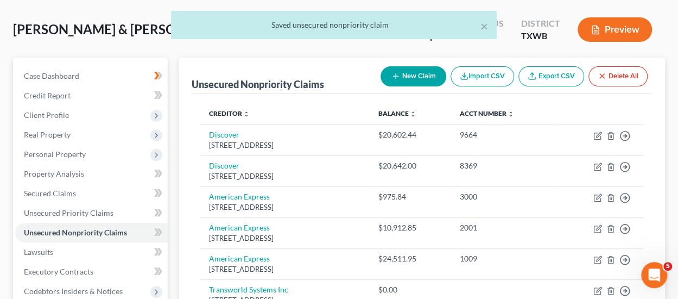
click at [420, 73] on button "New Claim" at bounding box center [414, 76] width 66 height 20
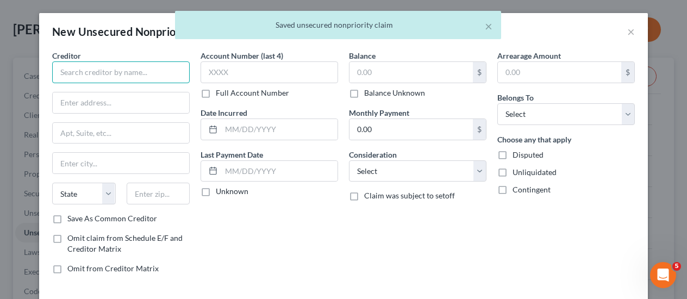
click at [130, 72] on input "text" at bounding box center [120, 72] width 137 height 22
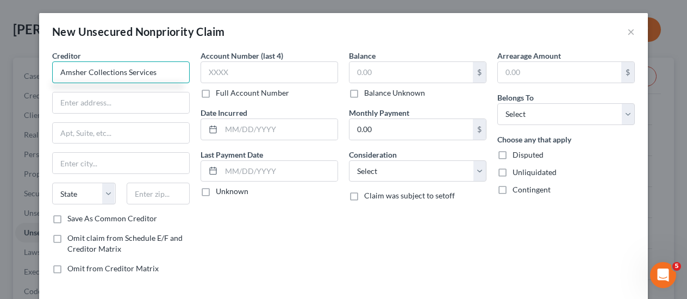
drag, startPoint x: 158, startPoint y: 71, endPoint x: 33, endPoint y: 70, distance: 124.9
click at [33, 70] on div "New Unsecured Nonpriority Claim × Creditor * Amsher Collections Services State …" at bounding box center [343, 149] width 687 height 299
type input "Amsher Collections Services"
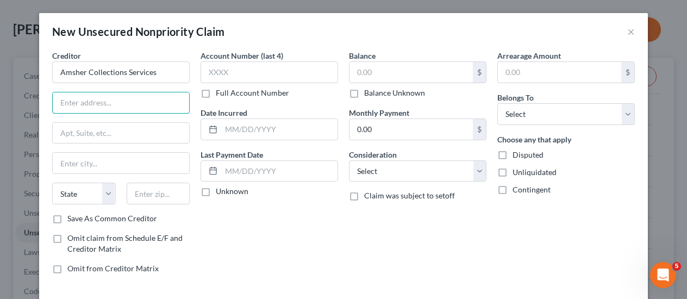
drag, startPoint x: 112, startPoint y: 104, endPoint x: 114, endPoint y: 115, distance: 10.4
click at [112, 104] on input "text" at bounding box center [121, 102] width 136 height 21
paste input "[STREET_ADDRESS]"
type input "[STREET_ADDRESS]"
click at [115, 137] on input "text" at bounding box center [121, 133] width 136 height 21
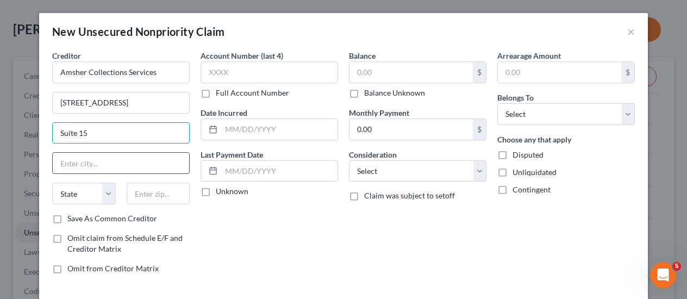
type input "Suite 15"
click at [109, 158] on input "text" at bounding box center [121, 163] width 136 height 21
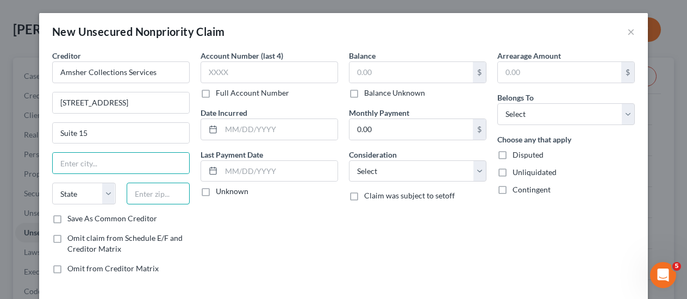
click at [150, 192] on input "text" at bounding box center [159, 194] width 64 height 22
type input "35244"
type input "[GEOGRAPHIC_DATA]"
select select "0"
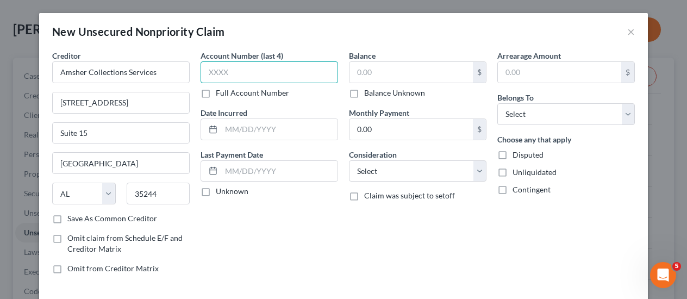
click at [237, 70] on input "text" at bounding box center [268, 72] width 137 height 22
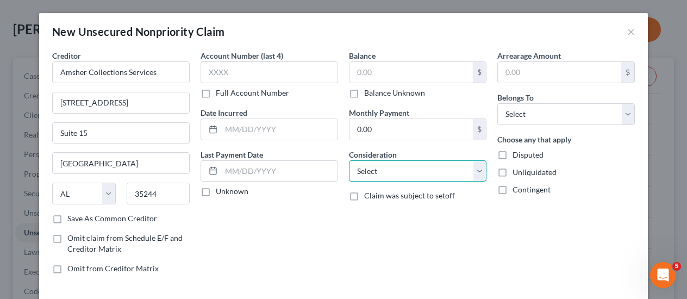
click at [452, 171] on select "Select Cable / Satellite Services Collection Agency Credit Card Debt Debt Couns…" at bounding box center [417, 171] width 137 height 22
select select "1"
click at [349, 160] on select "Select Cable / Satellite Services Collection Agency Credit Card Debt Debt Couns…" at bounding box center [417, 171] width 137 height 22
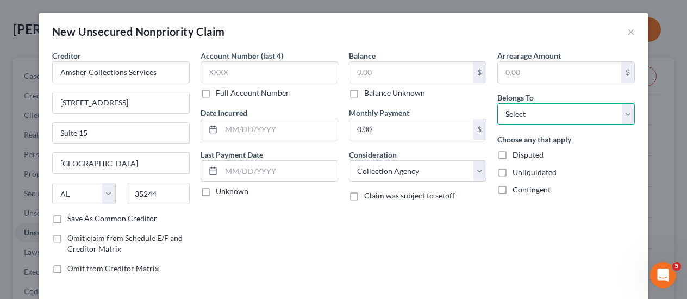
click at [536, 114] on select "Select Debtor 1 Only Debtor 2 Only Debtor 1 And Debtor 2 Only At Least One Of T…" at bounding box center [565, 114] width 137 height 22
select select "2"
click at [497, 103] on select "Select Debtor 1 Only Debtor 2 Only Debtor 1 And Debtor 2 Only At Least One Of T…" at bounding box center [565, 114] width 137 height 22
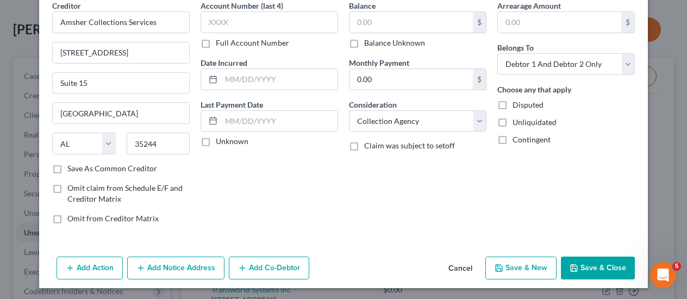
click at [579, 262] on button "Save & Close" at bounding box center [598, 267] width 74 height 23
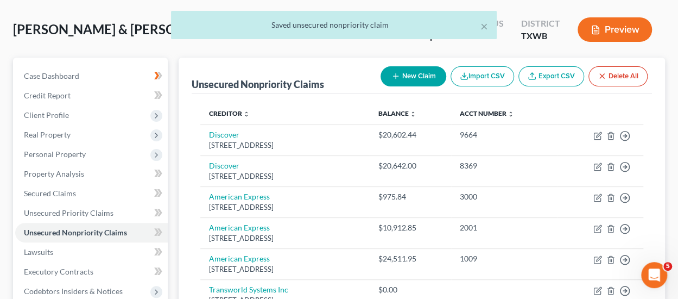
click at [417, 75] on button "New Claim" at bounding box center [414, 76] width 66 height 20
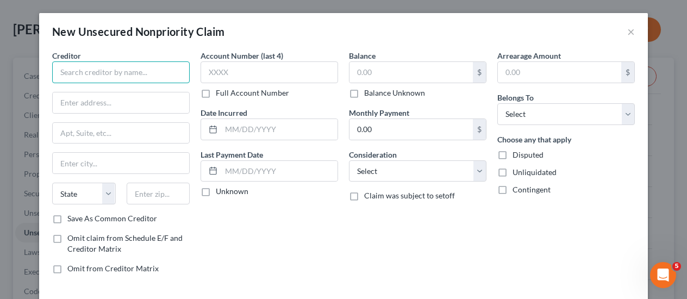
click at [118, 74] on input "text" at bounding box center [120, 72] width 137 height 22
drag, startPoint x: 70, startPoint y: 70, endPoint x: 36, endPoint y: 67, distance: 33.2
click at [39, 67] on div "Creditor * T State [US_STATE] AK AR AZ CA CO [GEOGRAPHIC_DATA] DE DC [GEOGRAPHI…" at bounding box center [343, 176] width 608 height 252
paste input "xTag"
type input "TxTag"
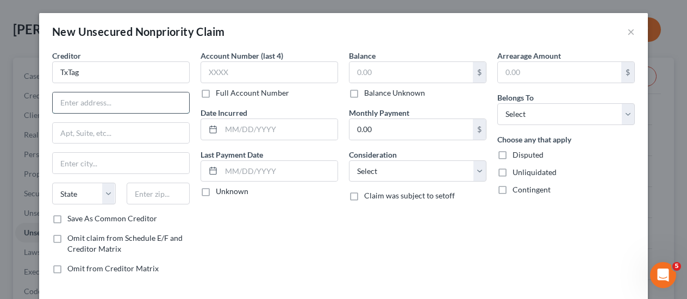
click at [93, 103] on input "text" at bounding box center [121, 102] width 136 height 21
paste input "P.O. Box 650749"
type input "P.O. Box 650749"
drag, startPoint x: 134, startPoint y: 195, endPoint x: 173, endPoint y: 195, distance: 39.1
click at [135, 195] on input "text" at bounding box center [159, 194] width 64 height 22
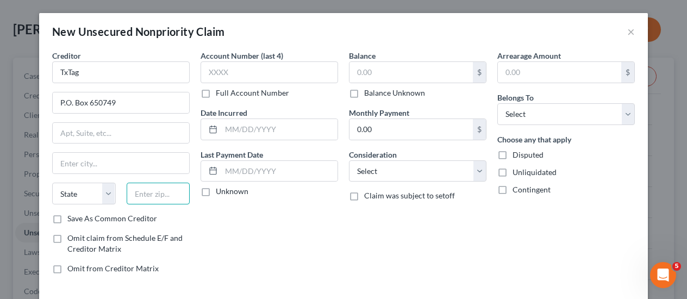
paste input "75265-0749"
drag, startPoint x: 152, startPoint y: 191, endPoint x: 209, endPoint y: 193, distance: 57.1
click at [209, 193] on div "Creditor * TxTag P.O. Box 650749 State [US_STATE] AK AR AZ CA CO CT DE DC [GEOG…" at bounding box center [343, 166] width 593 height 232
type input "75265"
click at [204, 215] on div "Account Number (last 4) Full Account Number Date Incurred Last Payment Date Unk…" at bounding box center [269, 166] width 148 height 232
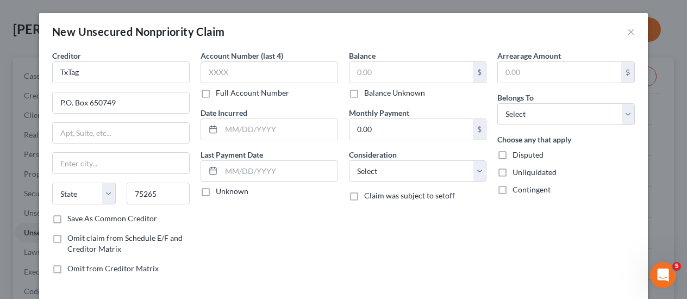
type input "[GEOGRAPHIC_DATA]"
select select "45"
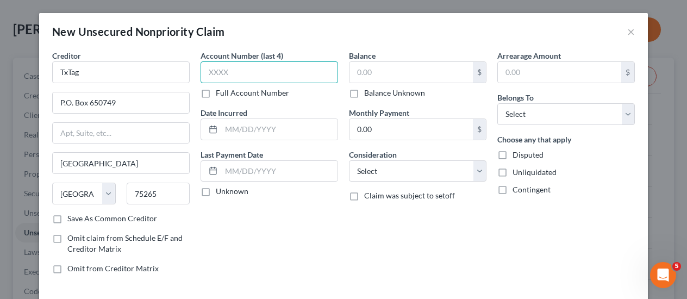
click at [235, 69] on input "text" at bounding box center [268, 72] width 137 height 22
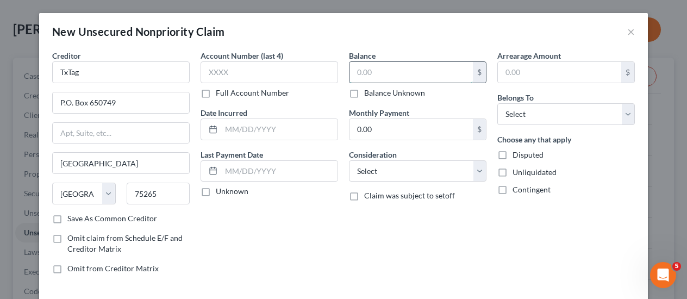
click at [387, 71] on input "text" at bounding box center [410, 72] width 123 height 21
click at [389, 72] on input "text" at bounding box center [410, 72] width 123 height 21
type input "780"
click at [542, 115] on select "Select Debtor 1 Only Debtor 2 Only Debtor 1 And Debtor 2 Only At Least One Of T…" at bounding box center [565, 114] width 137 height 22
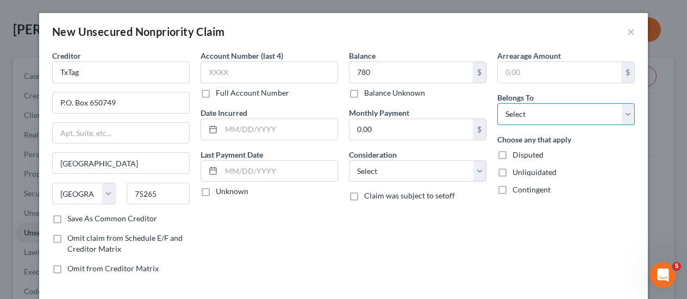
select select "2"
click at [497, 103] on select "Select Debtor 1 Only Debtor 2 Only Debtor 1 And Debtor 2 Only At Least One Of T…" at bounding box center [565, 114] width 137 height 22
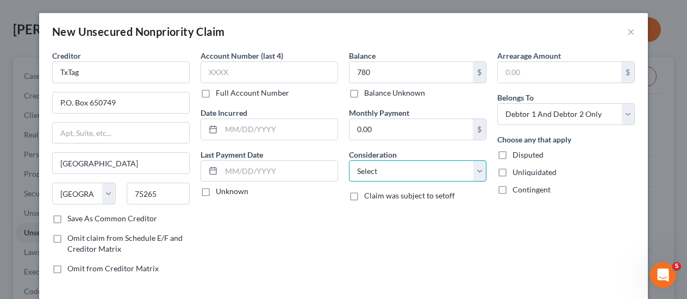
click at [470, 177] on select "Select Cable / Satellite Services Collection Agency Credit Card Debt Debt Couns…" at bounding box center [417, 171] width 137 height 22
select select "14"
click at [349, 160] on select "Select Cable / Satellite Services Collection Agency Credit Card Debt Debt Couns…" at bounding box center [417, 171] width 137 height 22
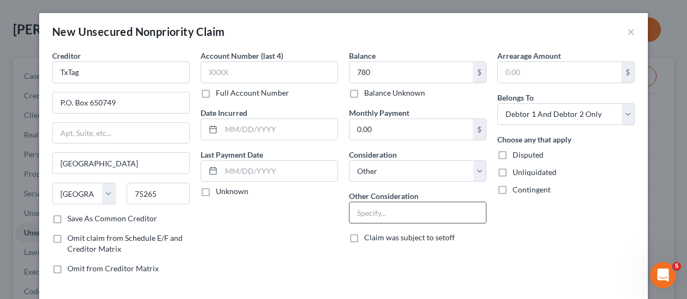
click at [406, 207] on input "text" at bounding box center [417, 212] width 136 height 21
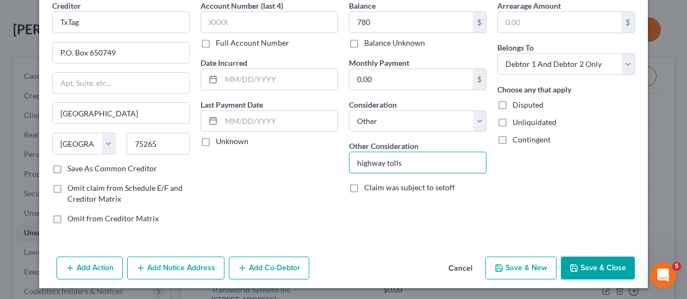
type input "highway tolls"
click at [595, 267] on button "Save & Close" at bounding box center [598, 267] width 74 height 23
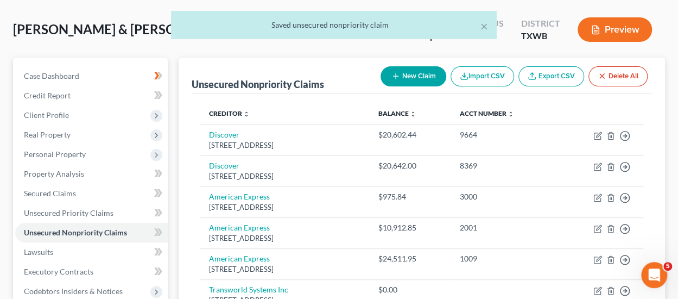
click at [418, 74] on button "New Claim" at bounding box center [414, 76] width 66 height 20
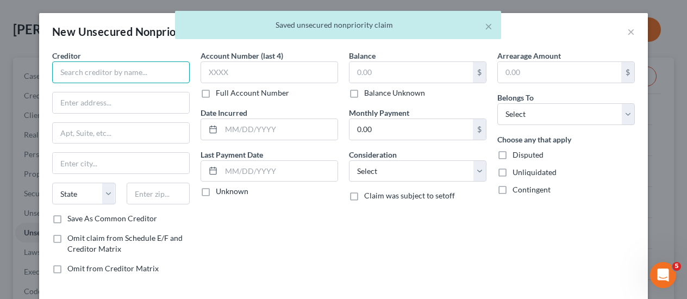
click at [134, 73] on input "text" at bounding box center [120, 72] width 137 height 22
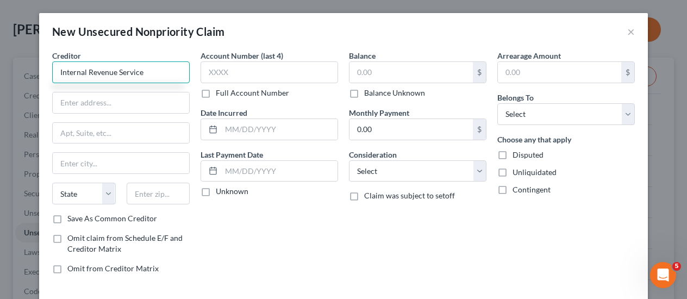
type input "Internal Revenue Service"
click at [93, 103] on input "text" at bounding box center [121, 102] width 136 height 21
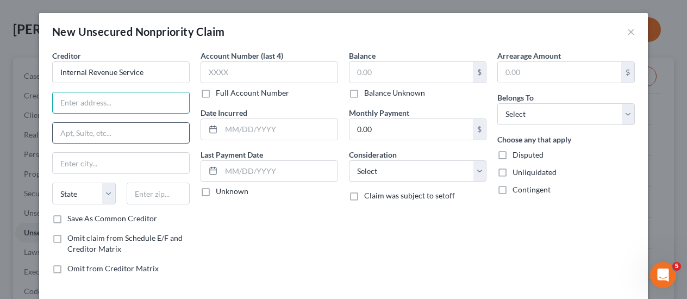
paste input "[STREET_ADDRESS]"
type input "[STREET_ADDRESS]"
click at [148, 191] on input "text" at bounding box center [159, 194] width 64 height 22
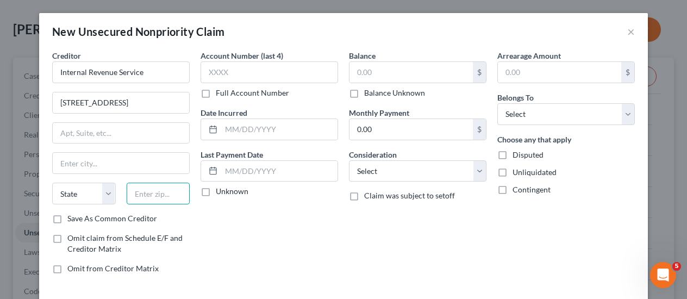
scroll to position [0, 0]
type input "19104"
click at [226, 262] on div "Account Number (last 4) Full Account Number Date Incurred Last Payment Date Unk…" at bounding box center [269, 166] width 148 height 232
type input "[GEOGRAPHIC_DATA]"
select select "39"
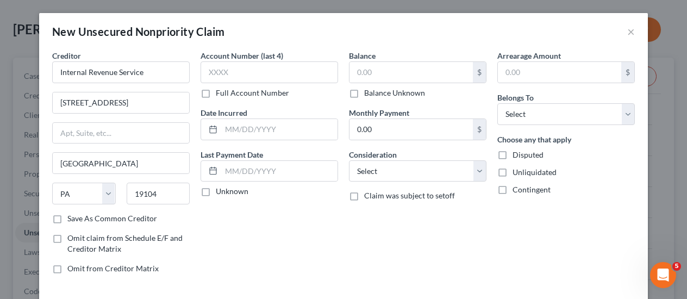
click at [364, 96] on label "Balance Unknown" at bounding box center [394, 92] width 61 height 11
click at [368, 95] on input "Balance Unknown" at bounding box center [371, 90] width 7 height 7
checkbox input "true"
type input "0.00"
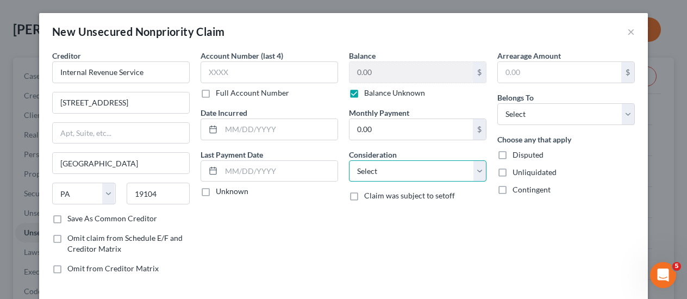
click at [395, 168] on select "Select Cable / Satellite Services Collection Agency Credit Card Debt Debt Couns…" at bounding box center [417, 171] width 137 height 22
select select "7"
click at [349, 160] on select "Select Cable / Satellite Services Collection Agency Credit Card Debt Debt Couns…" at bounding box center [417, 171] width 137 height 22
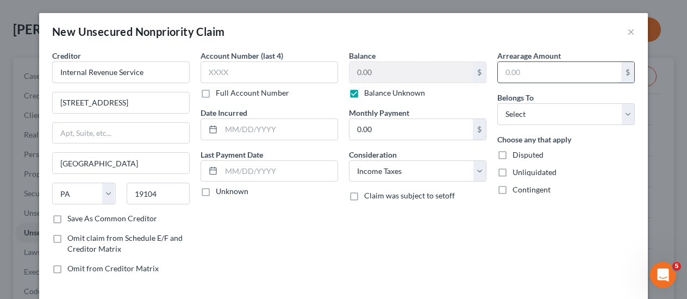
click at [548, 72] on input "text" at bounding box center [559, 72] width 123 height 21
click at [538, 117] on select "Select Debtor 1 Only Debtor 2 Only Debtor 1 And Debtor 2 Only At Least One Of T…" at bounding box center [565, 114] width 137 height 22
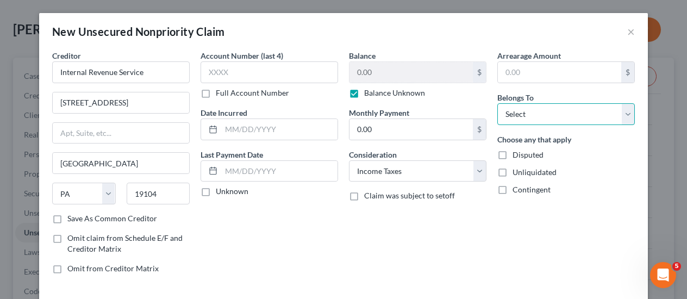
select select "2"
click at [497, 103] on select "Select Debtor 1 Only Debtor 2 Only Debtor 1 And Debtor 2 Only At Least One Of T…" at bounding box center [565, 114] width 137 height 22
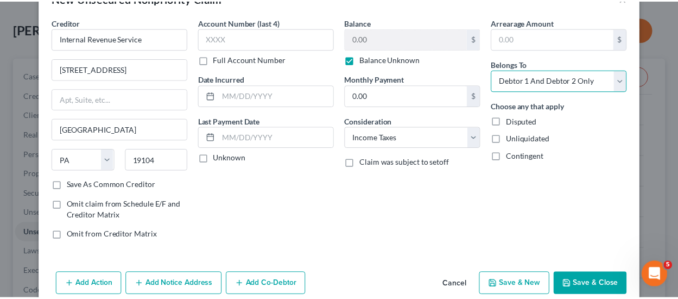
scroll to position [50, 0]
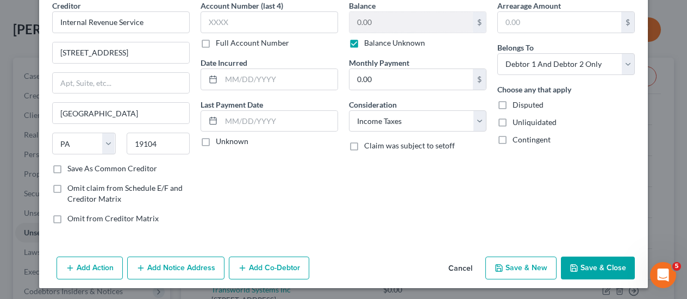
click at [586, 269] on button "Save & Close" at bounding box center [598, 267] width 74 height 23
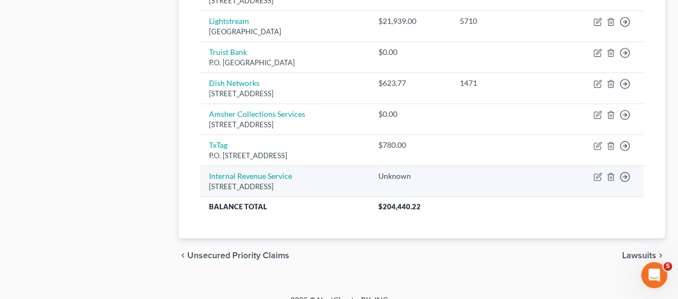
scroll to position [636, 0]
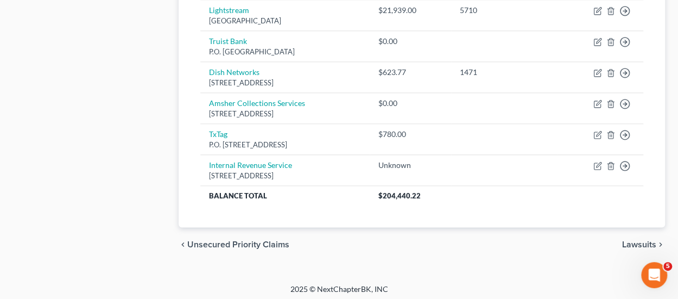
click at [638, 242] on span "Lawsuits" at bounding box center [640, 244] width 34 height 9
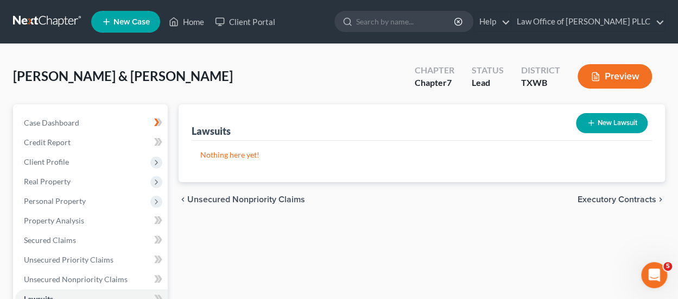
click at [615, 202] on span "Executory Contracts" at bounding box center [617, 199] width 79 height 9
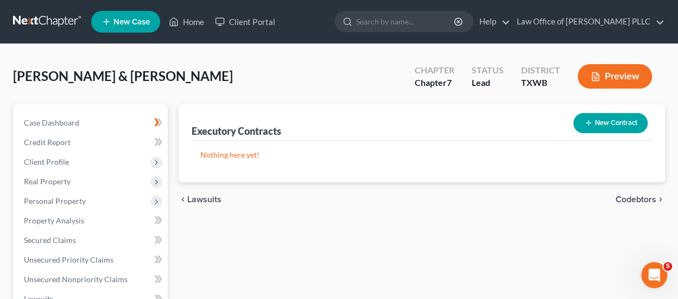
click at [628, 198] on span "Codebtors" at bounding box center [636, 199] width 41 height 9
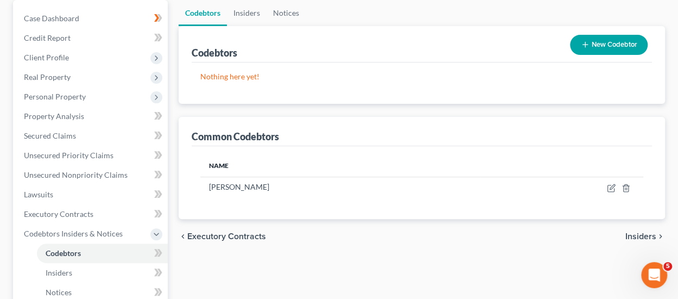
scroll to position [109, 0]
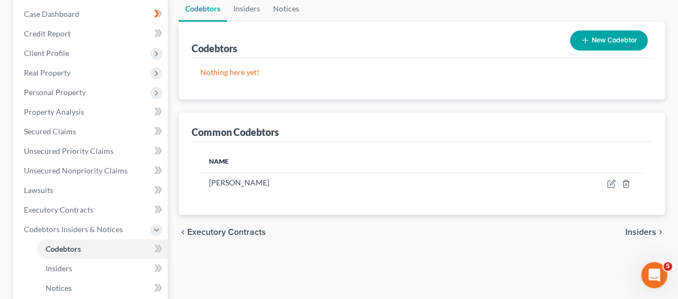
click at [648, 233] on span "Insiders" at bounding box center [641, 232] width 31 height 9
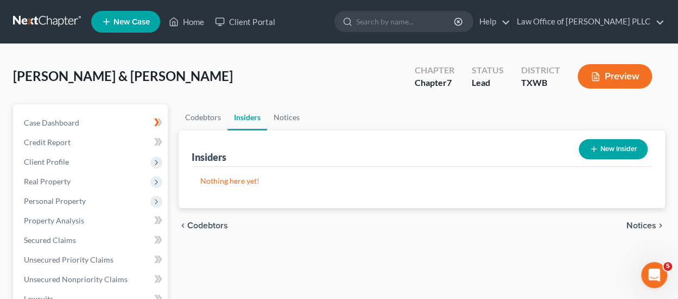
click at [645, 227] on span "Notices" at bounding box center [642, 225] width 30 height 9
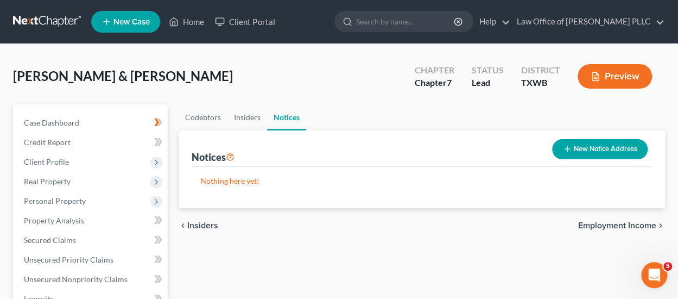
click at [641, 225] on span "Employment Income" at bounding box center [618, 225] width 78 height 9
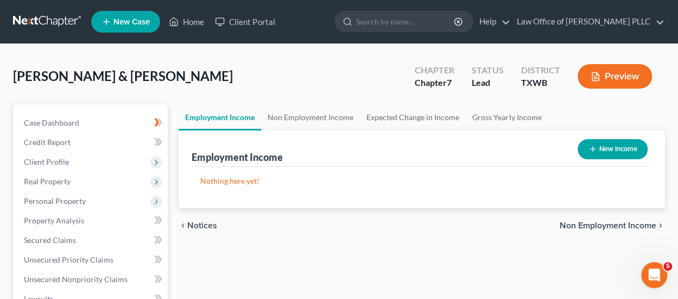
click at [608, 225] on span "Non Employment Income" at bounding box center [608, 225] width 97 height 9
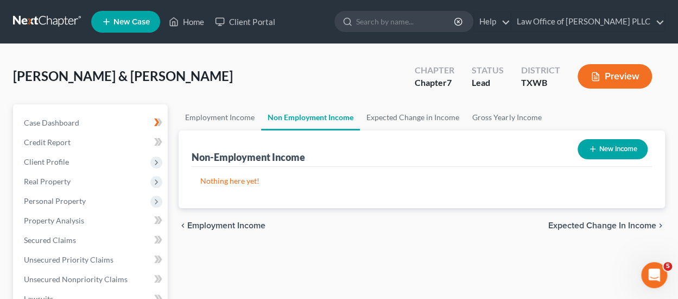
click at [616, 146] on button "New Income" at bounding box center [613, 149] width 70 height 20
select select "0"
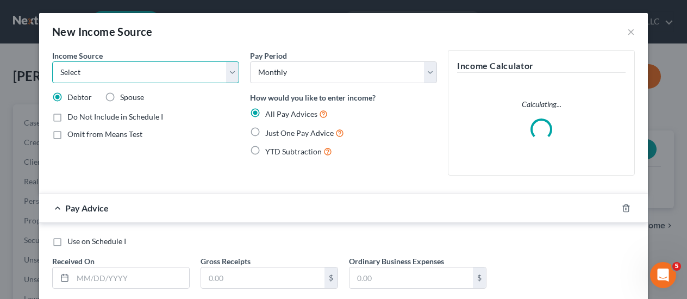
click at [223, 70] on select "Select Unemployment Disability (from employer) Pension Retirement Social Securi…" at bounding box center [145, 72] width 187 height 22
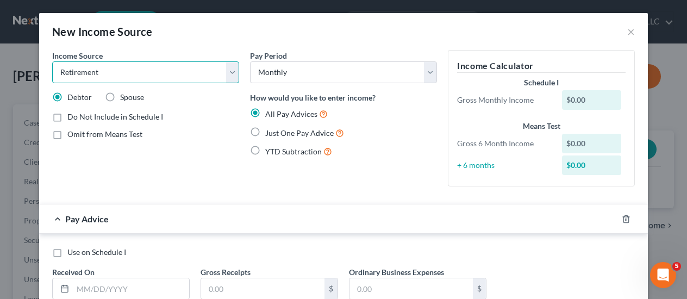
click at [52, 61] on select "Select Unemployment Disability (from employer) Pension Retirement Social Securi…" at bounding box center [145, 72] width 187 height 22
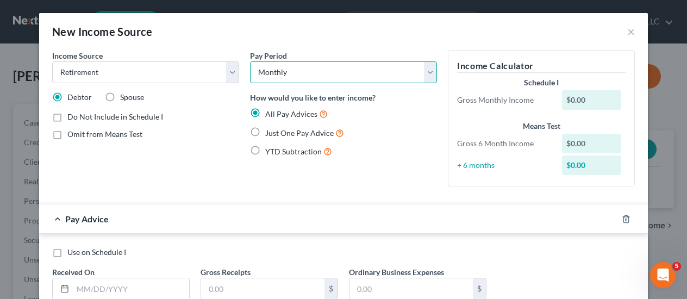
click at [423, 77] on select "Select Monthly Twice Monthly Every Other Week Weekly" at bounding box center [343, 72] width 187 height 22
click at [426, 77] on select "Select Monthly Twice Monthly Every Other Week Weekly" at bounding box center [343, 72] width 187 height 22
click at [265, 132] on label "Just One Pay Advice" at bounding box center [304, 133] width 79 height 12
click at [269, 132] on input "Just One Pay Advice" at bounding box center [272, 130] width 7 height 7
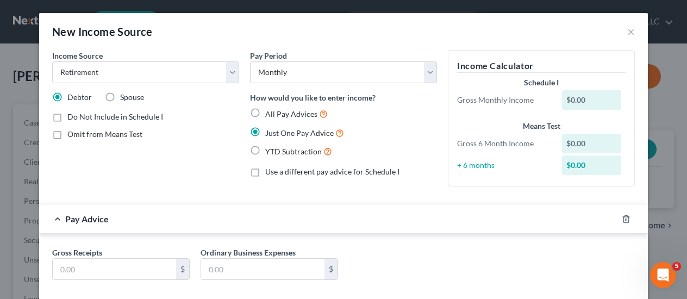
scroll to position [56, 0]
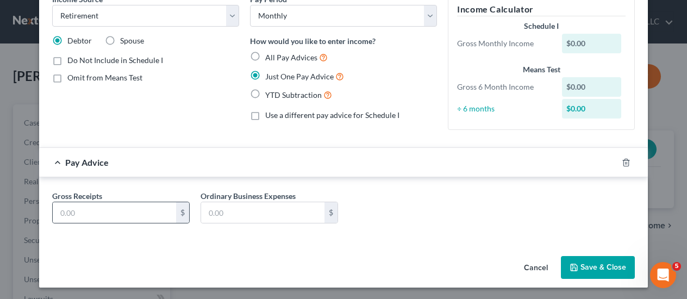
click at [177, 213] on div "$" at bounding box center [182, 212] width 13 height 21
click at [121, 212] on input "text" at bounding box center [114, 212] width 123 height 21
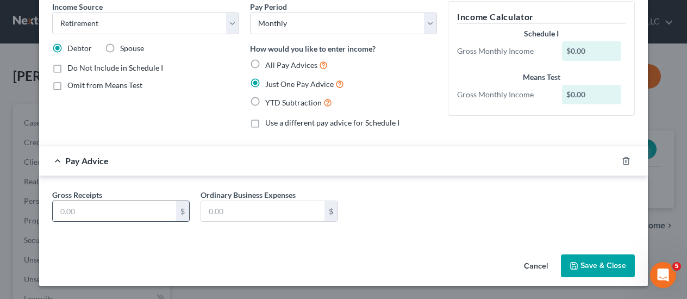
scroll to position [48, 0]
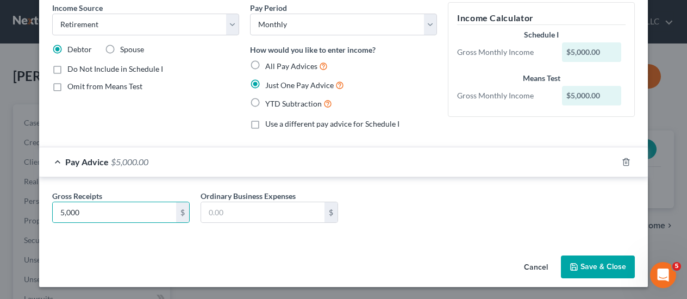
click at [600, 263] on button "Save & Close" at bounding box center [598, 266] width 74 height 23
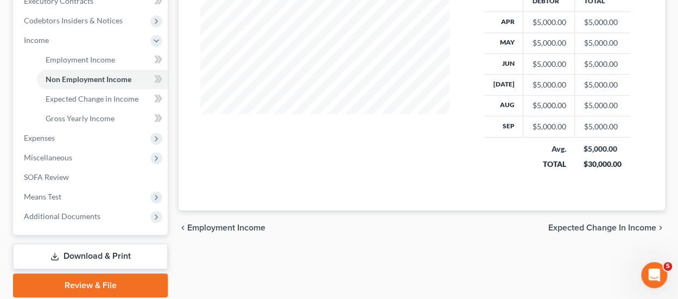
scroll to position [326, 0]
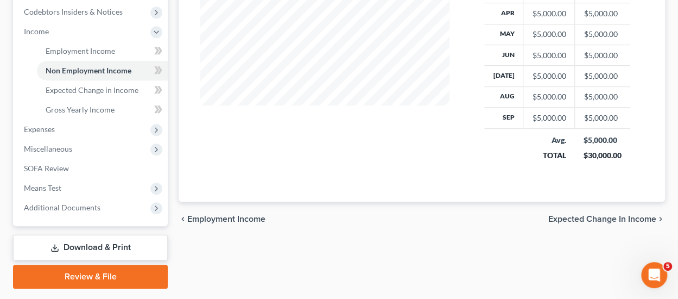
click at [613, 221] on span "Expected Change in Income" at bounding box center [603, 219] width 108 height 9
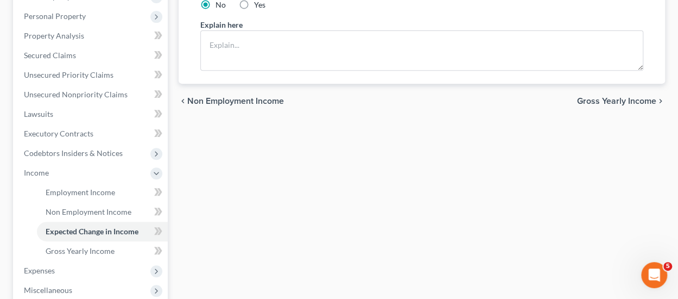
scroll to position [217, 0]
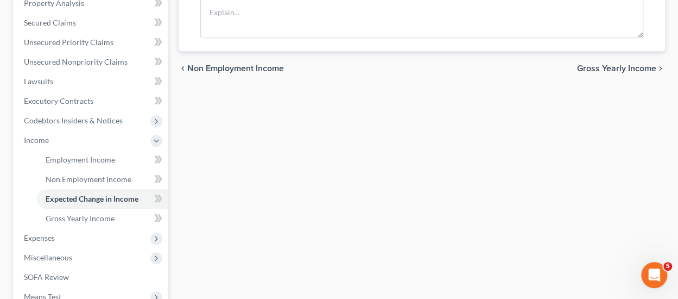
click at [613, 70] on span "Gross Yearly Income" at bounding box center [616, 68] width 79 height 9
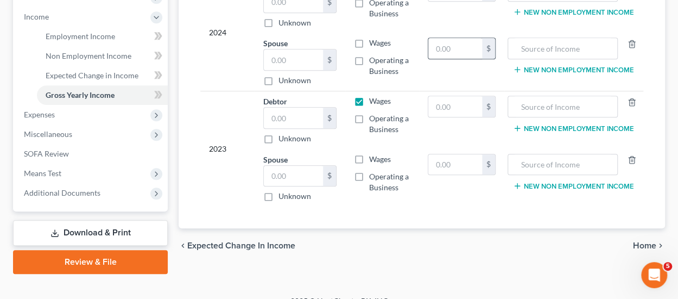
scroll to position [355, 0]
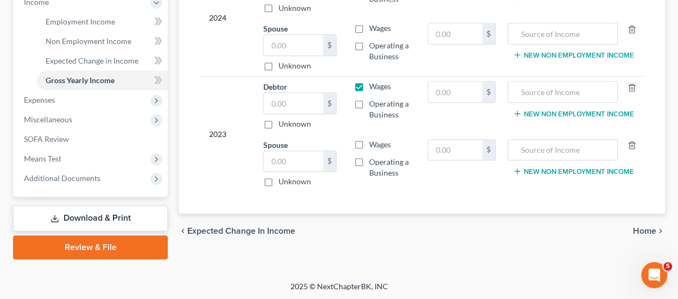
click at [645, 230] on span "Home" at bounding box center [644, 231] width 23 height 9
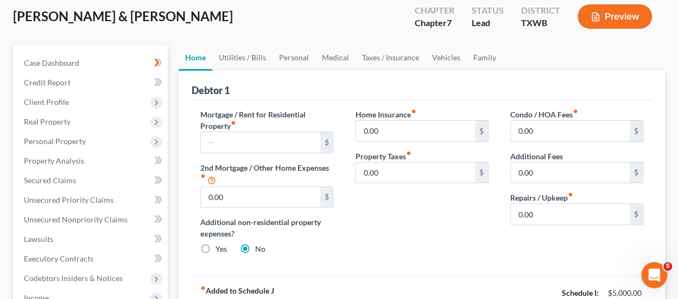
scroll to position [109, 0]
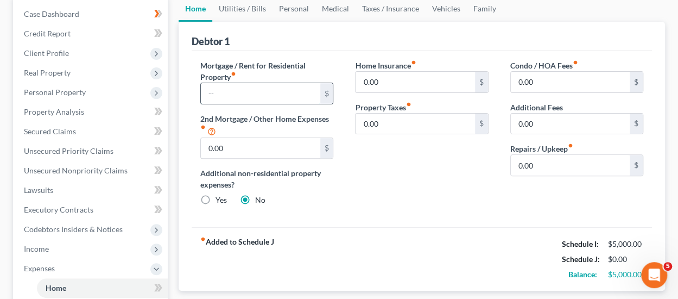
drag, startPoint x: 216, startPoint y: 91, endPoint x: 281, endPoint y: 98, distance: 65.6
click at [216, 91] on input "text" at bounding box center [260, 93] width 119 height 21
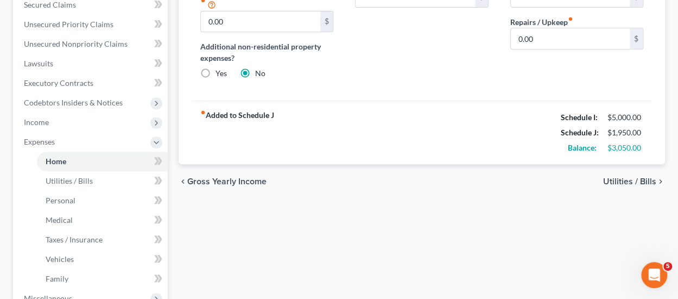
scroll to position [272, 0]
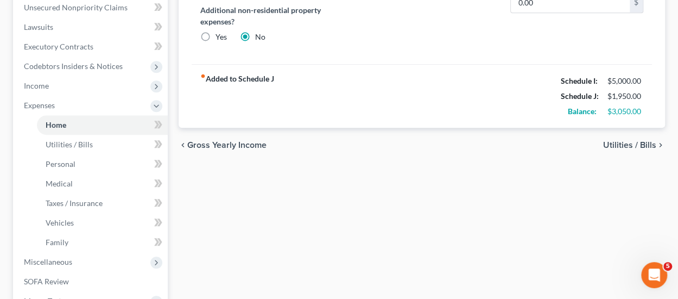
click at [648, 142] on span "Utilities / Bills" at bounding box center [630, 145] width 53 height 9
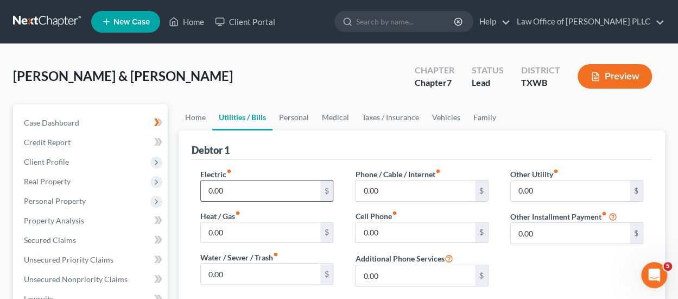
click at [241, 188] on input "0.00" at bounding box center [260, 190] width 119 height 21
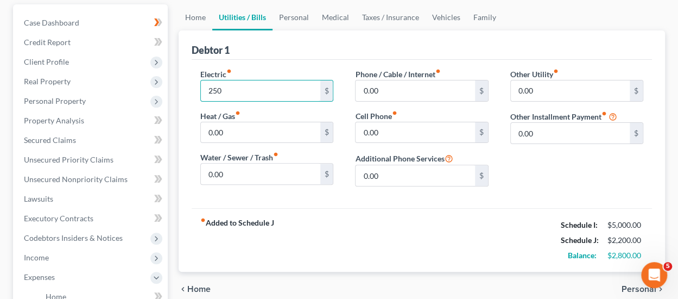
scroll to position [109, 0]
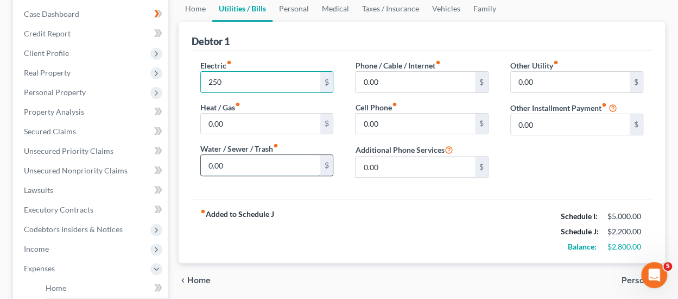
click at [239, 168] on input "0.00" at bounding box center [260, 165] width 119 height 21
click at [406, 123] on input "0.00" at bounding box center [415, 124] width 119 height 21
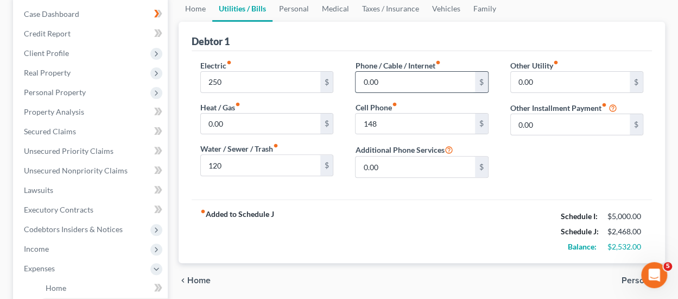
click at [391, 82] on input "0.00" at bounding box center [415, 82] width 119 height 21
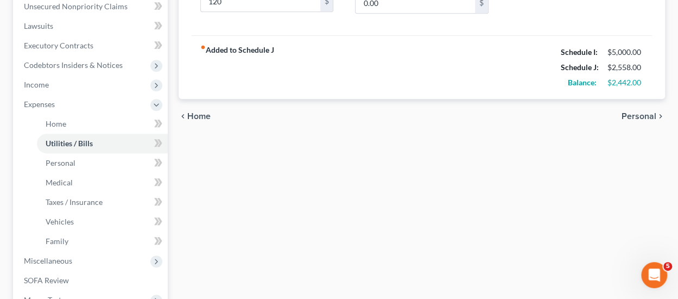
scroll to position [326, 0]
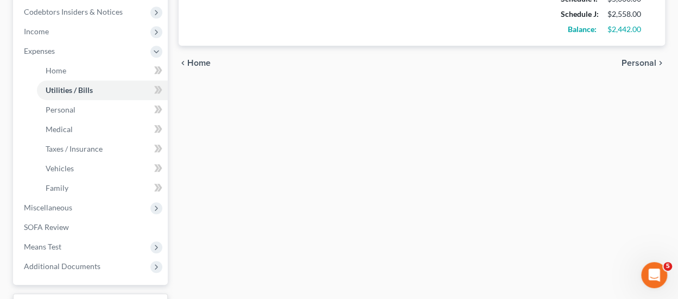
click at [641, 59] on span "Personal" at bounding box center [639, 63] width 35 height 9
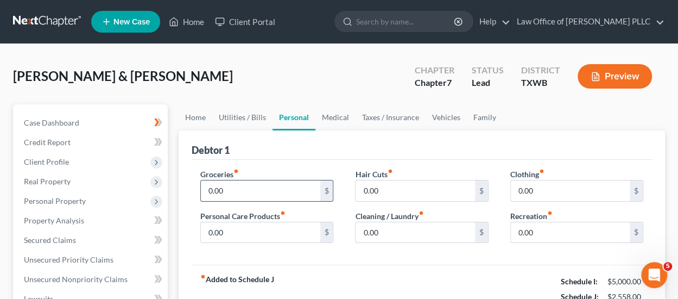
click at [286, 186] on input "0.00" at bounding box center [260, 190] width 119 height 21
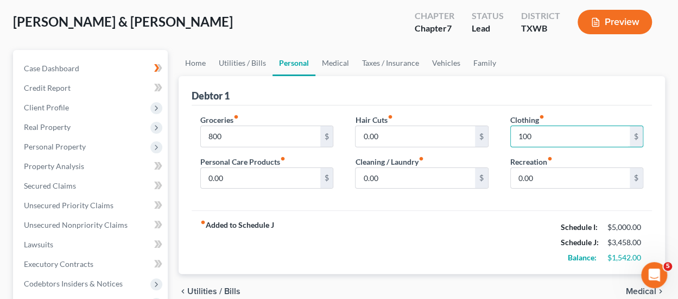
scroll to position [109, 0]
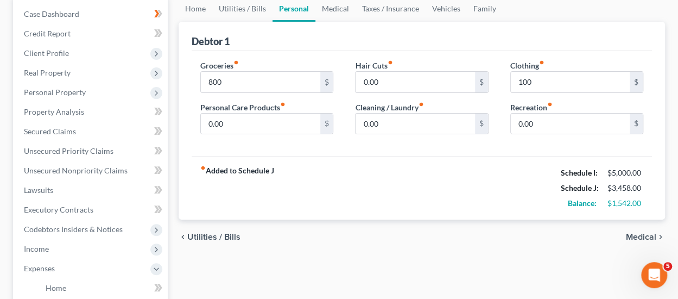
click at [641, 235] on span "Medical" at bounding box center [641, 236] width 30 height 9
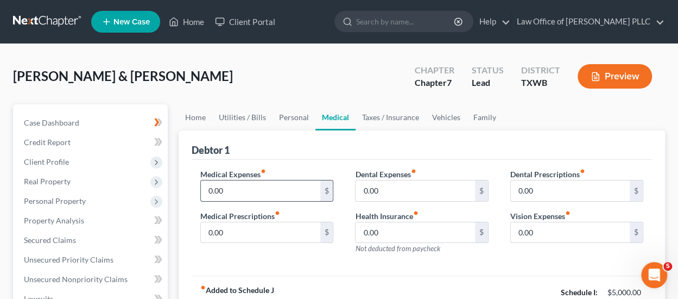
click at [246, 185] on input "0.00" at bounding box center [260, 190] width 119 height 21
click at [408, 229] on input "0.00" at bounding box center [415, 232] width 119 height 21
click at [240, 187] on input "0.00" at bounding box center [260, 190] width 119 height 21
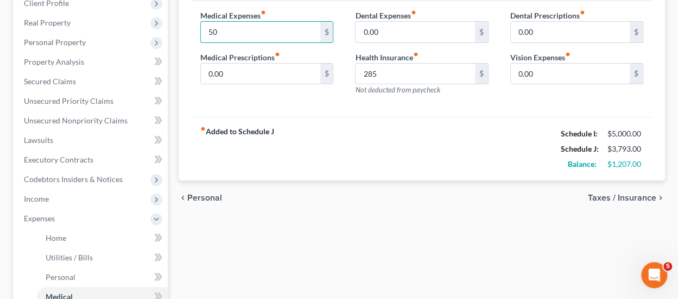
scroll to position [163, 0]
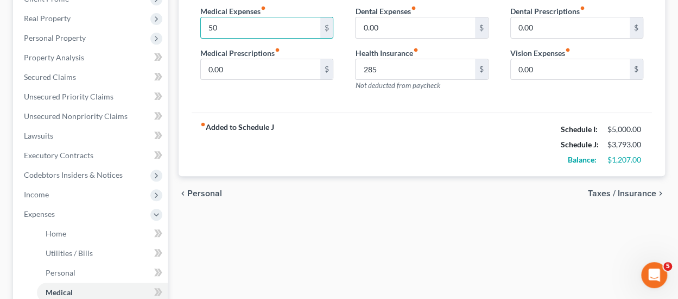
click at [638, 192] on span "Taxes / Insurance" at bounding box center [622, 193] width 68 height 9
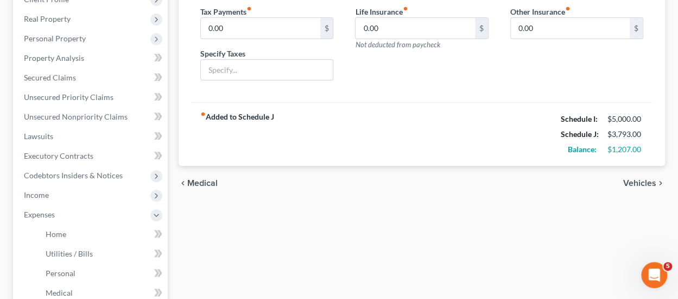
scroll to position [163, 0]
click at [639, 181] on span "Vehicles" at bounding box center [640, 182] width 33 height 9
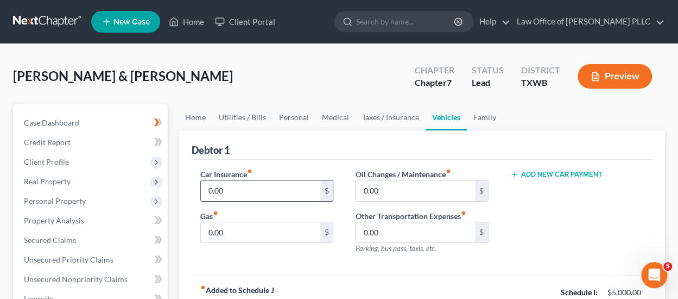
click at [241, 188] on input "0.00" at bounding box center [260, 190] width 119 height 21
click at [244, 231] on input "0.00" at bounding box center [260, 232] width 119 height 21
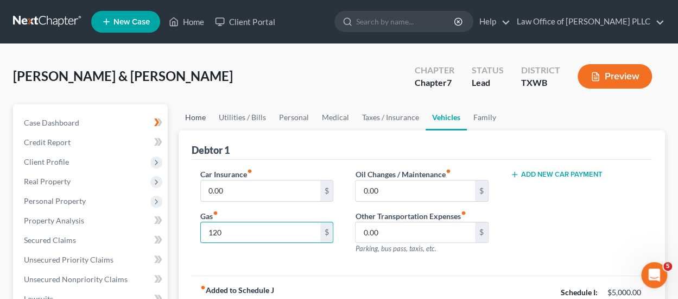
click at [198, 116] on link "Home" at bounding box center [196, 117] width 34 height 26
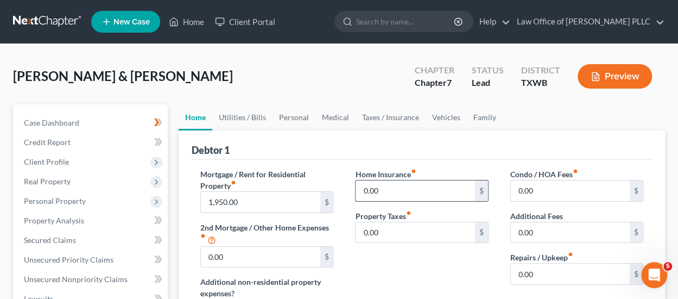
click at [392, 193] on input "0.00" at bounding box center [415, 190] width 119 height 21
click at [390, 116] on link "Taxes / Insurance" at bounding box center [391, 117] width 70 height 26
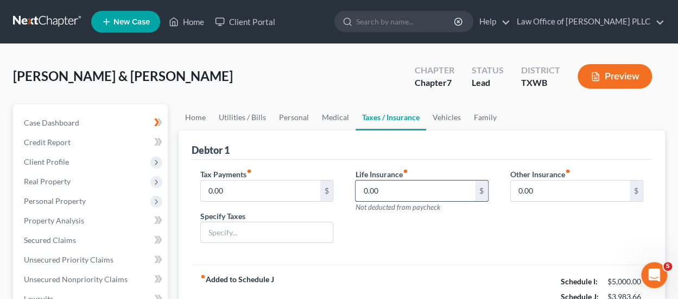
click at [401, 193] on input "0.00" at bounding box center [415, 190] width 119 height 21
click at [442, 119] on link "Vehicles" at bounding box center [446, 117] width 41 height 26
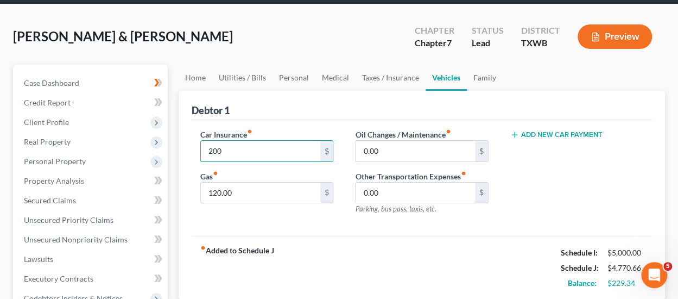
scroll to position [54, 0]
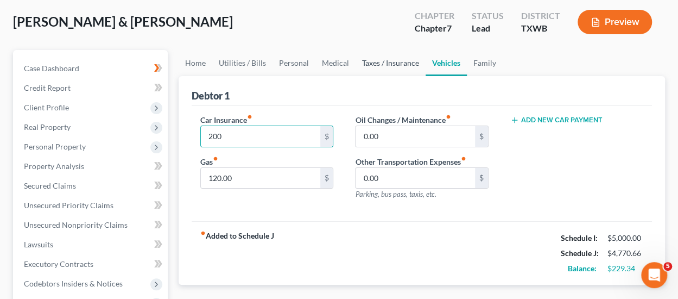
click at [393, 60] on link "Taxes / Insurance" at bounding box center [391, 63] width 70 height 26
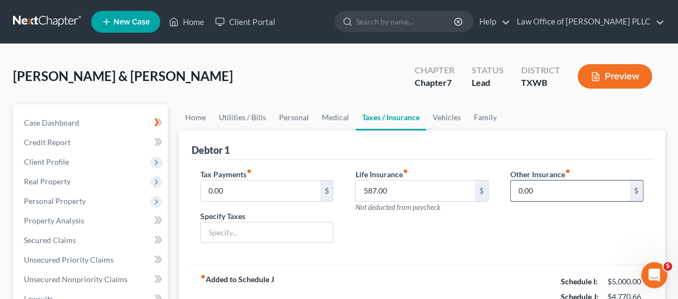
drag, startPoint x: 553, startPoint y: 183, endPoint x: 555, endPoint y: 188, distance: 5.9
click at [553, 183] on input "0.00" at bounding box center [570, 190] width 119 height 21
click at [543, 225] on input "text" at bounding box center [577, 221] width 132 height 21
click at [481, 118] on link "Family" at bounding box center [486, 117] width 36 height 26
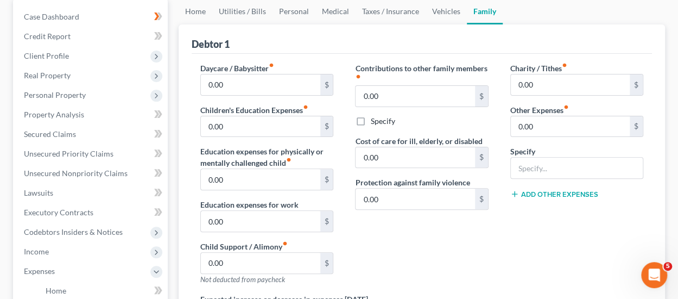
scroll to position [109, 0]
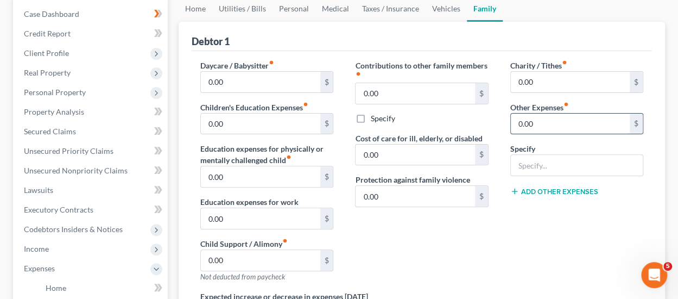
click at [545, 124] on input "0.00" at bounding box center [570, 124] width 119 height 21
click at [548, 162] on input "text" at bounding box center [577, 165] width 132 height 21
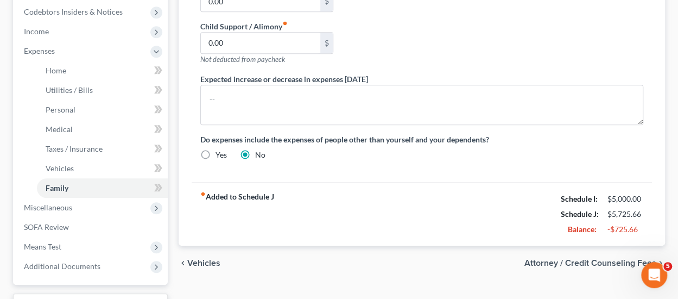
scroll to position [380, 0]
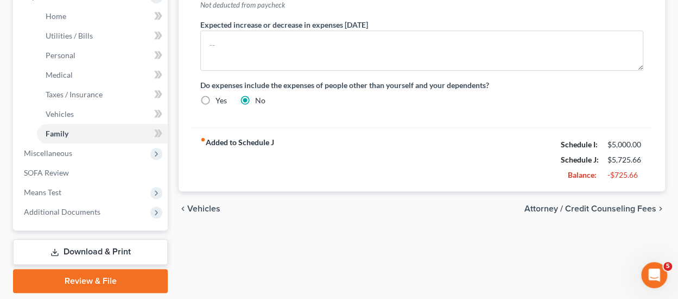
click at [610, 206] on span "Attorney / Credit Counseling Fees" at bounding box center [591, 208] width 132 height 9
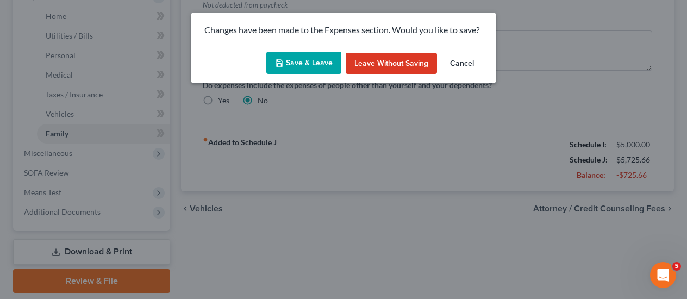
click at [304, 61] on button "Save & Leave" at bounding box center [303, 63] width 75 height 23
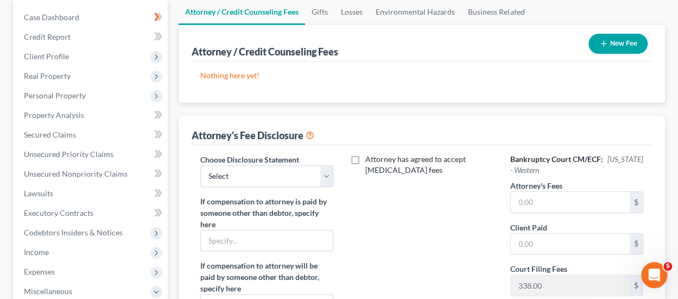
scroll to position [109, 0]
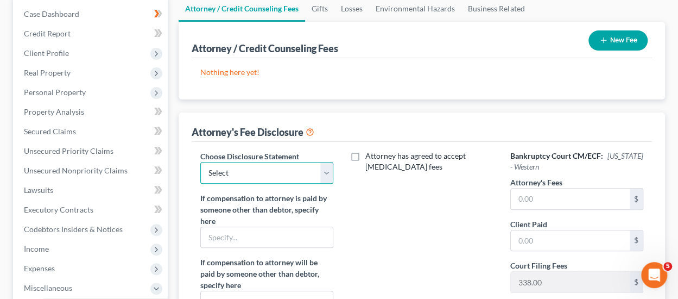
click at [328, 171] on select "Select DISCLOSURE OF COMPENSATION OF ATTORNEY FOR DEBTOR" at bounding box center [266, 173] width 133 height 22
click at [200, 162] on select "Select DISCLOSURE OF COMPENSATION OF ATTORNEY FOR DEBTOR" at bounding box center [266, 173] width 133 height 22
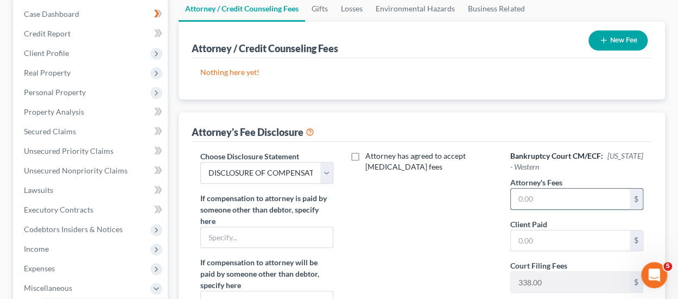
click at [558, 200] on input "text" at bounding box center [570, 198] width 119 height 21
click at [560, 238] on input "text" at bounding box center [570, 240] width 119 height 21
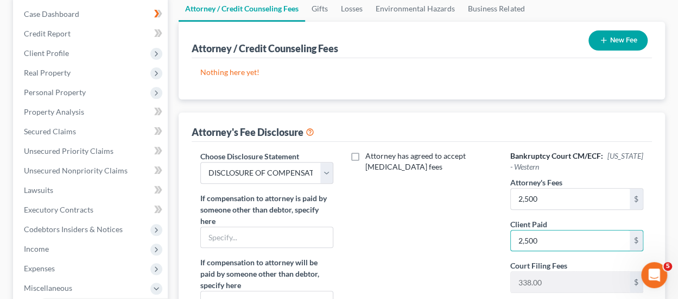
click at [481, 237] on div "Attorney has agreed to accept [MEDICAL_DATA] fees" at bounding box center [421, 262] width 155 height 224
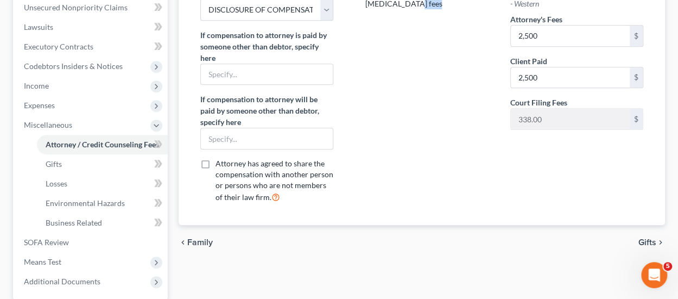
scroll to position [163, 0]
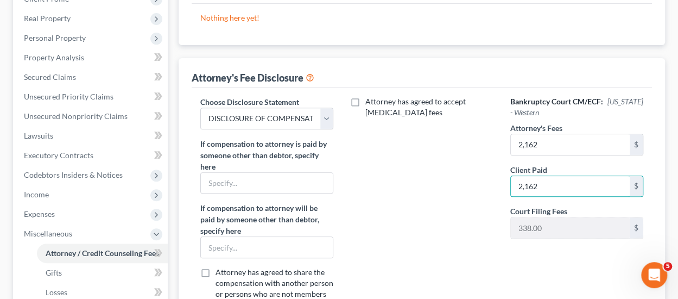
click at [458, 216] on div "Attorney has agreed to accept [MEDICAL_DATA] fees" at bounding box center [421, 208] width 155 height 224
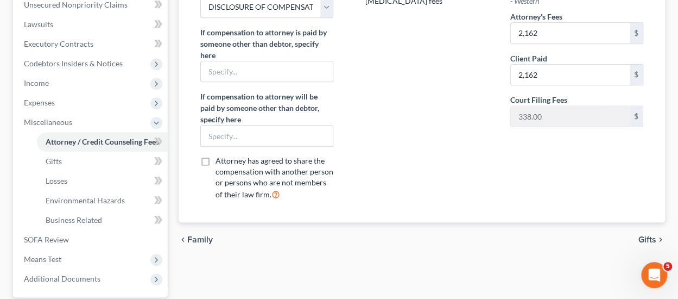
scroll to position [326, 0]
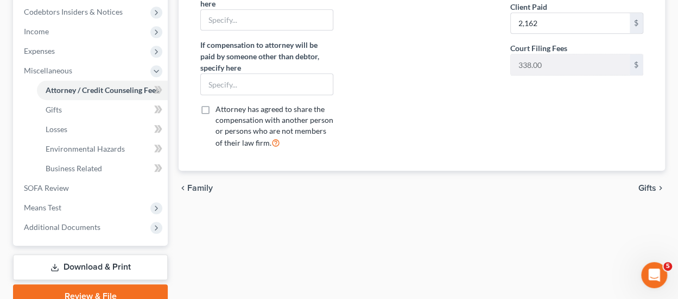
click at [652, 185] on span "Gifts" at bounding box center [648, 188] width 18 height 9
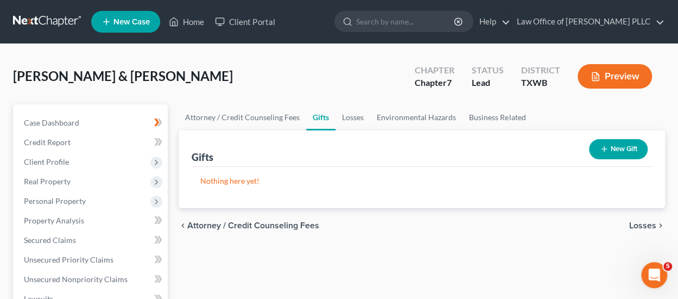
click at [634, 225] on span "Losses" at bounding box center [643, 225] width 27 height 9
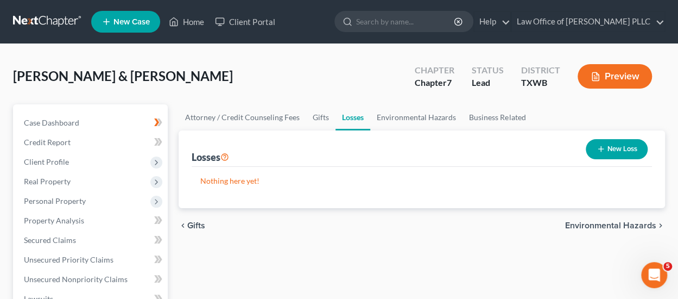
click at [640, 223] on span "Environmental Hazards" at bounding box center [610, 225] width 91 height 9
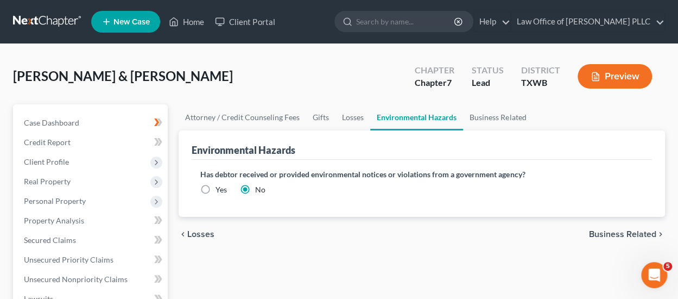
click at [612, 230] on span "Business Related" at bounding box center [622, 234] width 67 height 9
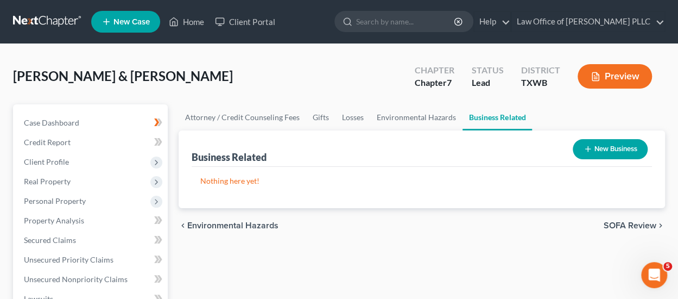
click at [626, 227] on span "SOFA Review" at bounding box center [630, 225] width 53 height 9
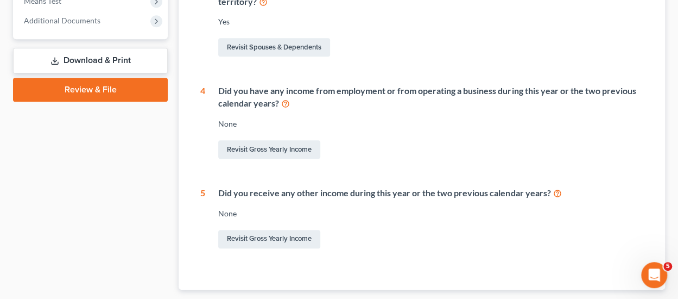
scroll to position [489, 0]
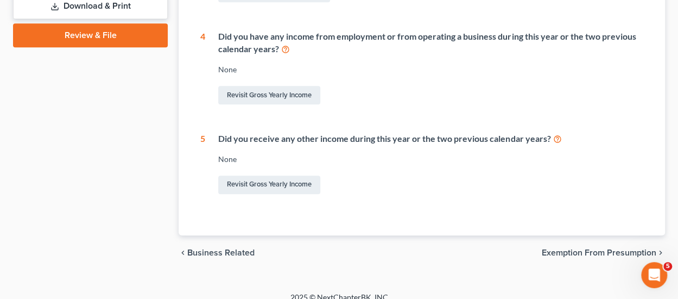
click at [617, 253] on span "Exemption from Presumption" at bounding box center [599, 252] width 115 height 9
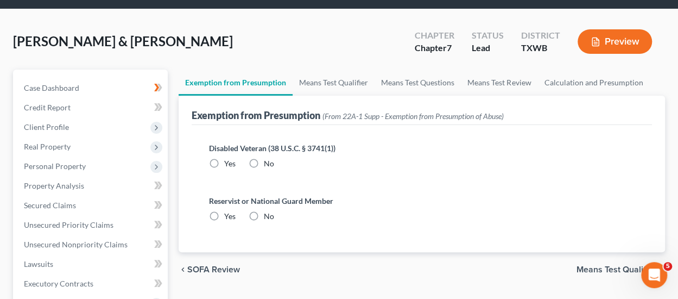
scroll to position [109, 0]
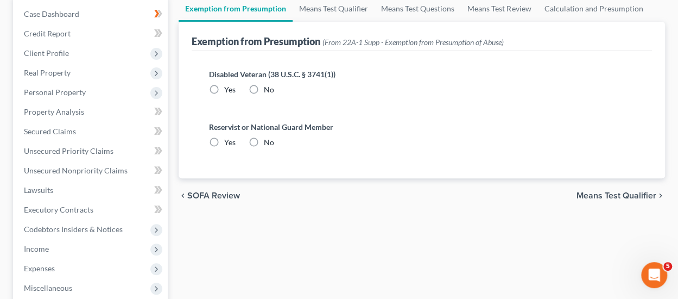
click at [623, 196] on span "Means Test Qualifier" at bounding box center [617, 195] width 80 height 9
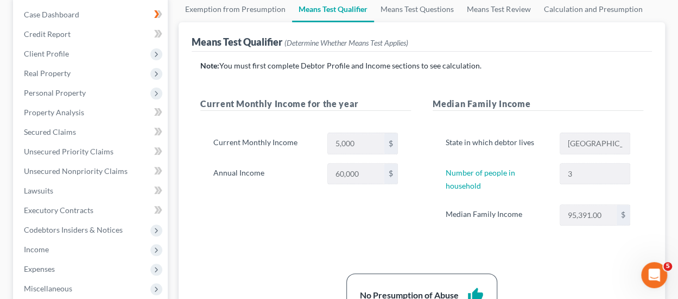
scroll to position [109, 0]
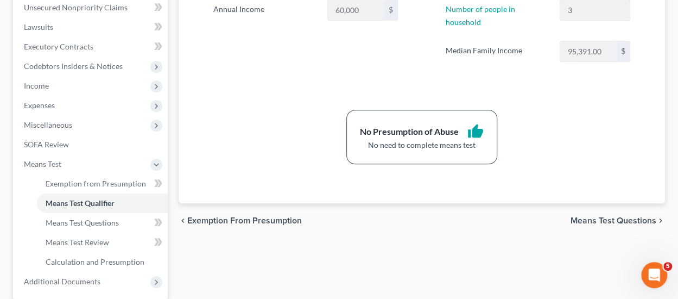
click at [615, 217] on span "Means Test Questions" at bounding box center [614, 220] width 86 height 9
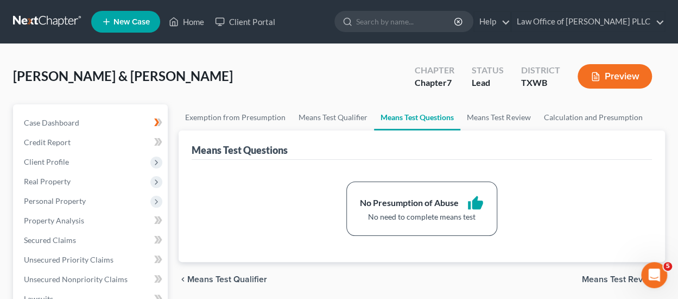
click at [607, 280] on span "Means Test Review" at bounding box center [619, 279] width 74 height 9
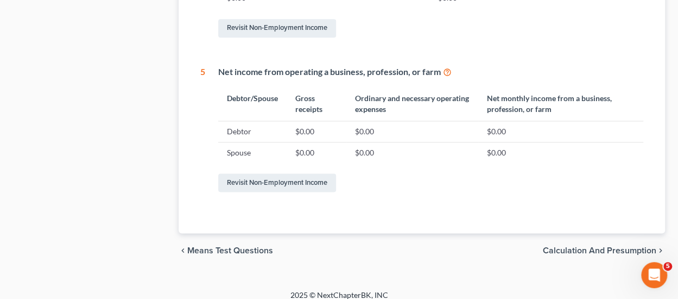
scroll to position [646, 0]
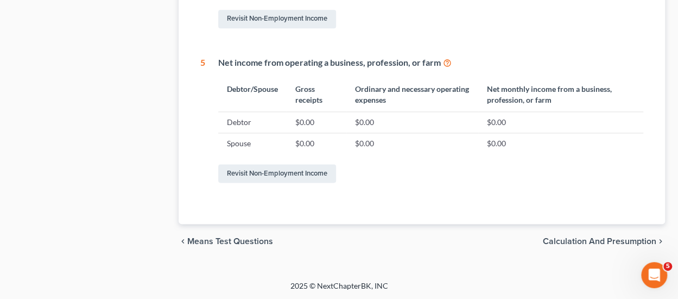
click at [606, 242] on span "Calculation and Presumption" at bounding box center [600, 241] width 114 height 9
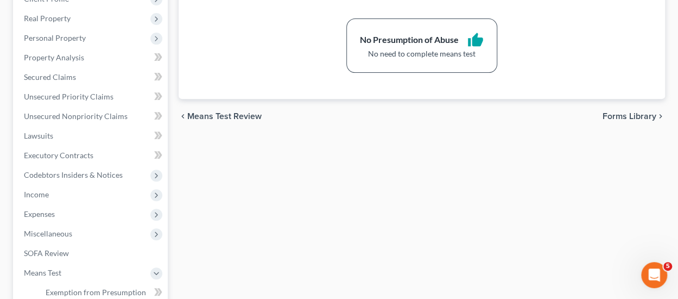
click at [631, 115] on span "Forms Library" at bounding box center [630, 116] width 54 height 9
